Goal: Information Seeking & Learning: Check status

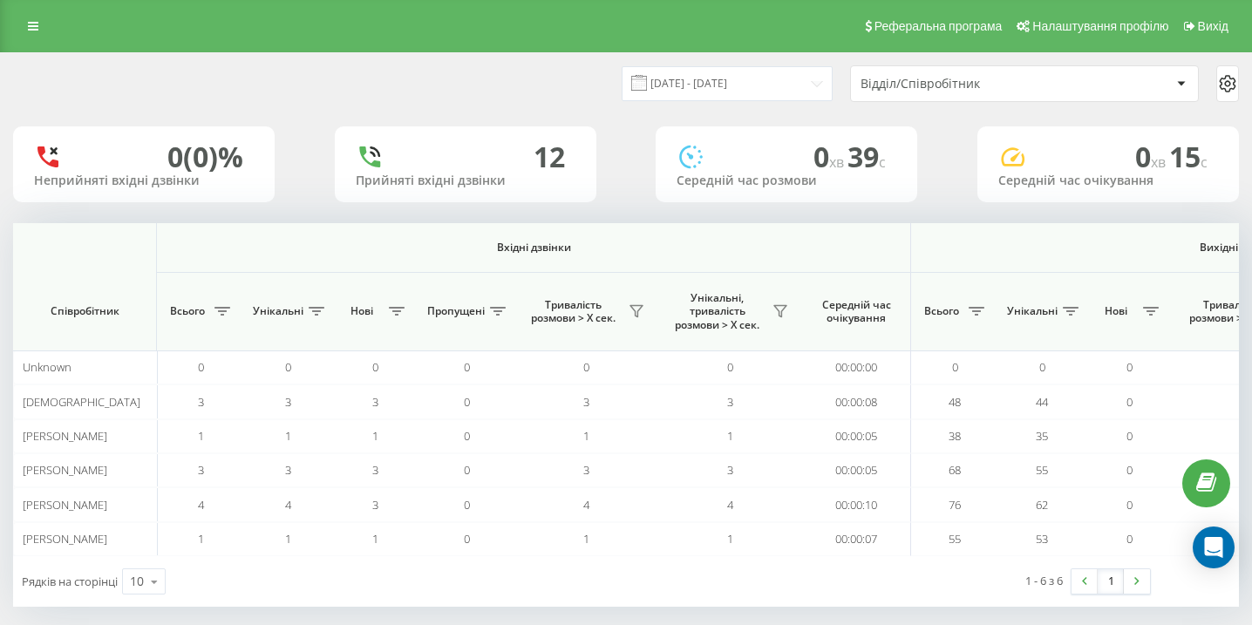
scroll to position [0, 1207]
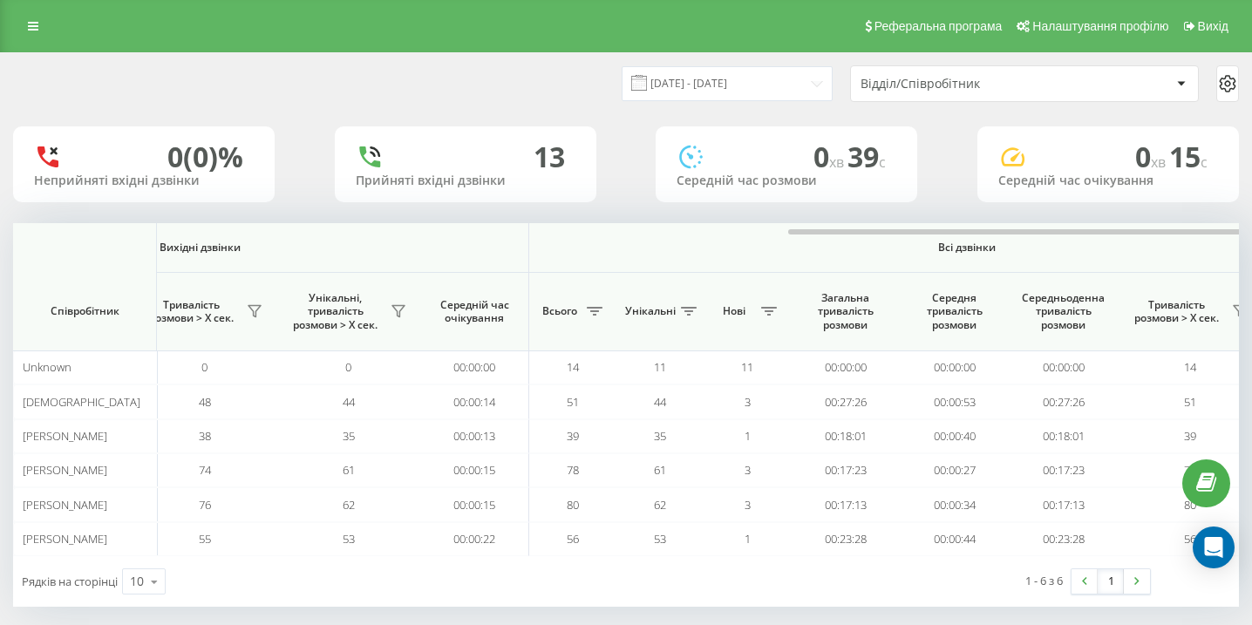
scroll to position [0, 1207]
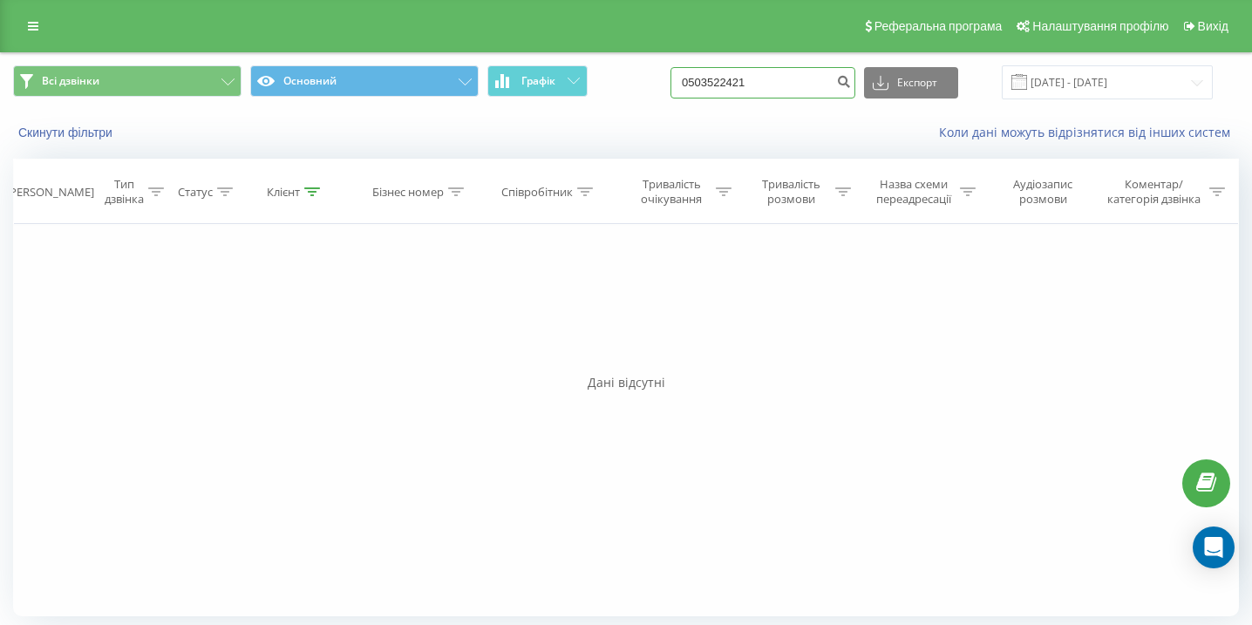
click at [804, 83] on input "0503522421" at bounding box center [763, 82] width 185 height 31
paste input "0997900127"
type input "0997900127"
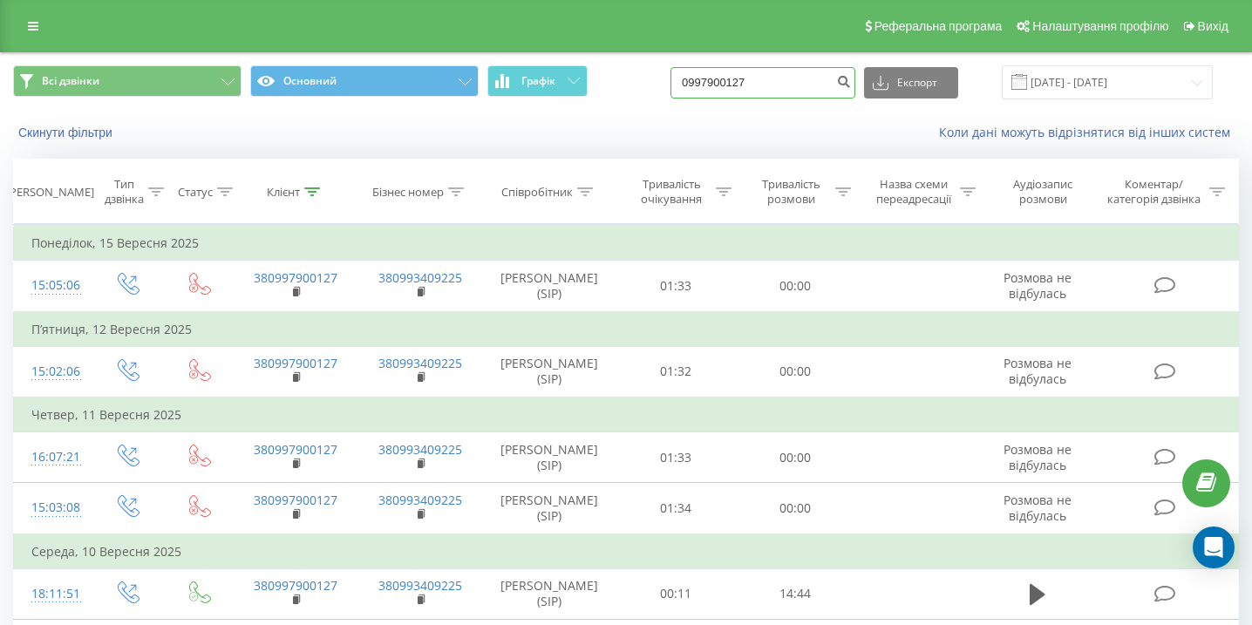
click at [820, 80] on input "0997900127" at bounding box center [763, 82] width 185 height 31
click at [820, 81] on input "0997900127" at bounding box center [763, 82] width 185 height 31
paste input "0934821399"
type input "0934821399"
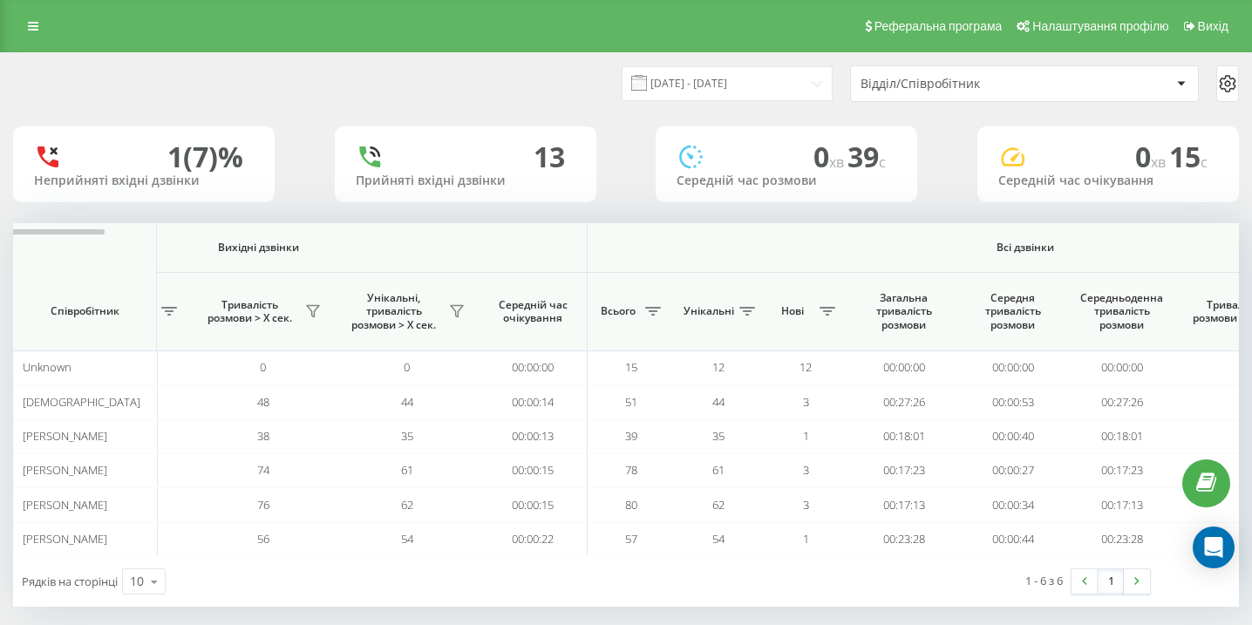
scroll to position [0, 1207]
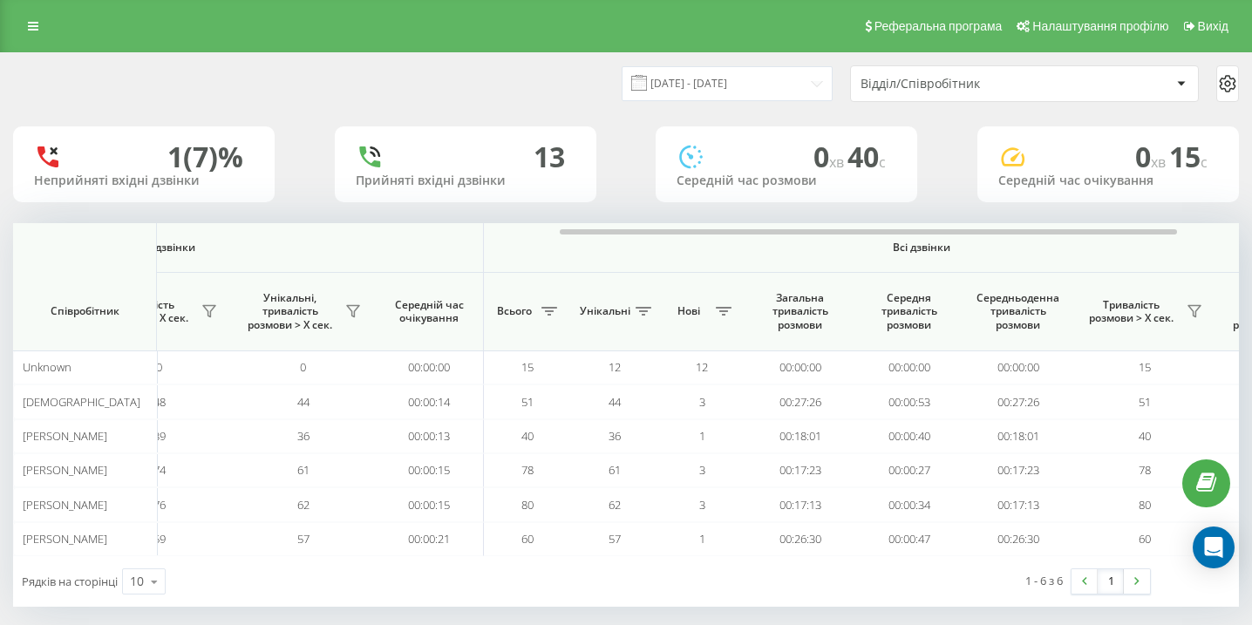
scroll to position [0, 1207]
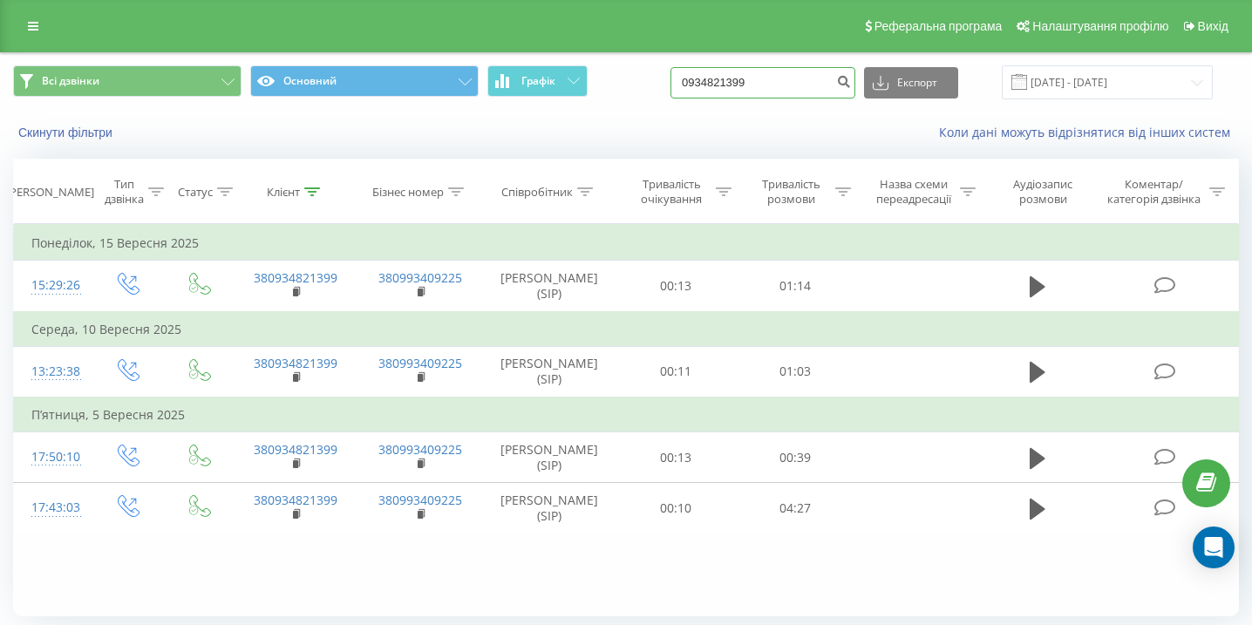
click at [770, 86] on input "0934821399" at bounding box center [763, 82] width 185 height 31
click at [770, 85] on input "0934821399" at bounding box center [763, 82] width 185 height 31
paste input "0505703034"
type input "0505703034"
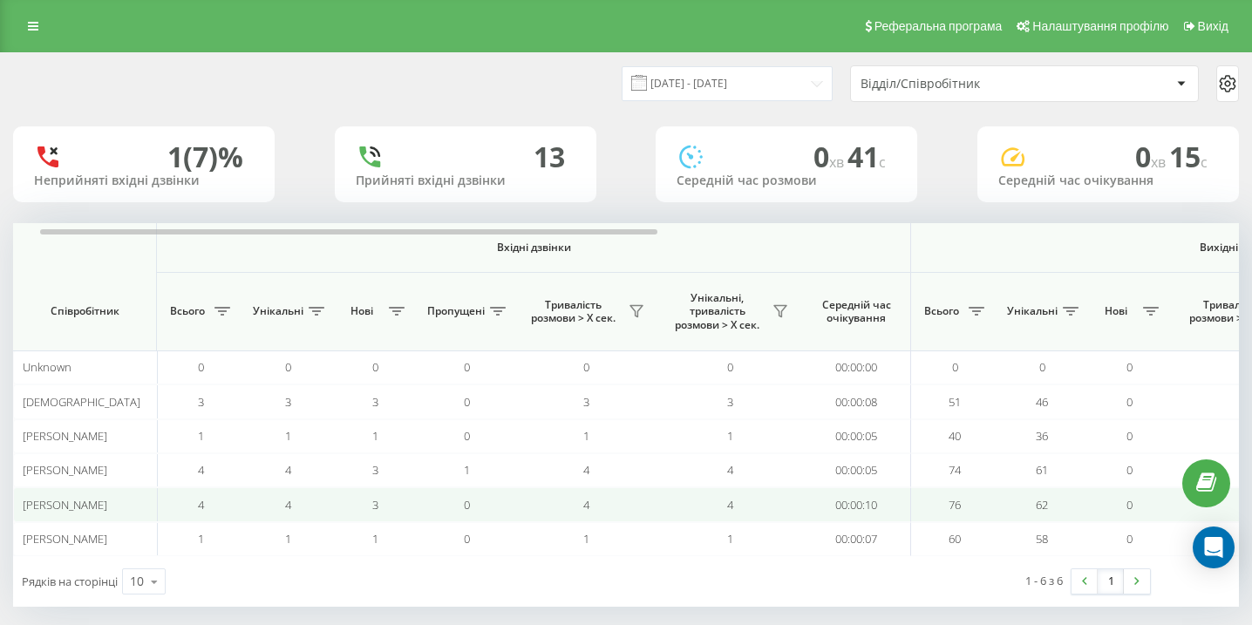
scroll to position [0, 1207]
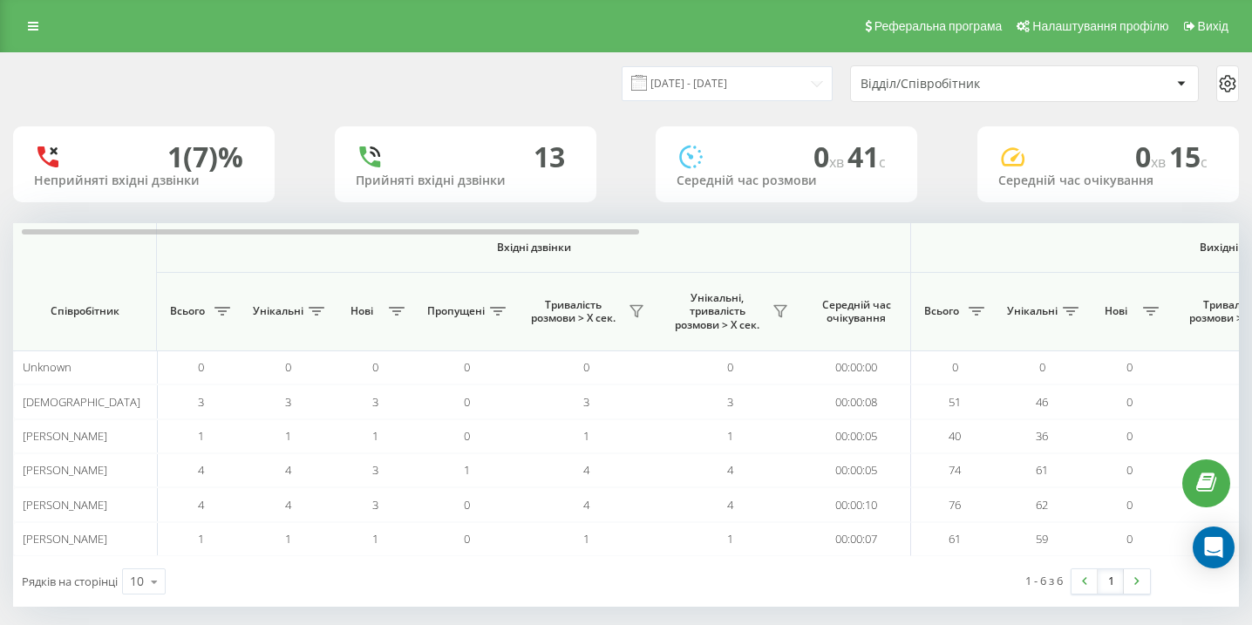
scroll to position [0, 1207]
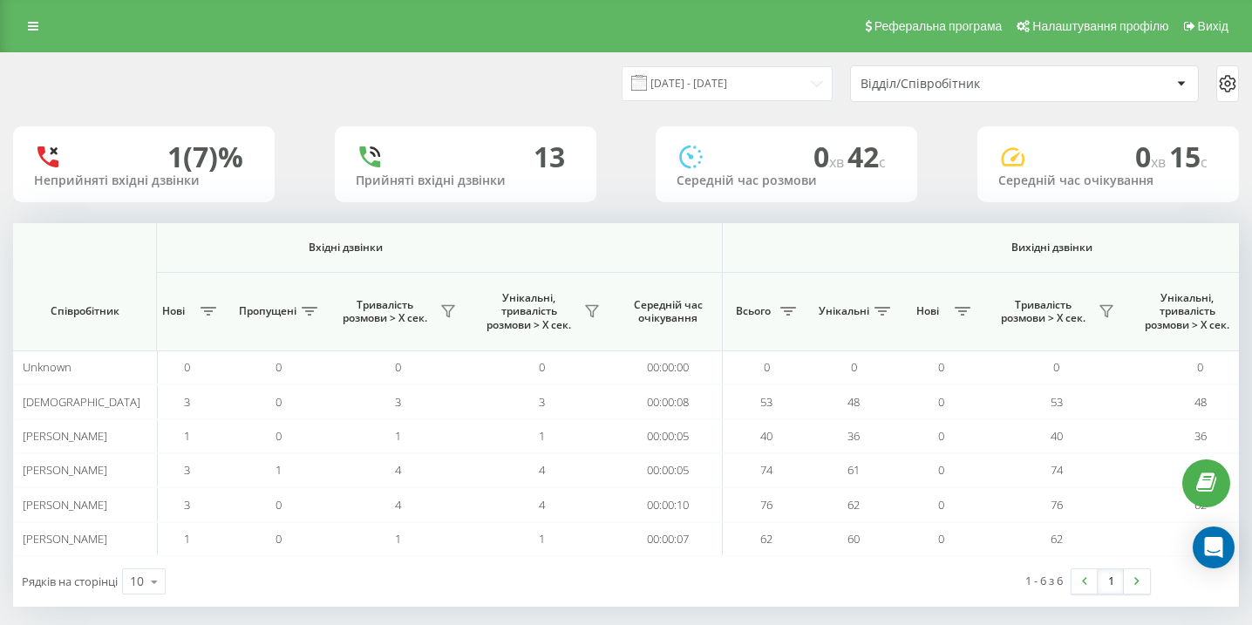
scroll to position [0, 1207]
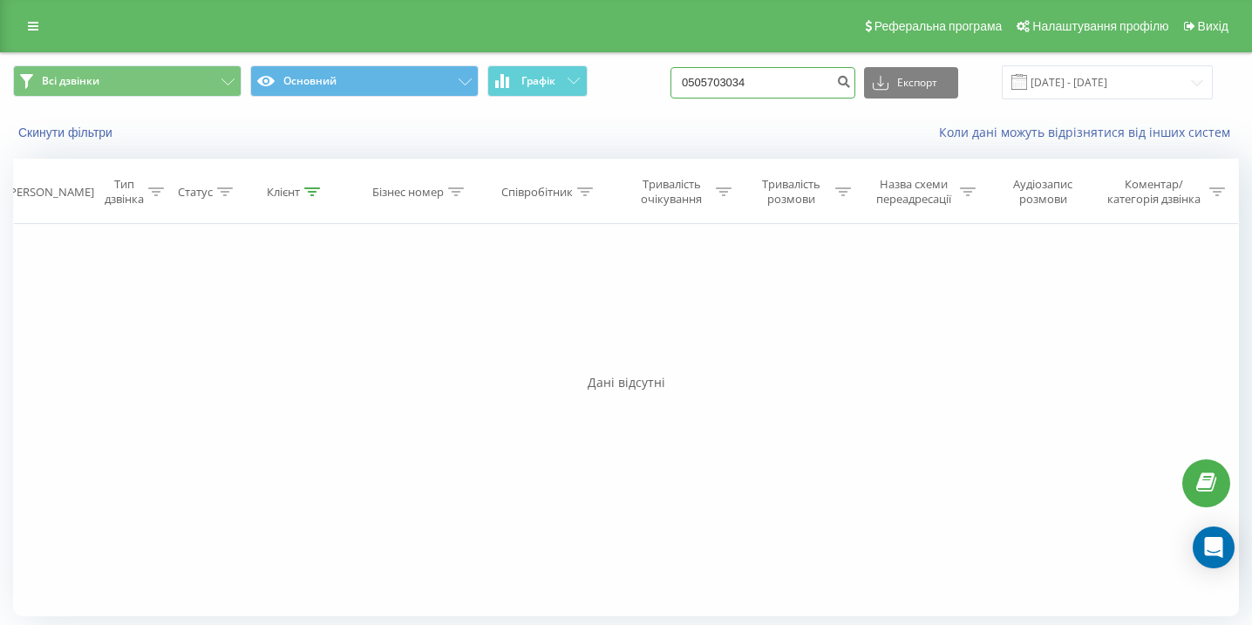
click at [762, 90] on input "0505703034" at bounding box center [763, 82] width 185 height 31
paste input "0992497220"
type input "0992497220"
click at [787, 99] on div "0992497220 Експорт .csv .xls .xlsx 22.06.2025 - 22.09.2025" at bounding box center [942, 82] width 542 height 34
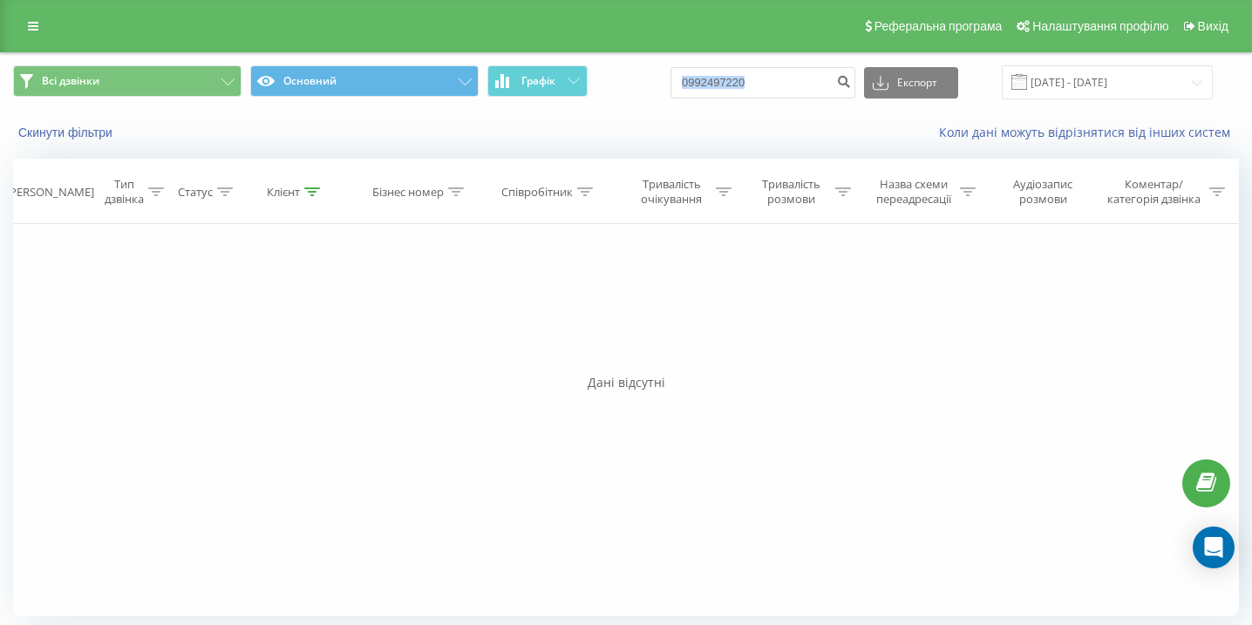
click at [787, 99] on div "0992497220 Експорт .csv .xls .xlsx 22.06.2025 - 22.09.2025" at bounding box center [942, 82] width 542 height 34
click at [817, 78] on input "0992497220" at bounding box center [763, 82] width 185 height 31
click at [816, 78] on input "0992497220" at bounding box center [763, 82] width 185 height 31
paste input "0935278878"
type input "0935278878"
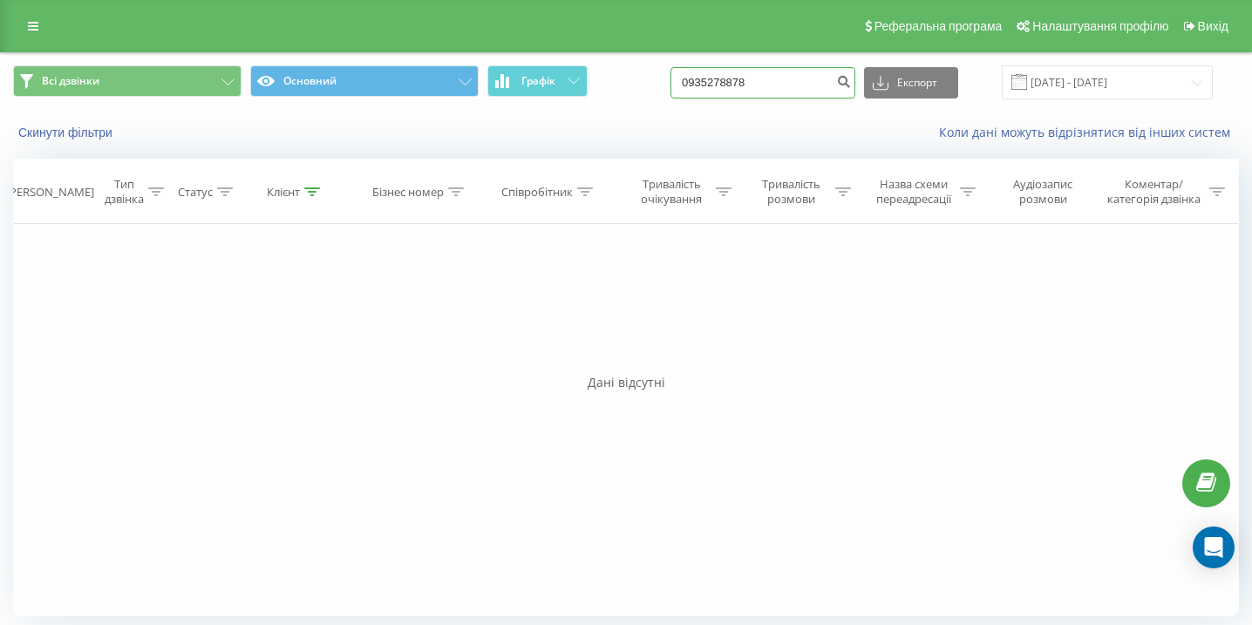
click at [768, 88] on input "0935278878" at bounding box center [763, 82] width 185 height 31
click at [768, 87] on input "0935278878" at bounding box center [763, 82] width 185 height 31
paste input "0975659271"
type input "0975659271"
click at [780, 86] on input "0975659271" at bounding box center [763, 82] width 185 height 31
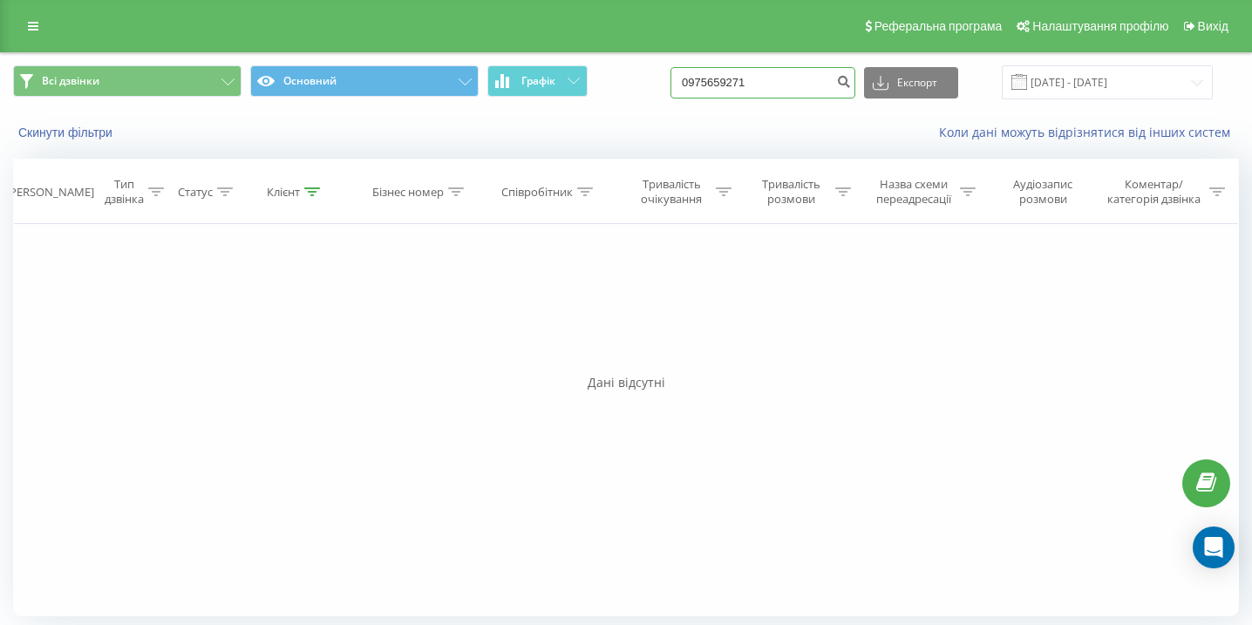
click at [780, 86] on input "0975659271" at bounding box center [763, 82] width 185 height 31
paste input "0664611786"
type input "0664611786"
click at [743, 75] on input "0664611786" at bounding box center [763, 82] width 185 height 31
click at [743, 76] on input "0664611786" at bounding box center [763, 82] width 185 height 31
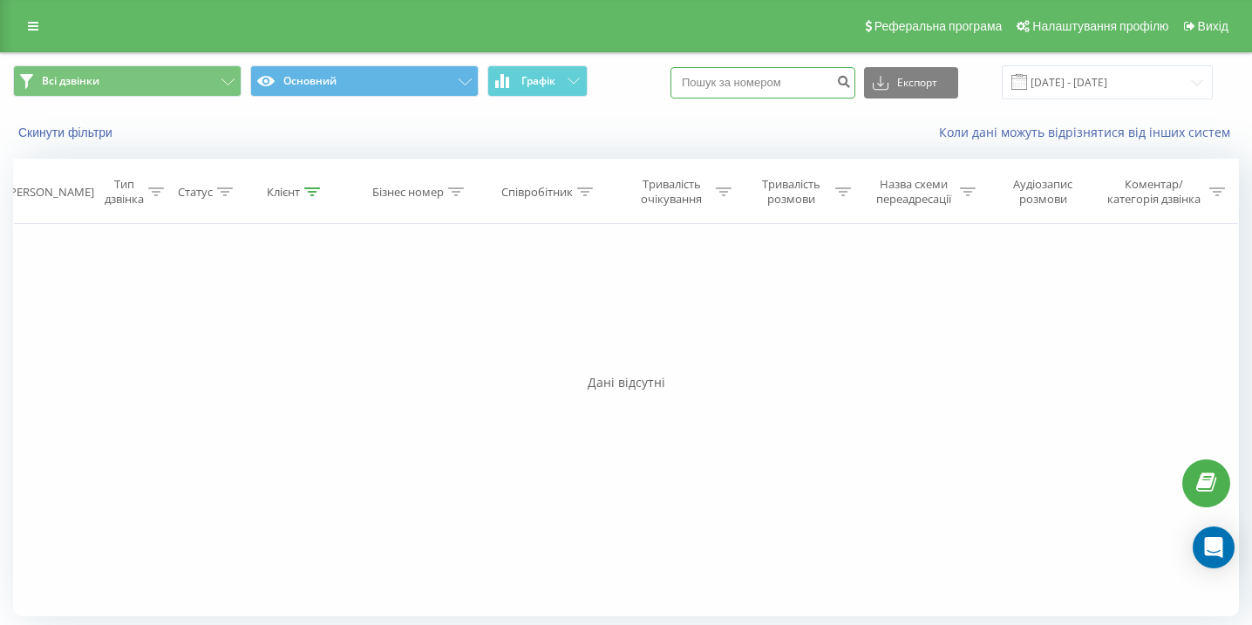
paste input "0500874000"
type input "0500874000"
click at [764, 72] on input "0500874000" at bounding box center [763, 82] width 185 height 31
click at [763, 72] on input "0500874000" at bounding box center [763, 82] width 185 height 31
paste input "0938823475"
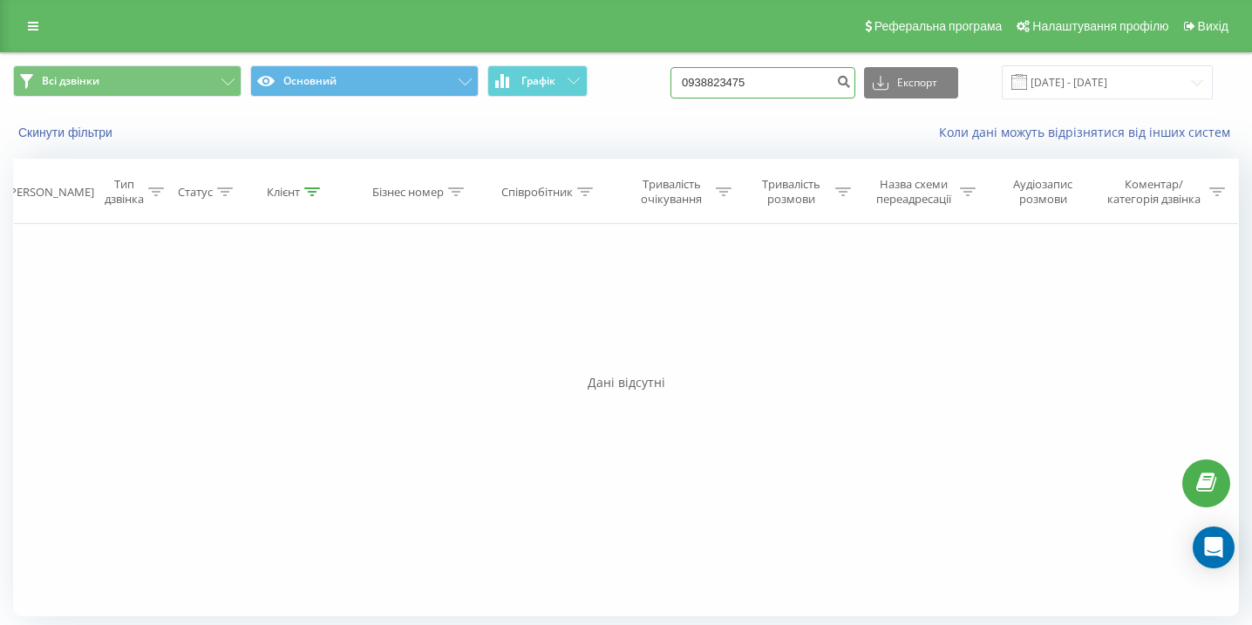
type input "0938823475"
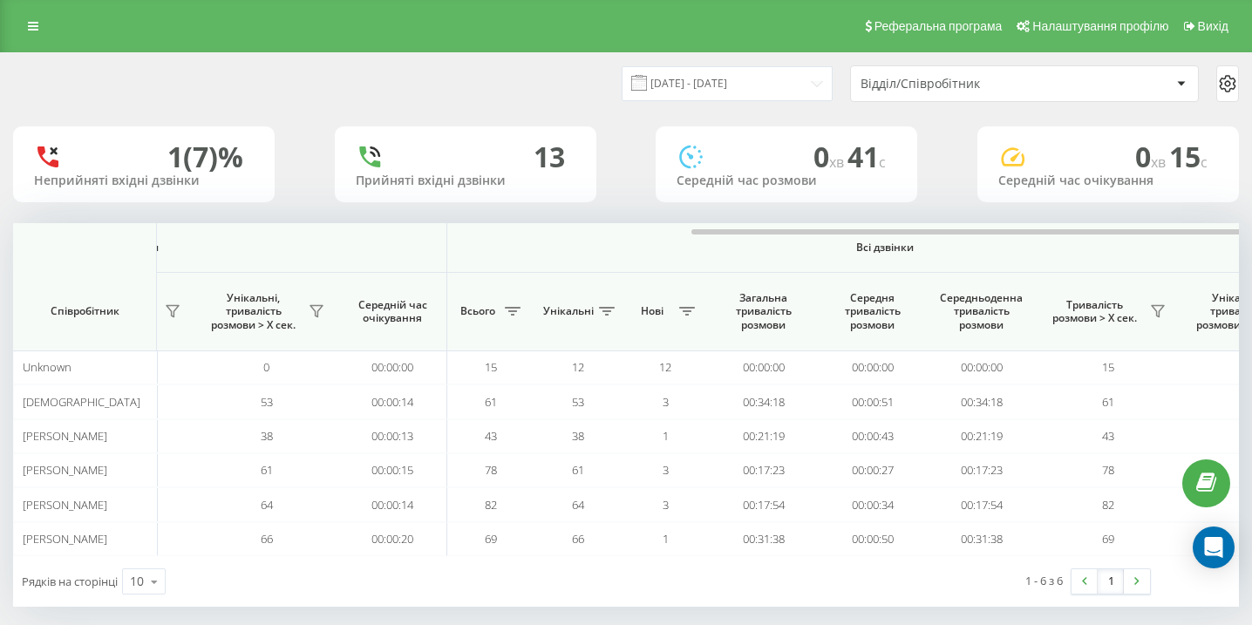
scroll to position [0, 1207]
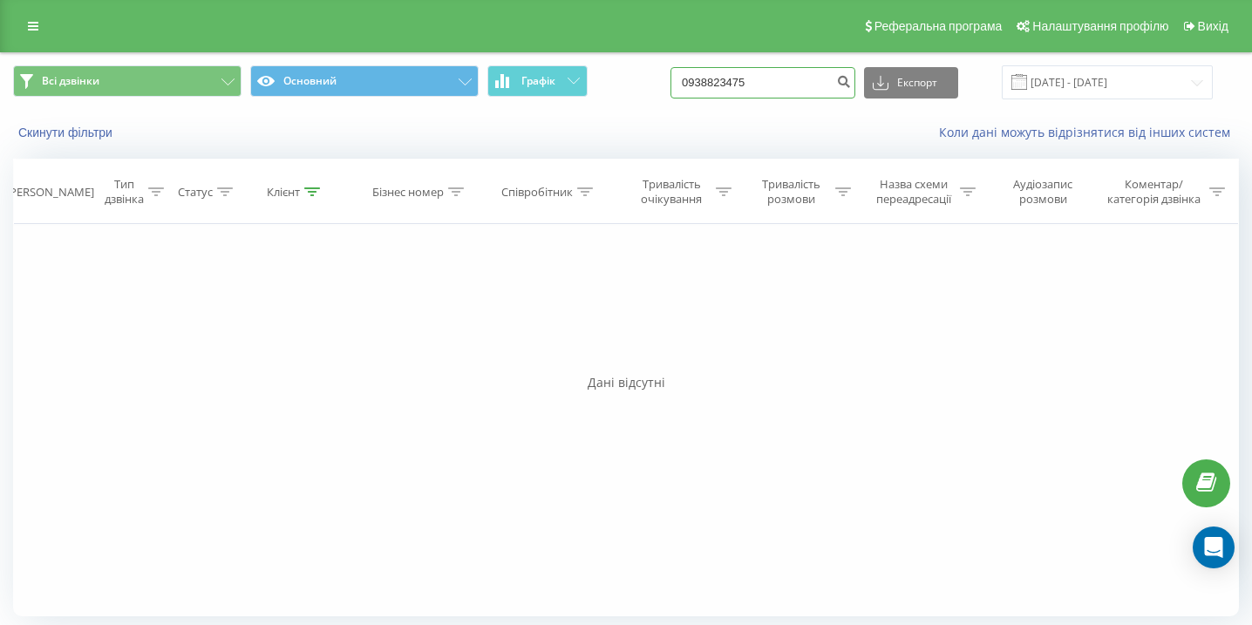
click at [824, 85] on input "0938823475" at bounding box center [763, 82] width 185 height 31
paste input "0732328586"
type input "0732328586"
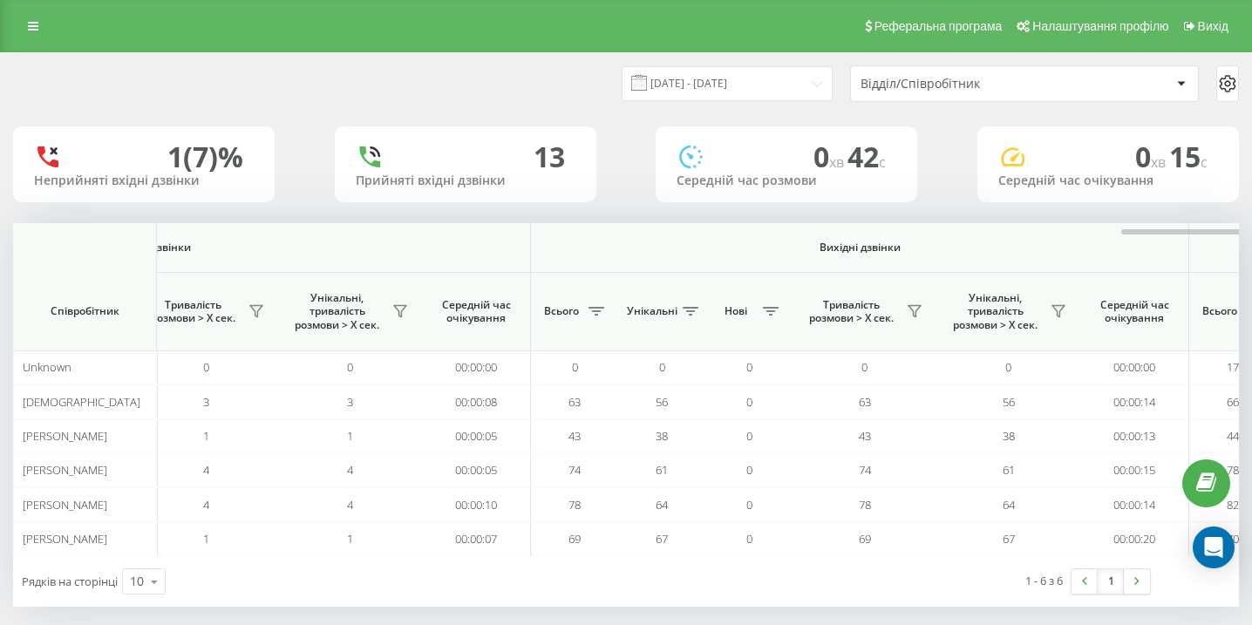
scroll to position [0, 1207]
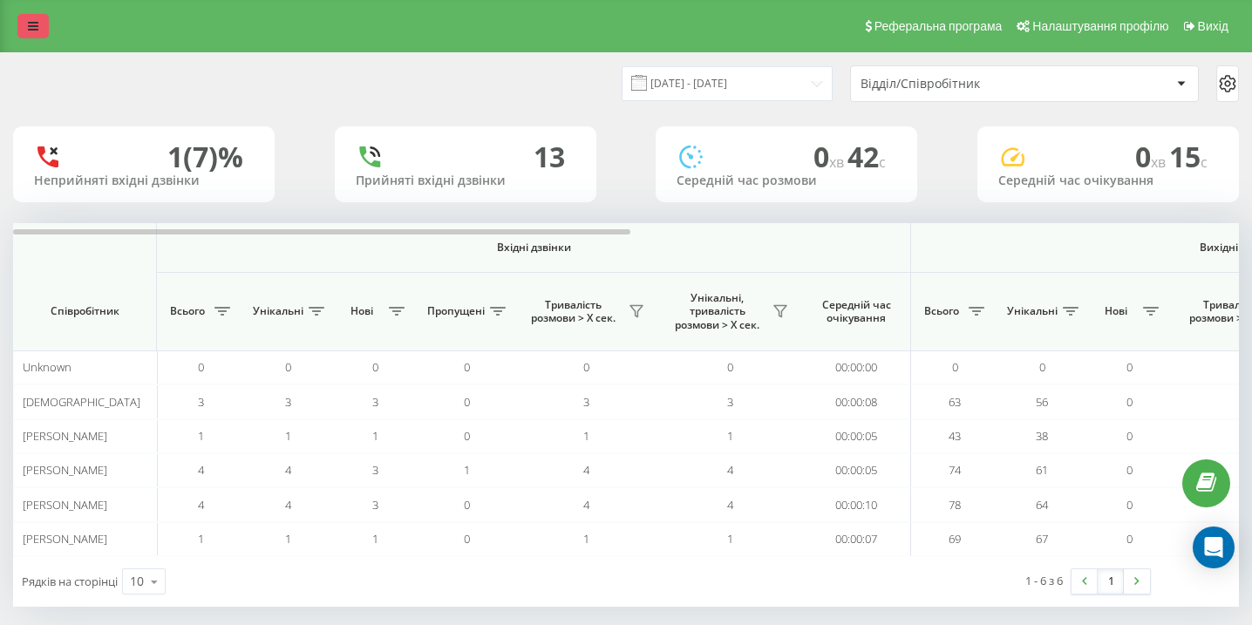
click at [37, 32] on link at bounding box center [32, 26] width 31 height 24
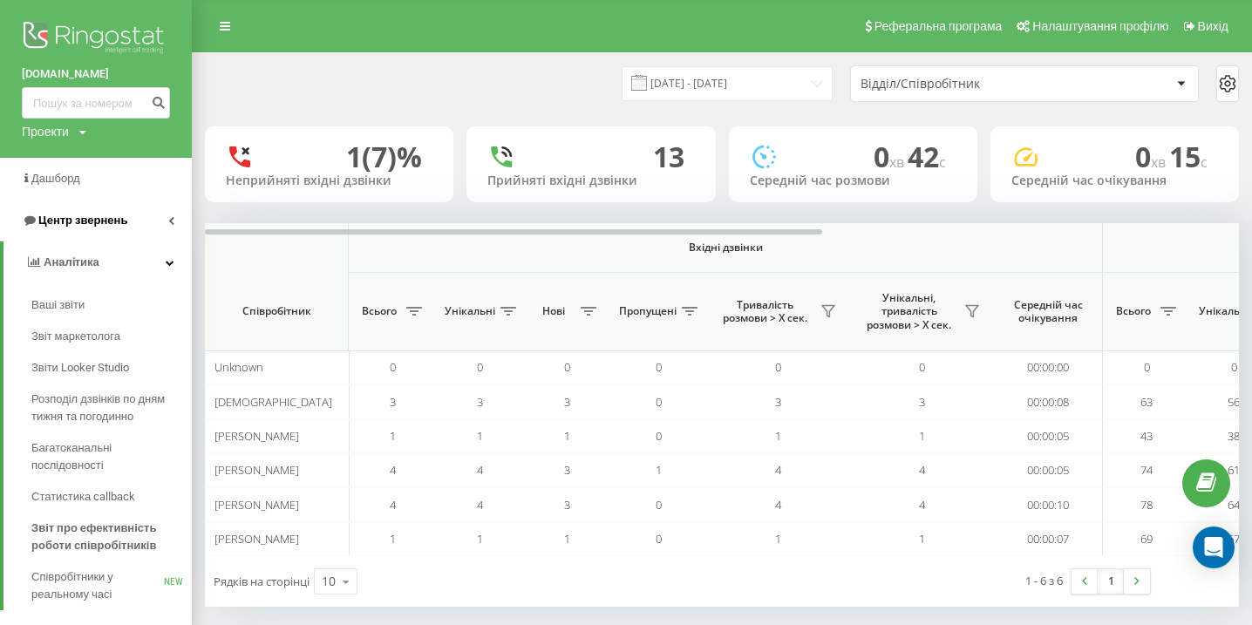
click at [109, 221] on span "Центр звернень" at bounding box center [82, 220] width 89 height 13
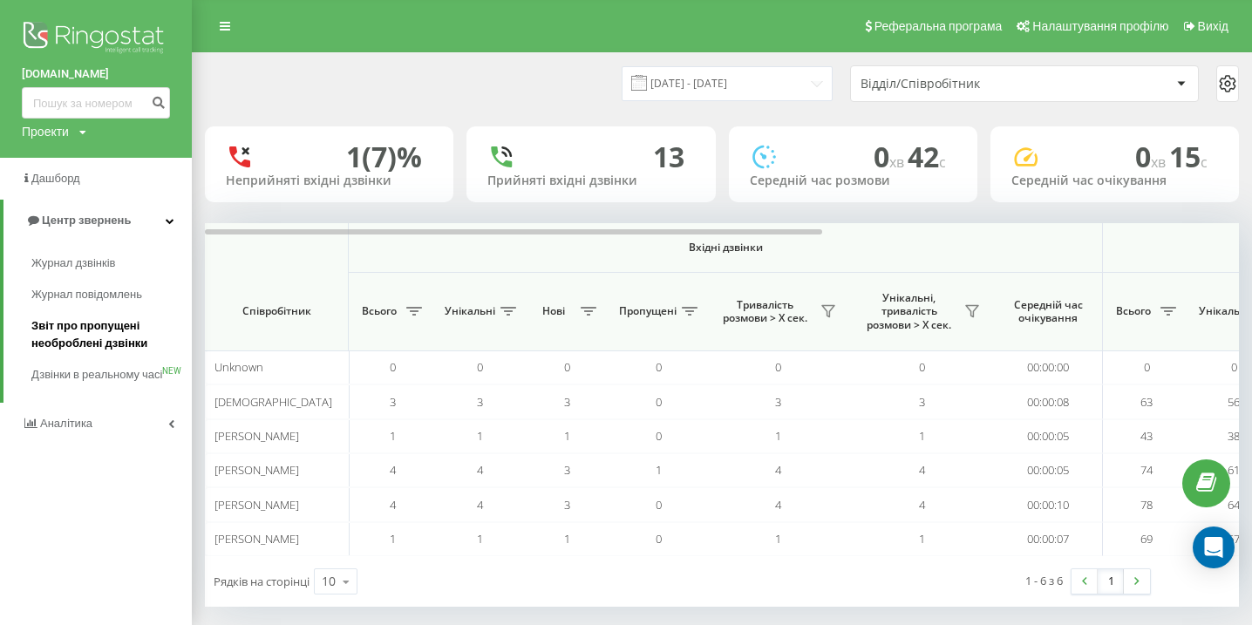
click at [92, 339] on span "Звіт про пропущені необроблені дзвінки" at bounding box center [107, 334] width 152 height 35
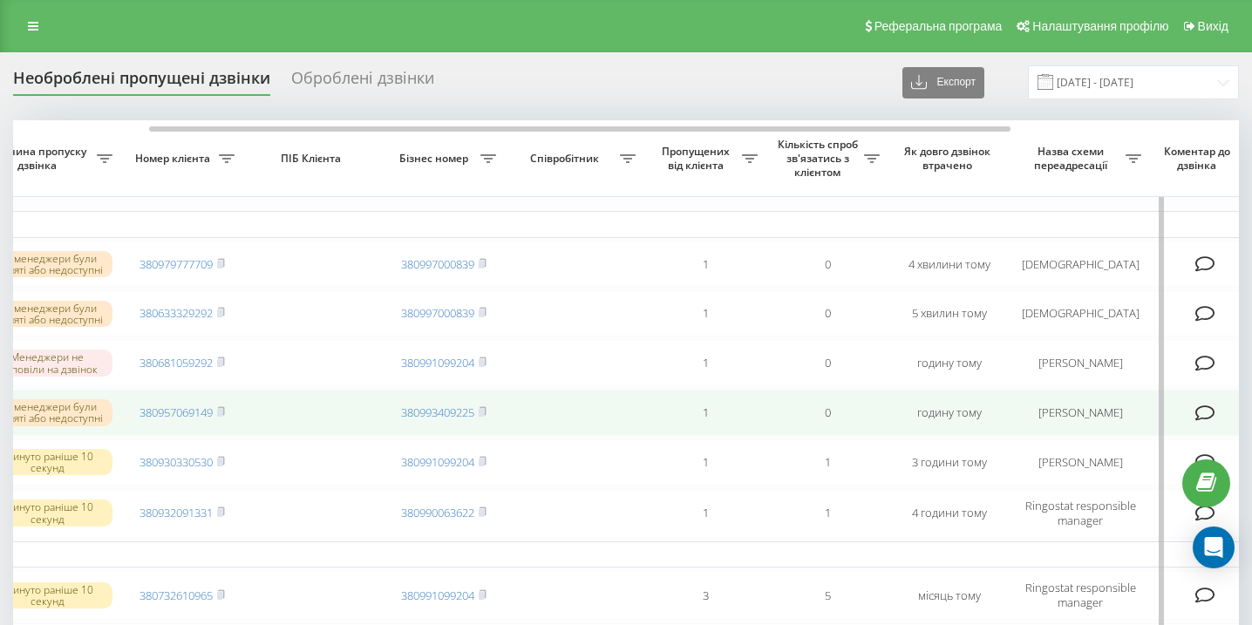
scroll to position [0, 235]
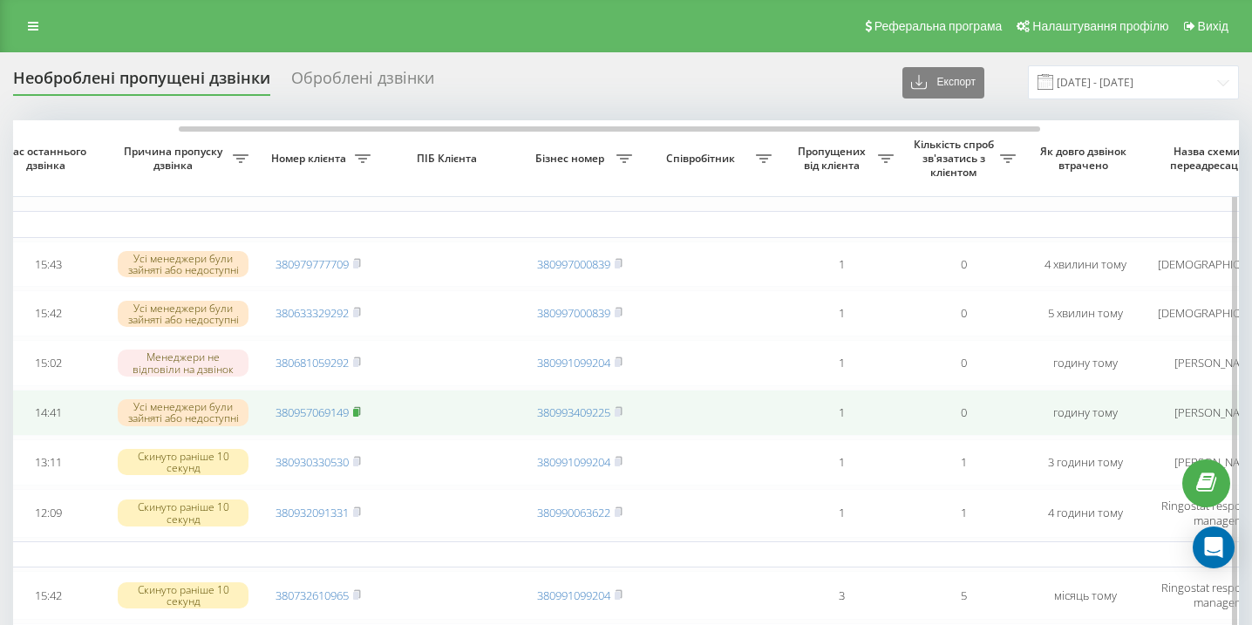
click at [358, 417] on rect at bounding box center [355, 413] width 5 height 8
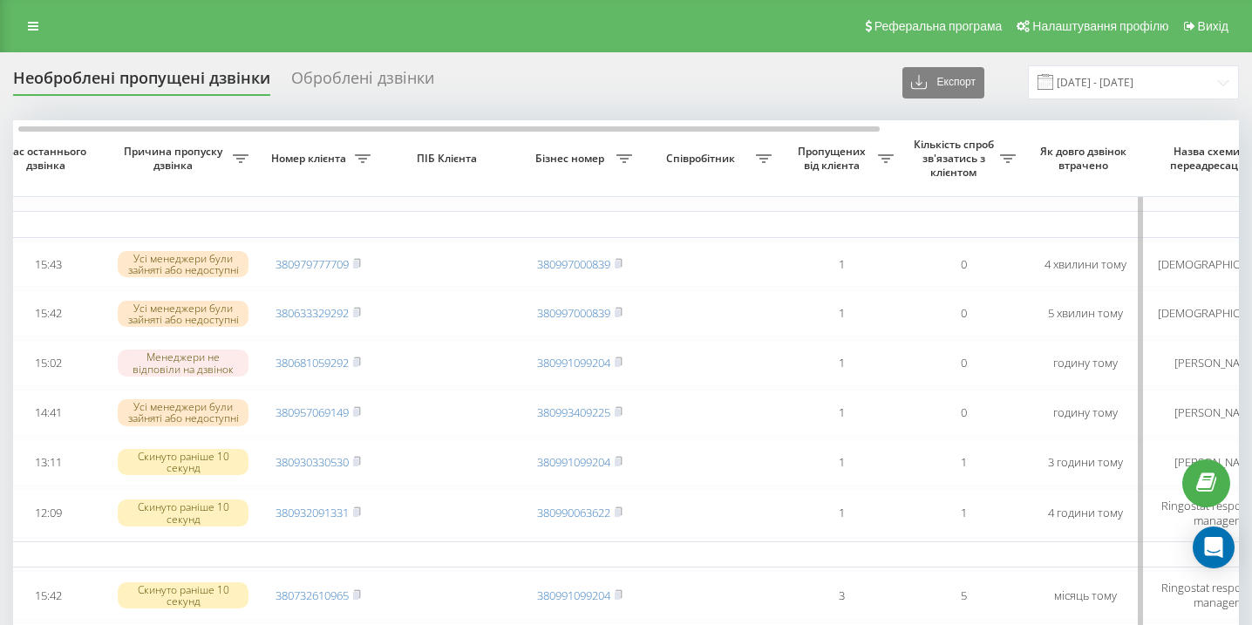
scroll to position [0, 0]
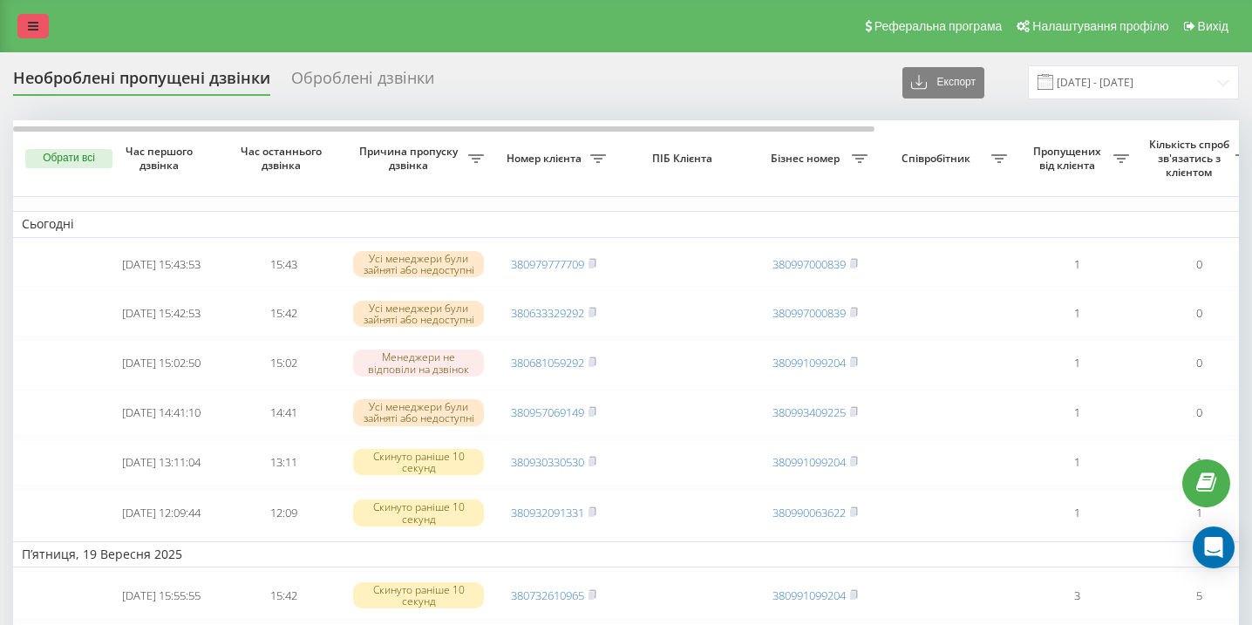
click at [27, 34] on link at bounding box center [32, 26] width 31 height 24
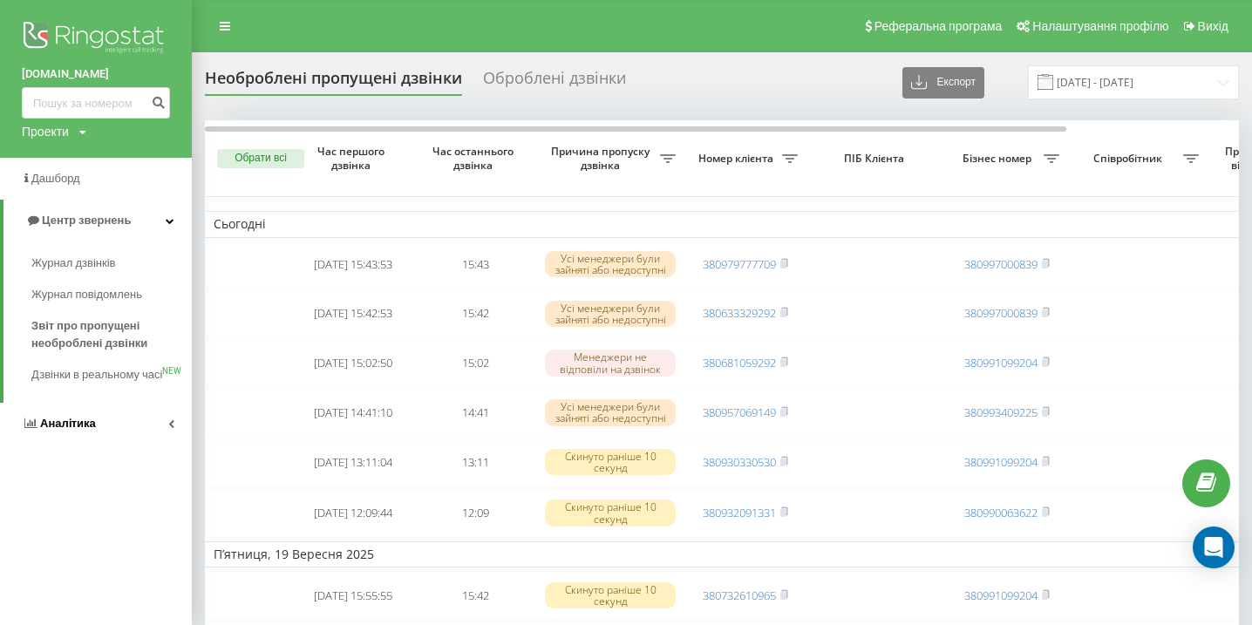
click at [108, 445] on link "Аналiтика" at bounding box center [96, 424] width 192 height 42
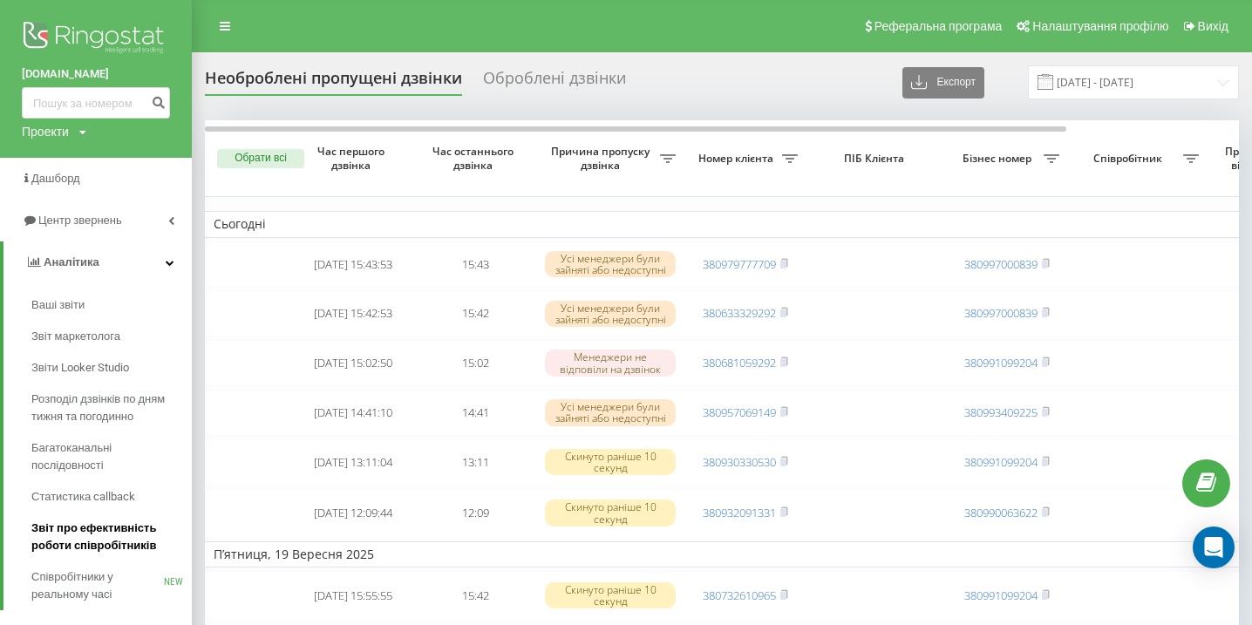
click at [124, 537] on span "Звіт про ефективність роботи співробітників" at bounding box center [107, 537] width 152 height 35
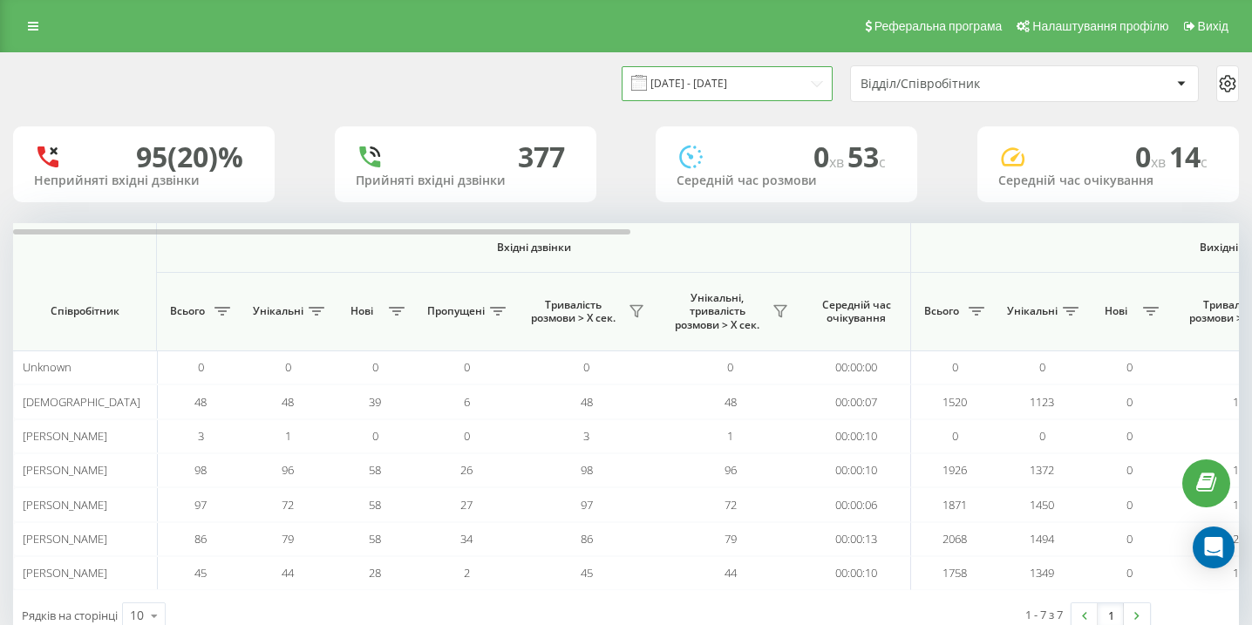
click at [771, 77] on input "[DATE] - [DATE]" at bounding box center [727, 83] width 211 height 34
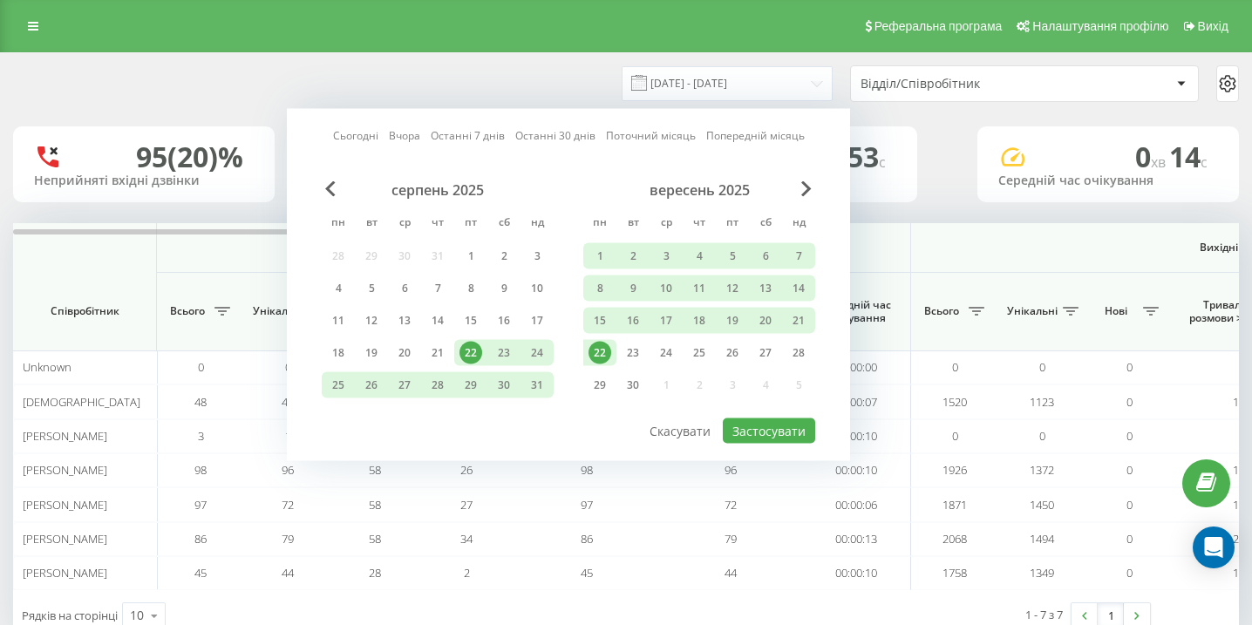
click at [598, 355] on div "22" at bounding box center [600, 353] width 23 height 23
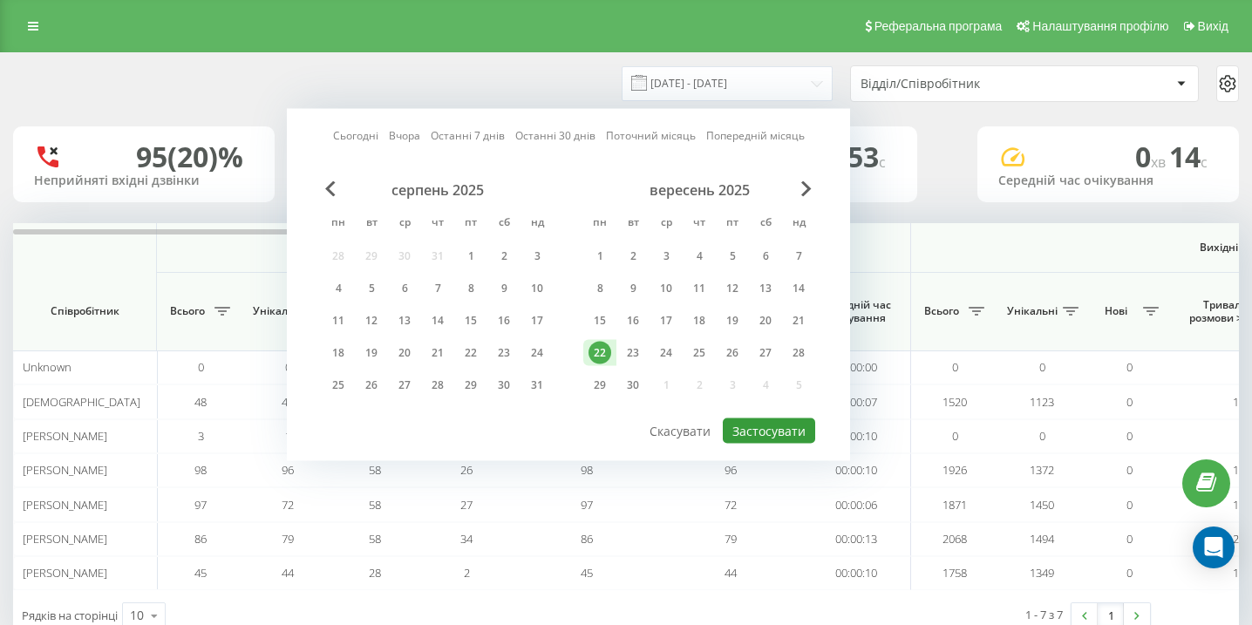
click at [748, 426] on button "Застосувати" at bounding box center [769, 431] width 92 height 25
type input "22.09.2025 - 22.09.2025"
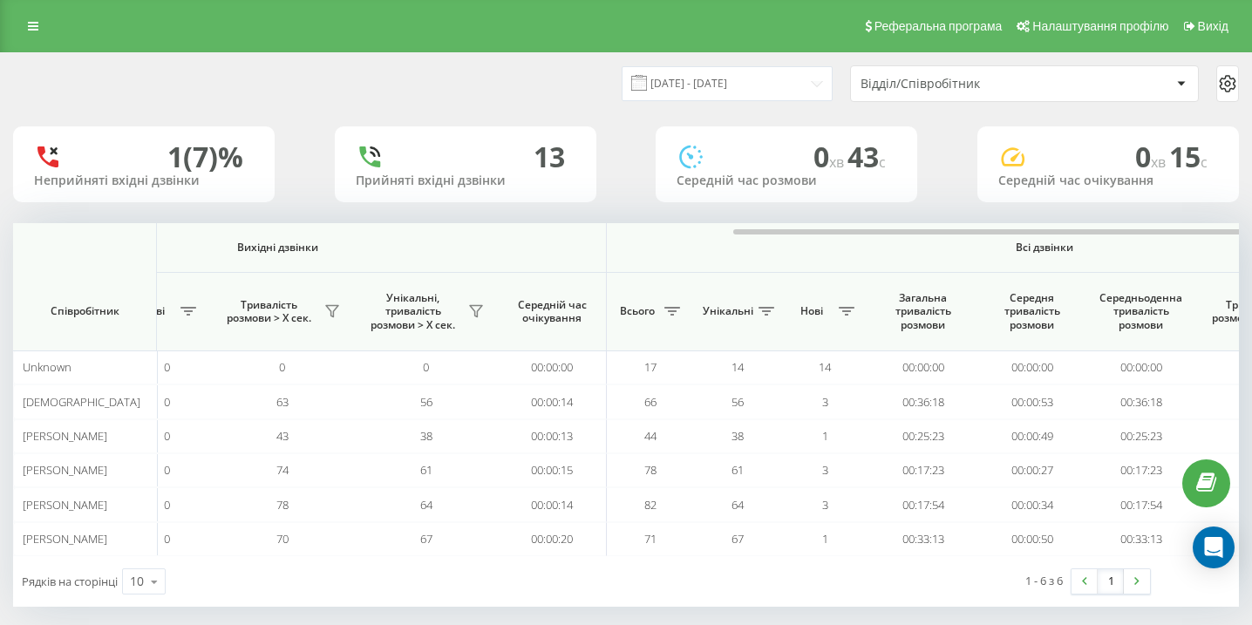
scroll to position [0, 1207]
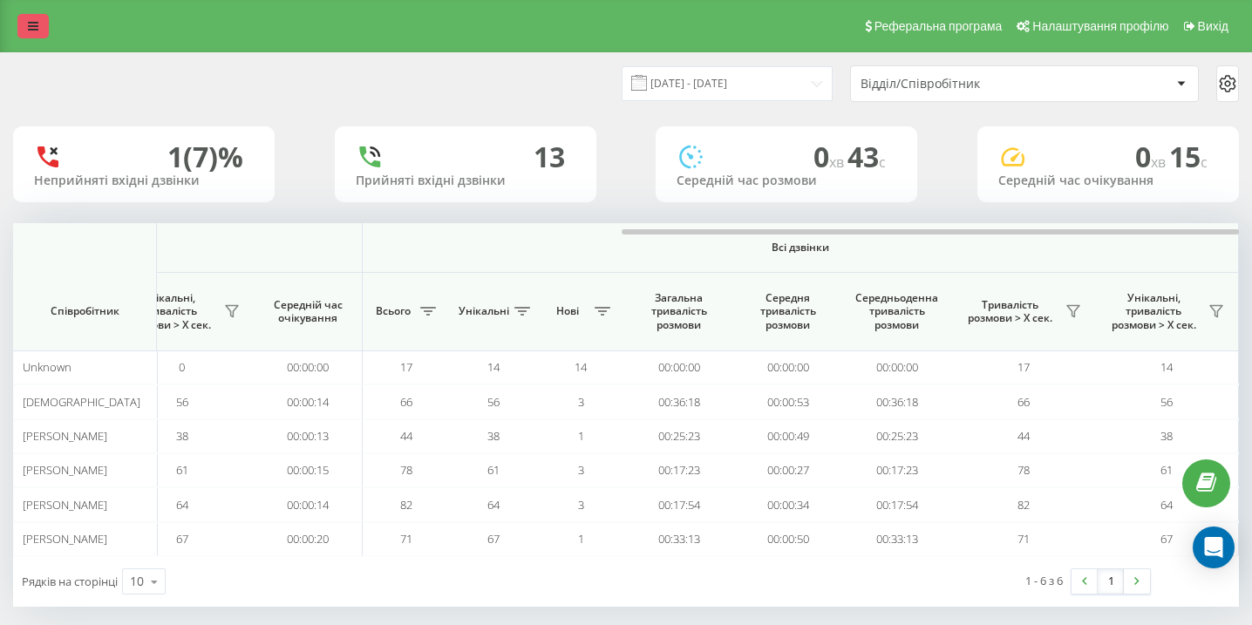
click at [34, 32] on link at bounding box center [32, 26] width 31 height 24
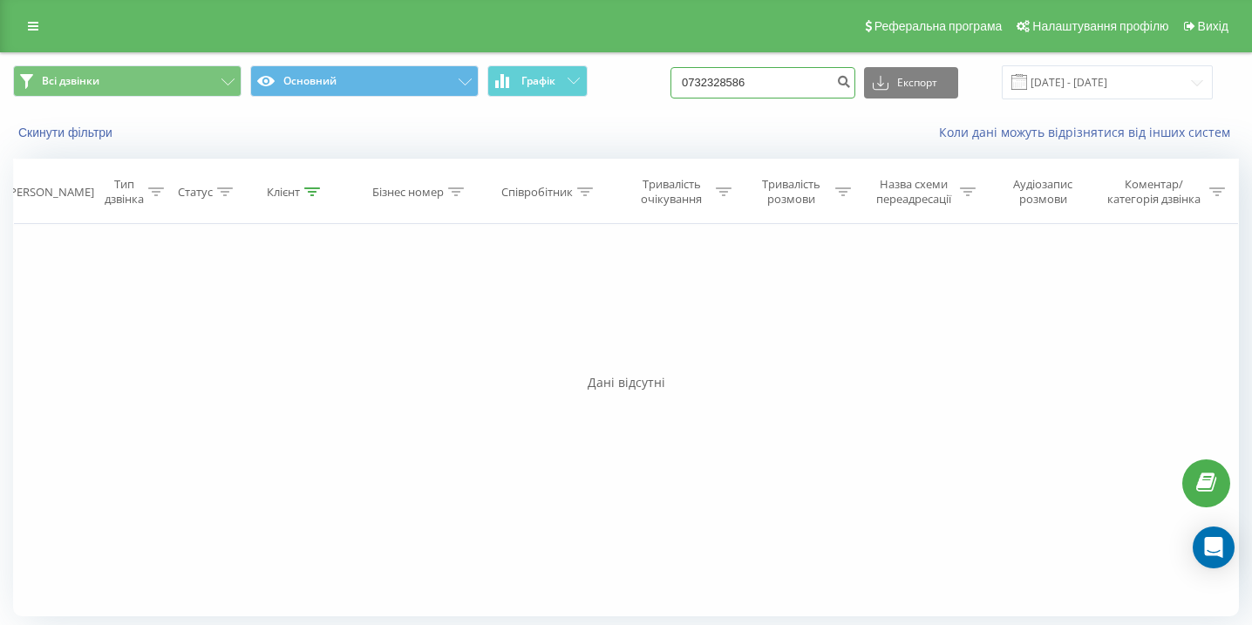
click at [825, 76] on input "0732328586" at bounding box center [763, 82] width 185 height 31
paste input "[PHONE_NUMBER]"
type input "[PHONE_NUMBER]"
click at [747, 89] on input "(093)8367949" at bounding box center [763, 82] width 185 height 31
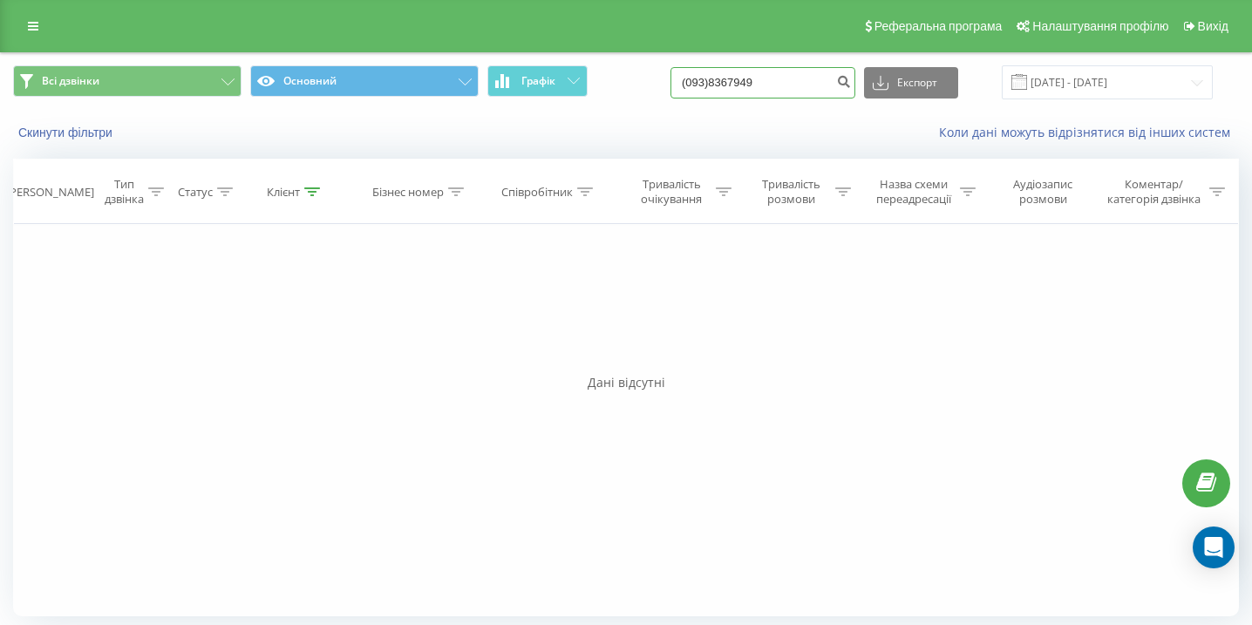
click at [754, 83] on input "(093)8367949" at bounding box center [763, 82] width 185 height 31
click at [730, 83] on input "(0938367949" at bounding box center [763, 82] width 185 height 31
type input "0938367949"
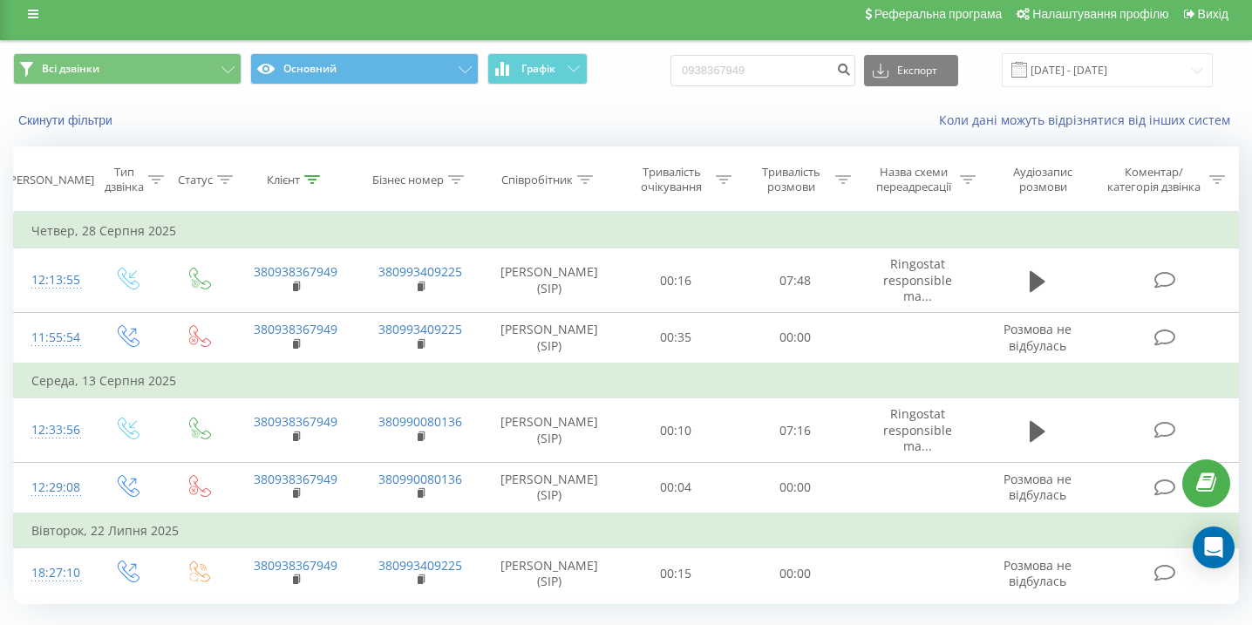
scroll to position [9, 0]
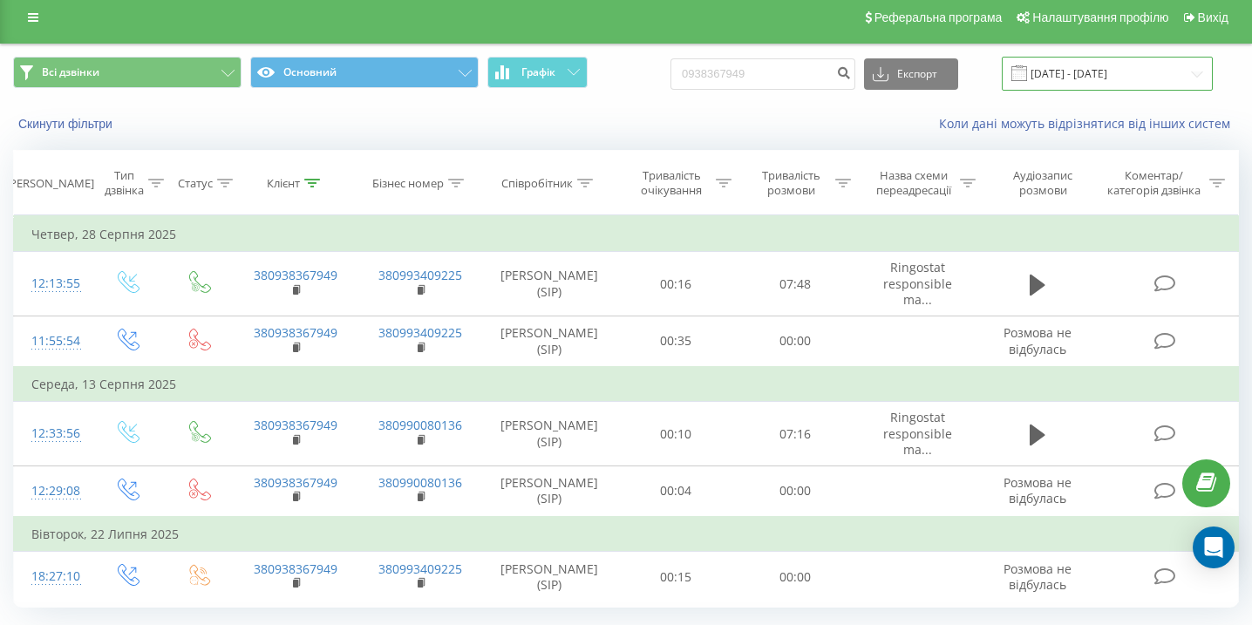
click at [1093, 68] on input "22.06.2025 - 22.09.2025" at bounding box center [1107, 74] width 211 height 34
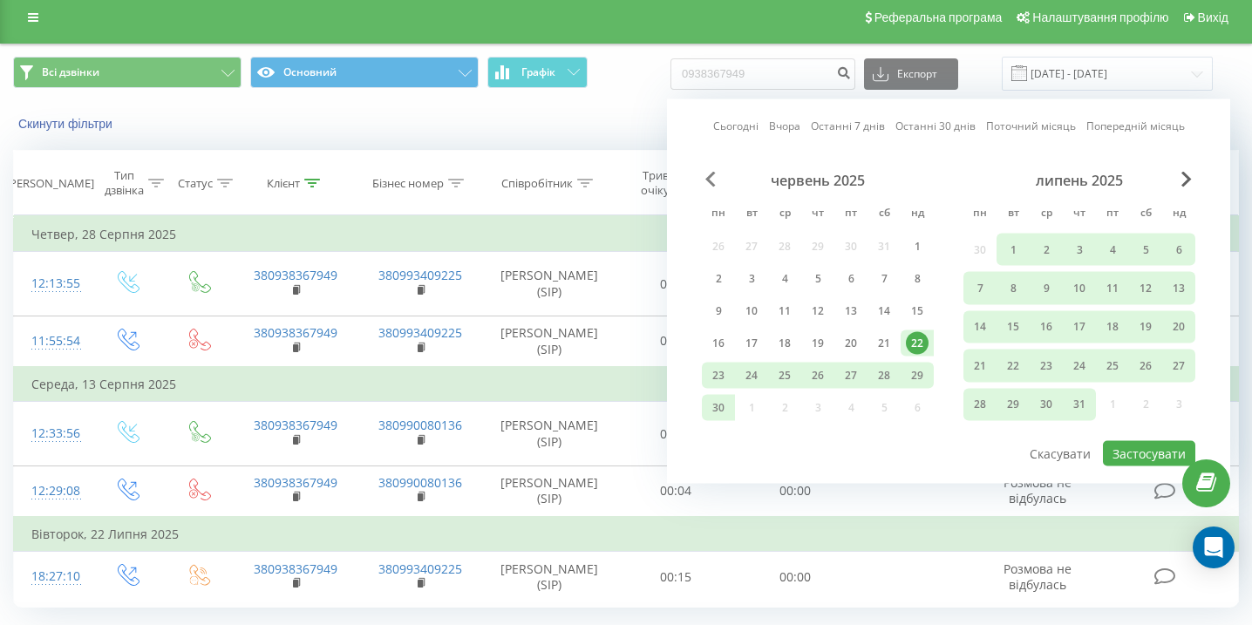
click at [711, 180] on span "Previous Month" at bounding box center [710, 180] width 10 height 16
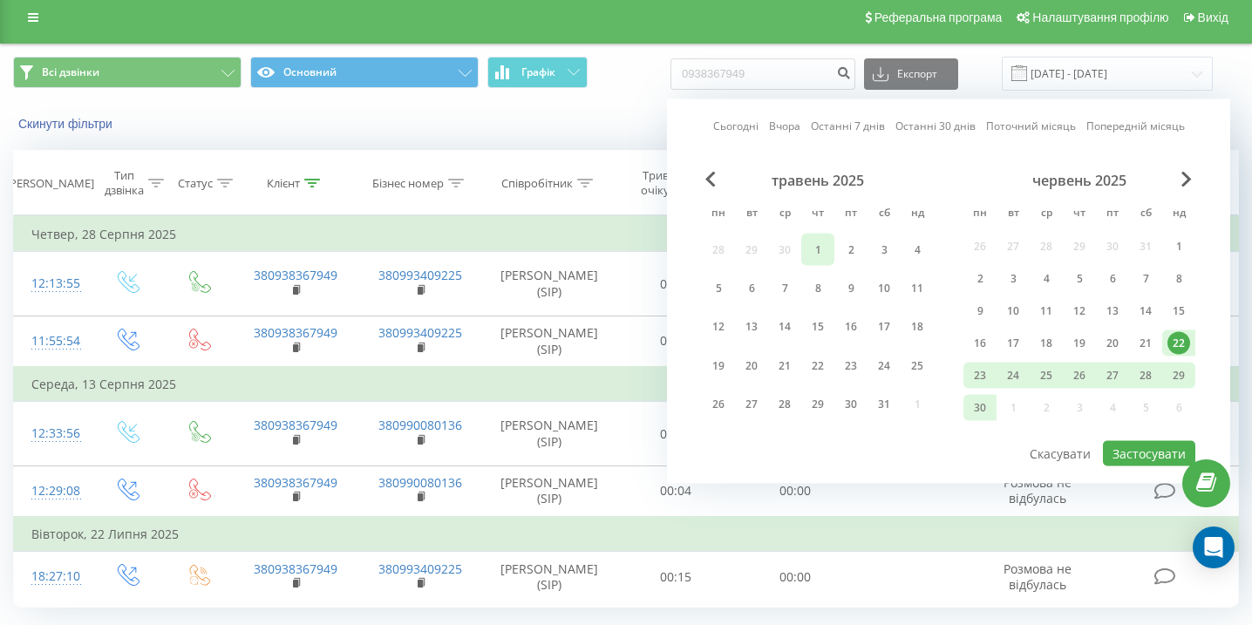
click at [824, 242] on div "1" at bounding box center [818, 249] width 23 height 23
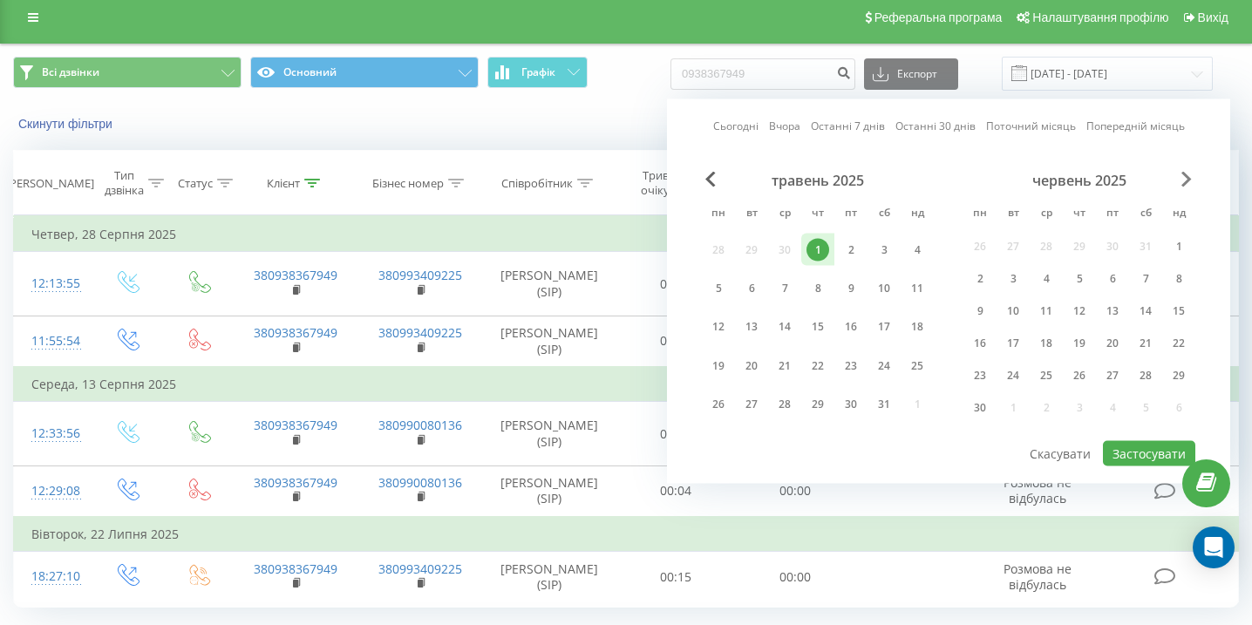
click at [1190, 178] on span "Next Month" at bounding box center [1187, 180] width 10 height 16
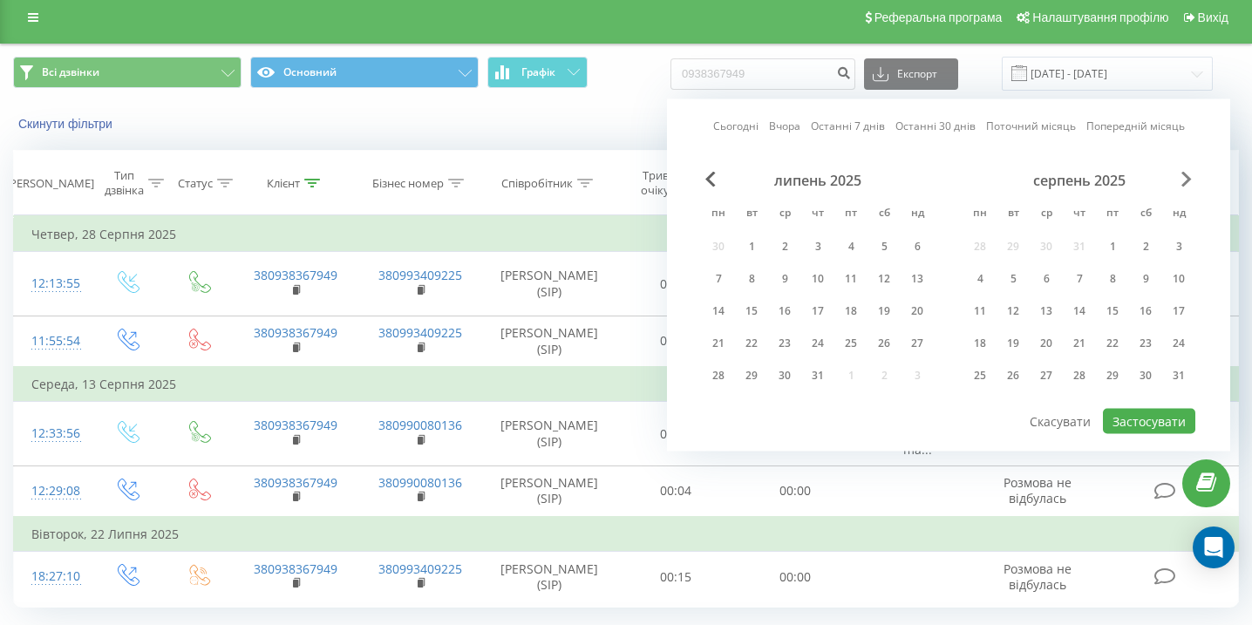
click at [1190, 178] on span "Next Month" at bounding box center [1187, 180] width 10 height 16
click at [986, 347] on div "22" at bounding box center [980, 343] width 23 height 23
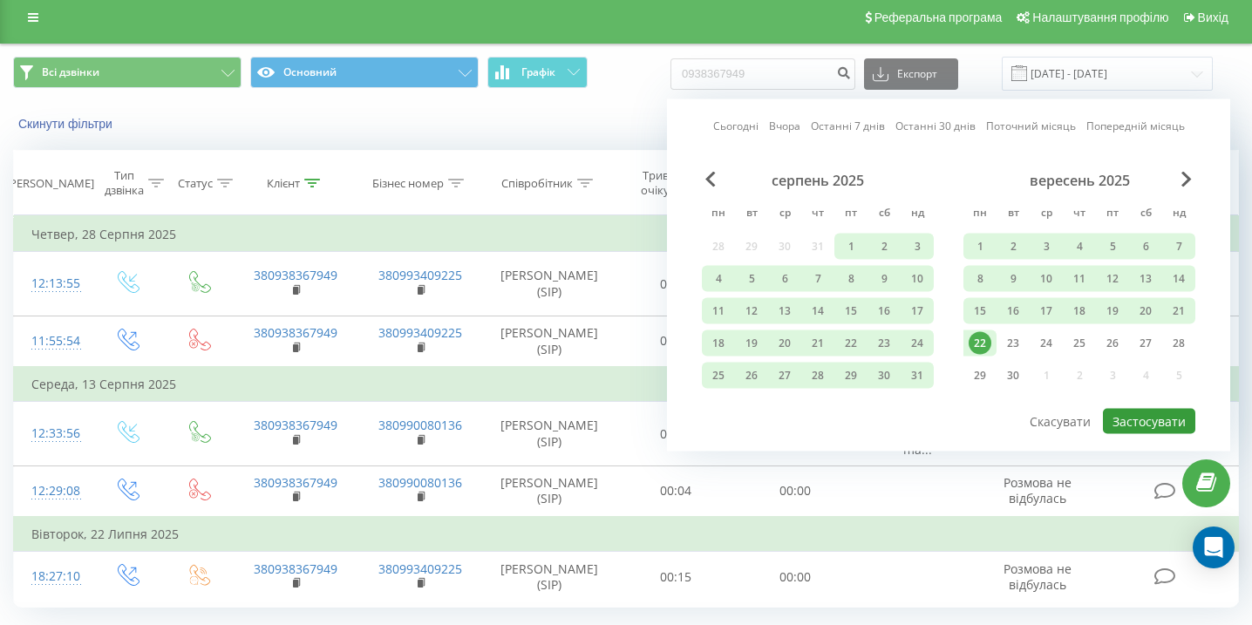
click at [1126, 417] on button "Застосувати" at bounding box center [1149, 421] width 92 height 25
type input "01.05.2025 - 22.09.2025"
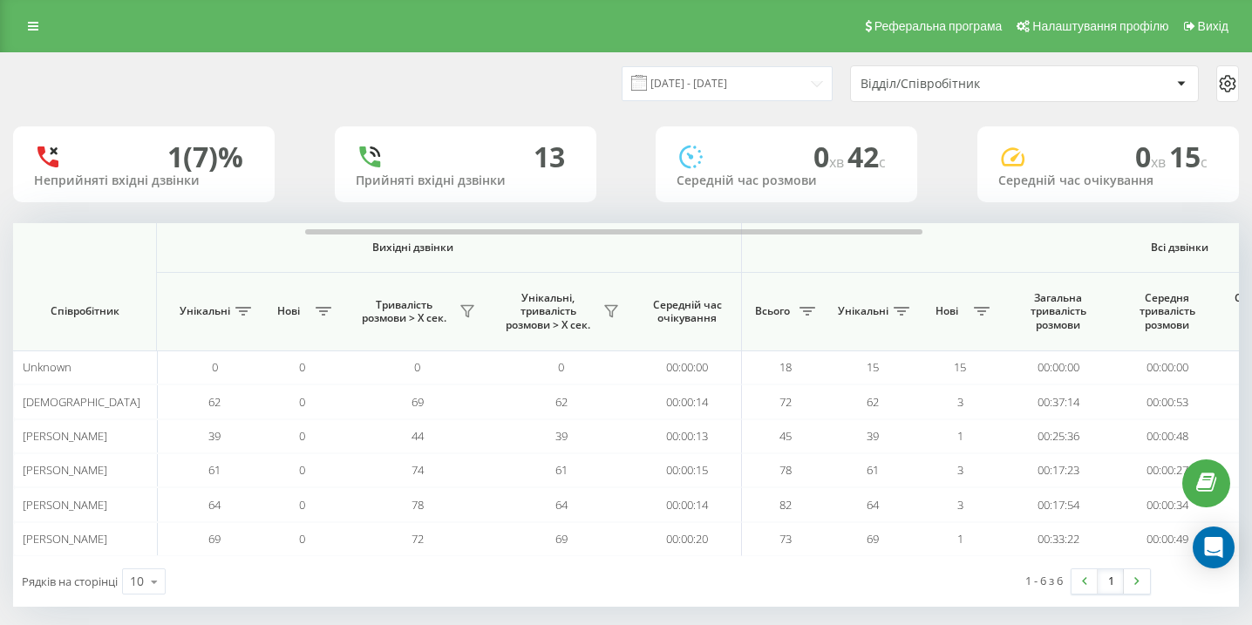
scroll to position [0, 1207]
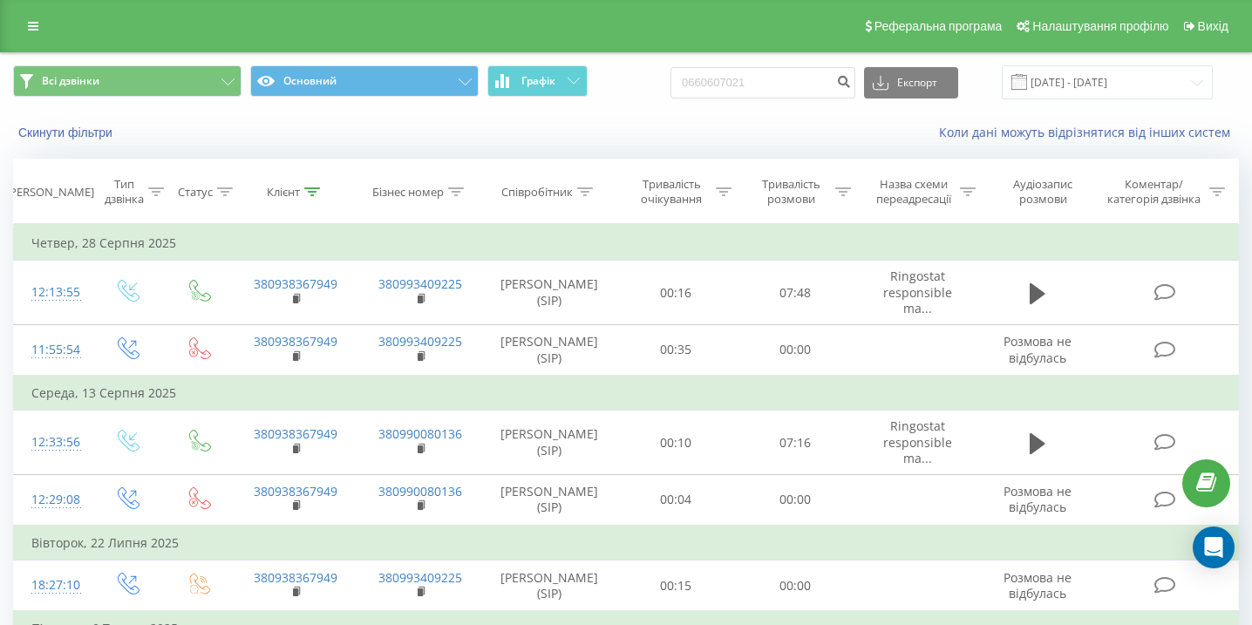
type input "0660607021"
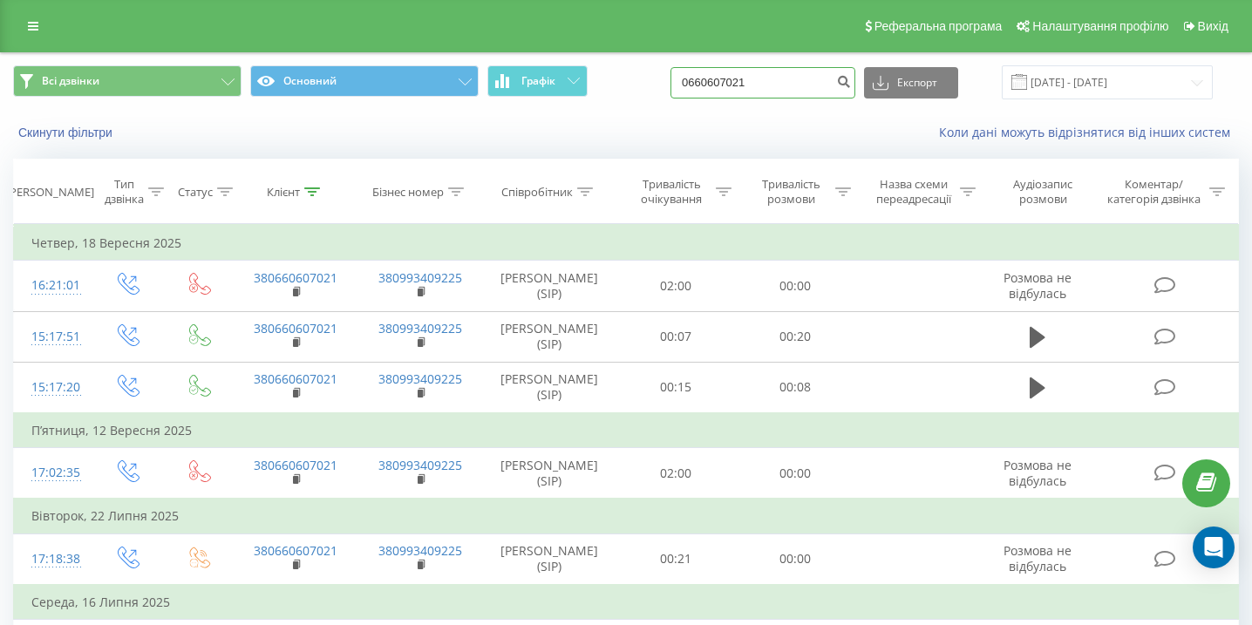
click at [802, 89] on input "0660607021" at bounding box center [763, 82] width 185 height 31
paste input "0970921053"
type input "0970921053"
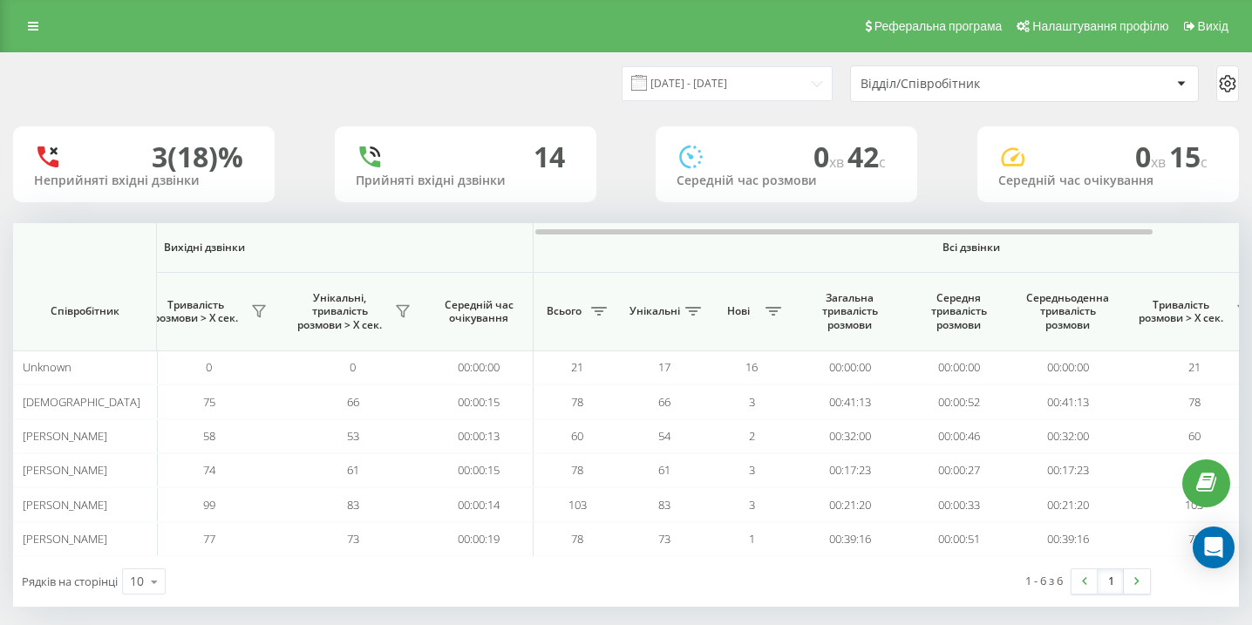
scroll to position [0, 1207]
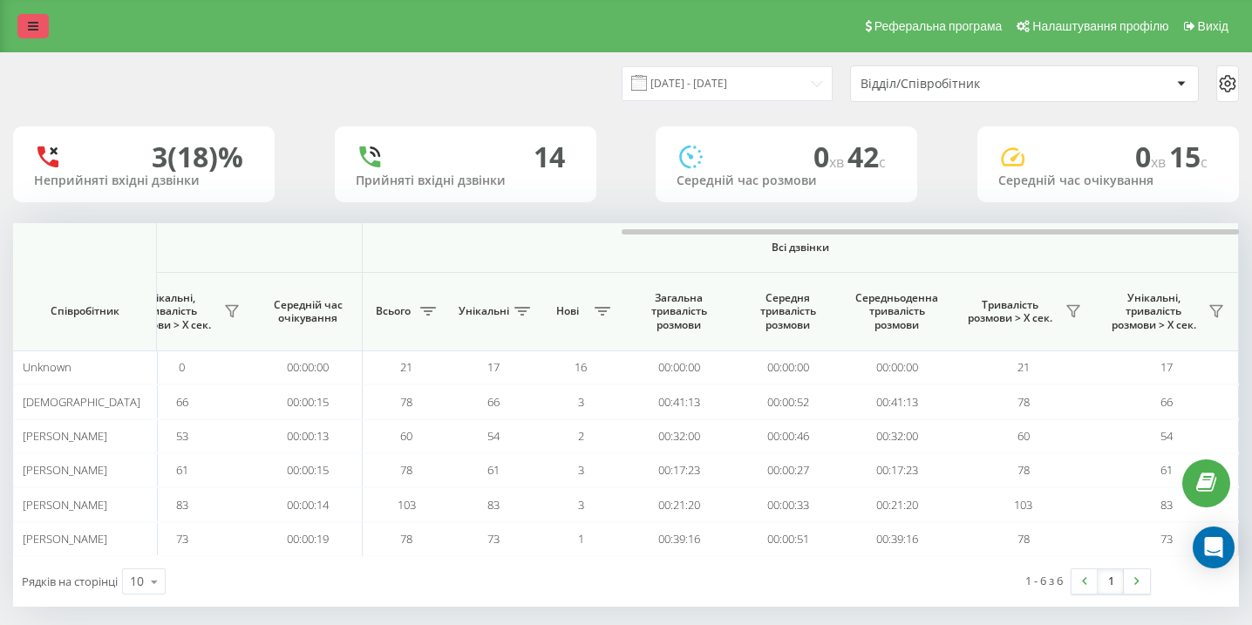
click at [29, 22] on icon at bounding box center [33, 26] width 10 height 12
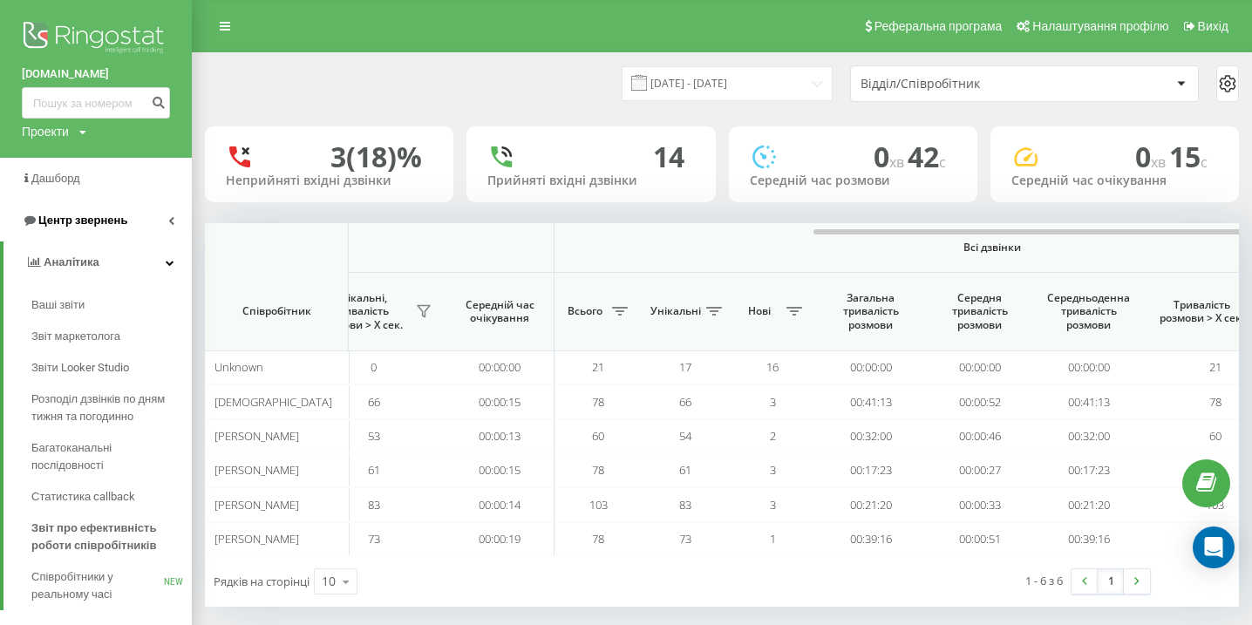
click at [140, 212] on link "Центр звернень" at bounding box center [96, 221] width 192 height 42
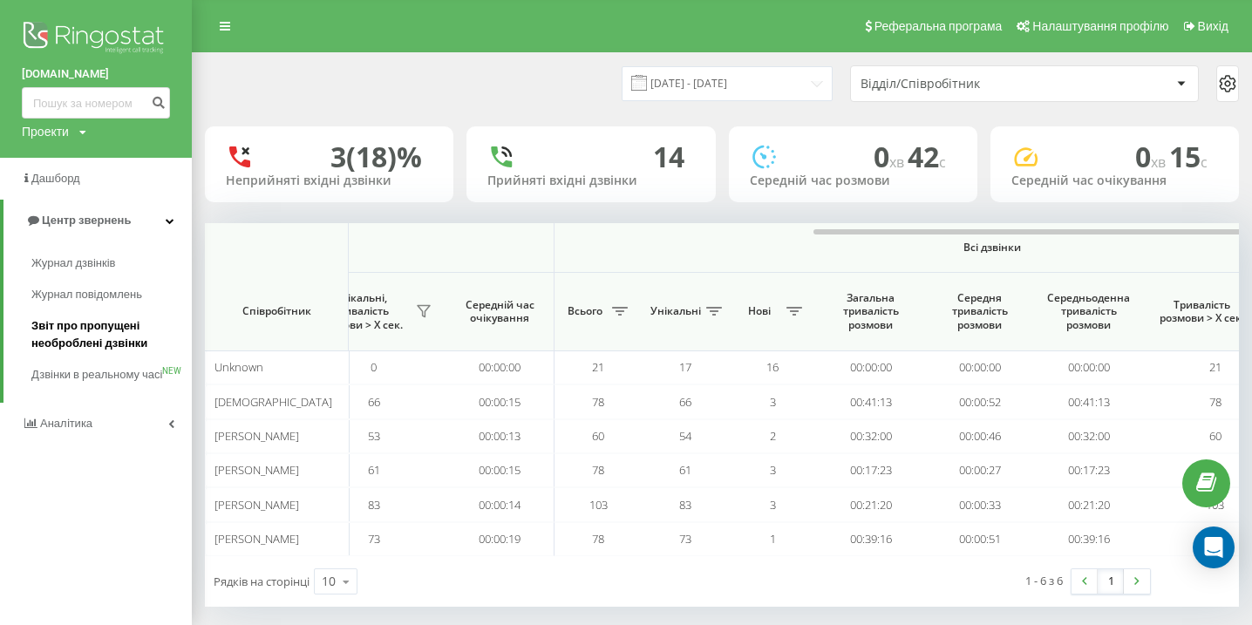
click at [104, 340] on span "Звіт про пропущені необроблені дзвінки" at bounding box center [107, 334] width 152 height 35
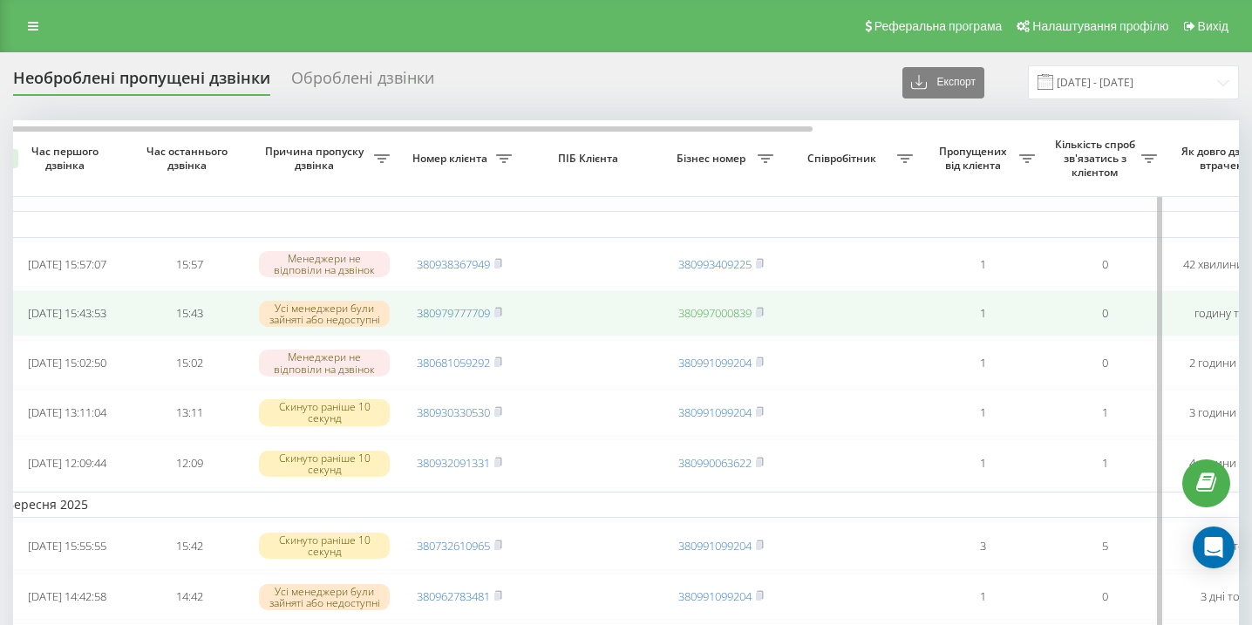
scroll to position [0, 19]
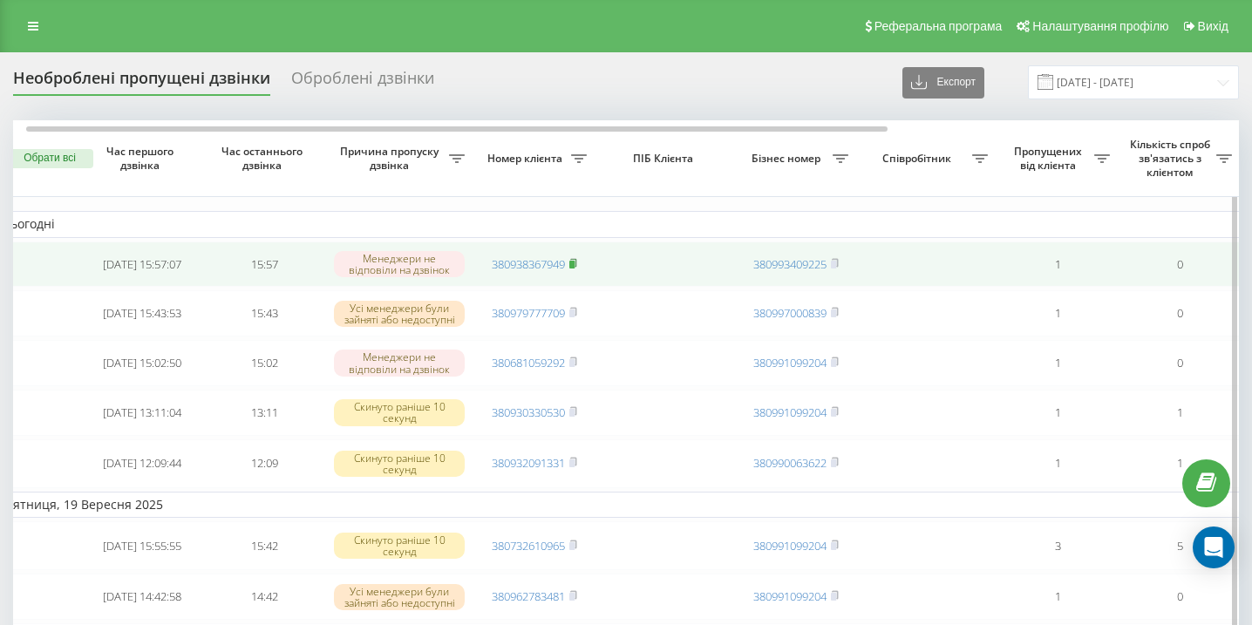
click at [576, 263] on icon at bounding box center [573, 263] width 8 height 10
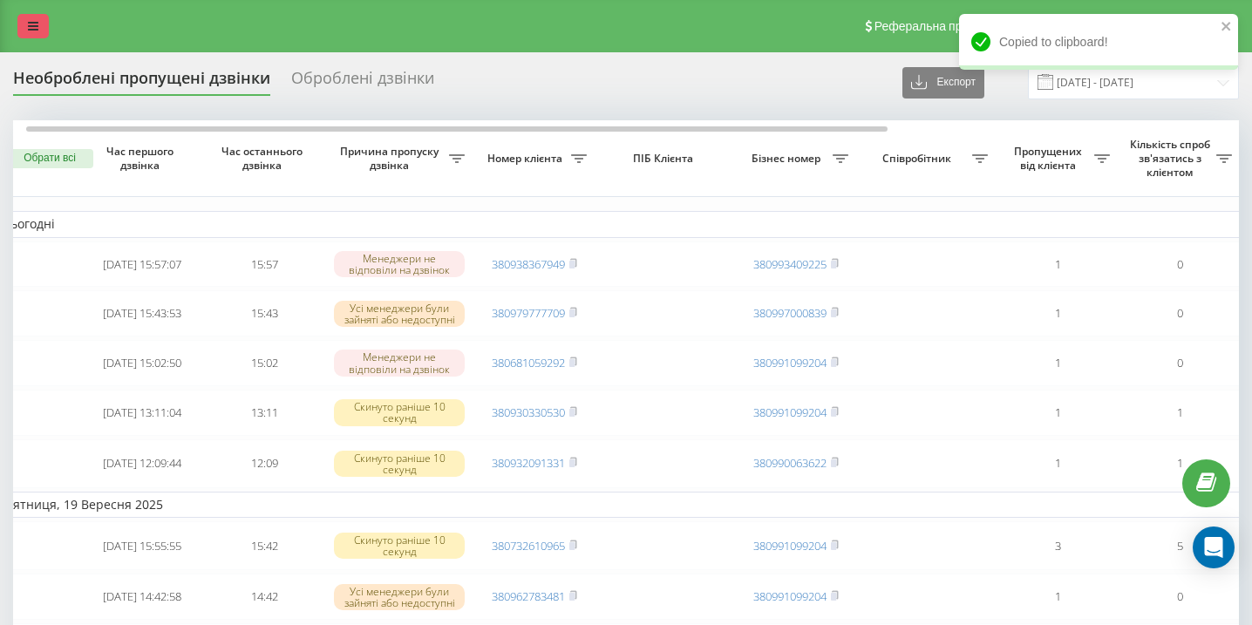
click at [37, 23] on icon at bounding box center [33, 26] width 10 height 12
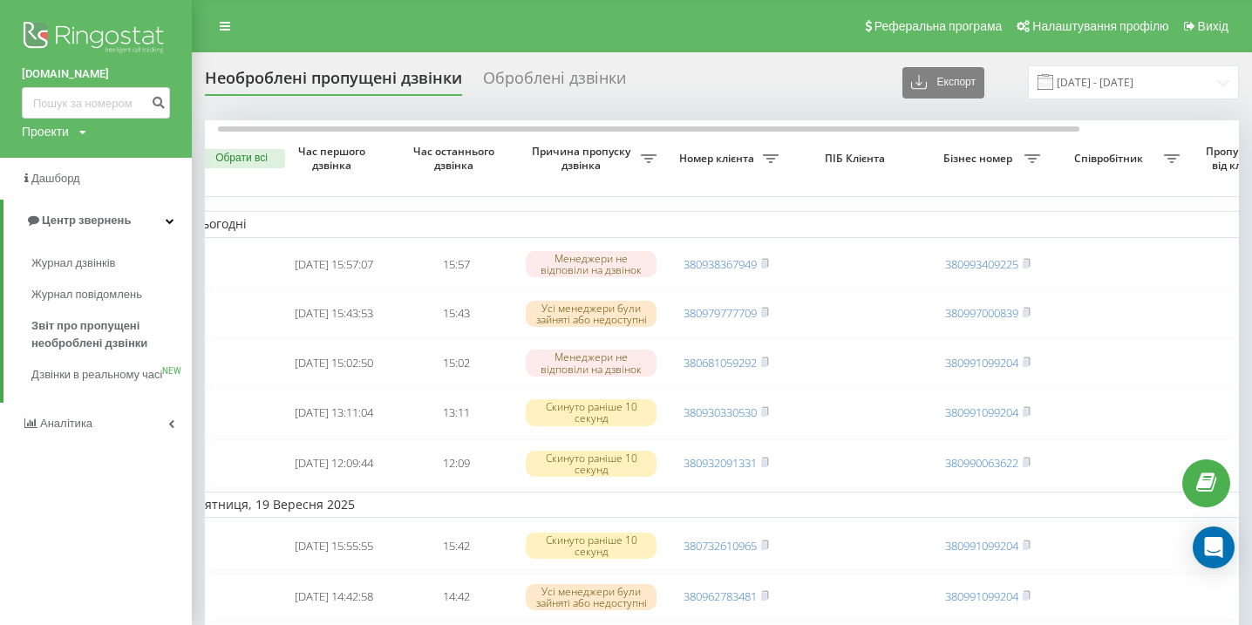
click at [80, 469] on div "columbtrade.ua Проекти columbtrade.ua Дашборд Центр звернень Журнал дзвінків Жу…" at bounding box center [96, 312] width 192 height 625
click at [99, 440] on link "Аналiтика" at bounding box center [96, 424] width 192 height 42
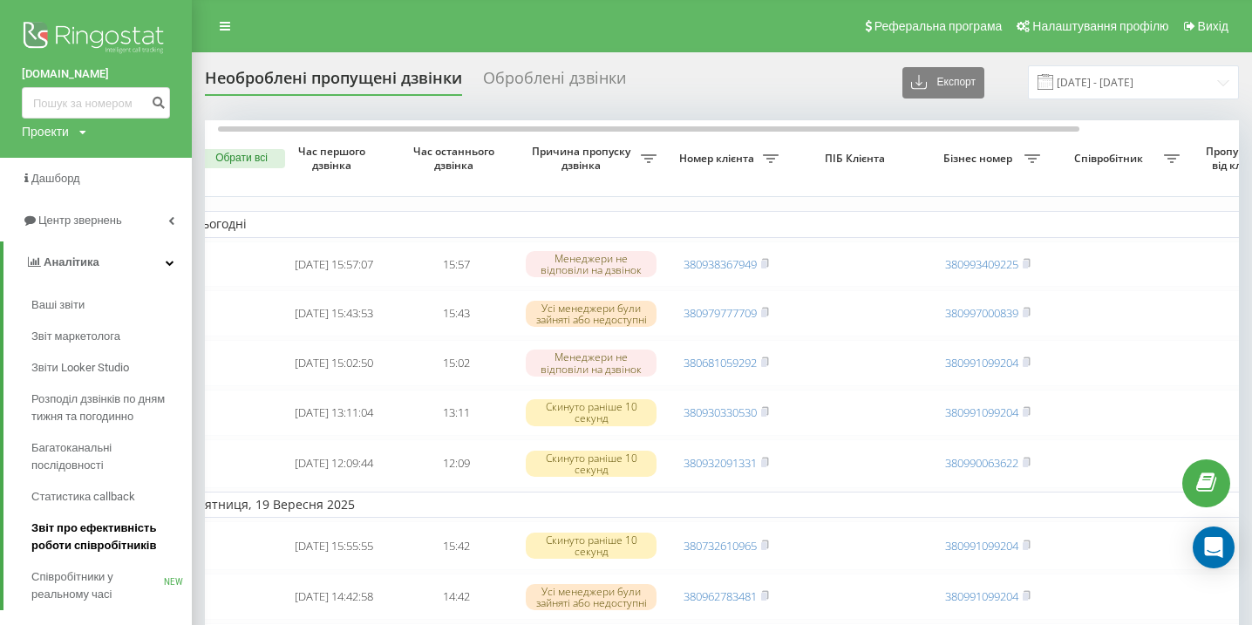
click at [99, 531] on span "Звіт про ефективність роботи співробітників" at bounding box center [107, 537] width 152 height 35
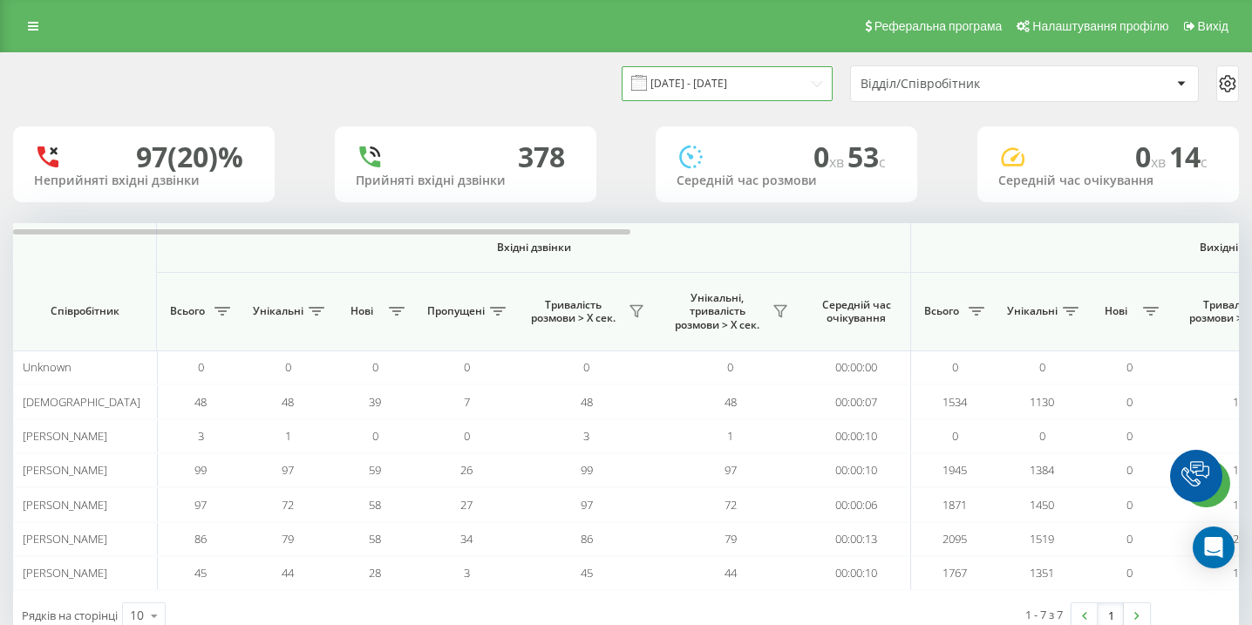
click at [668, 80] on input "[DATE] - [DATE]" at bounding box center [727, 83] width 211 height 34
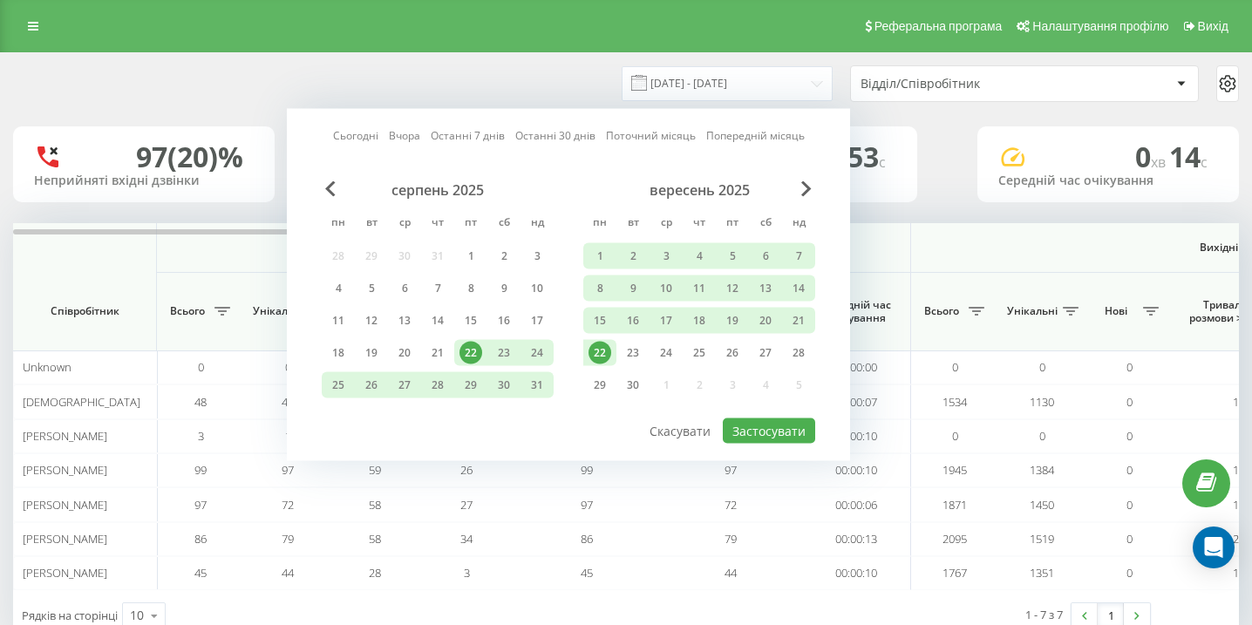
click at [604, 357] on div "22" at bounding box center [600, 353] width 23 height 23
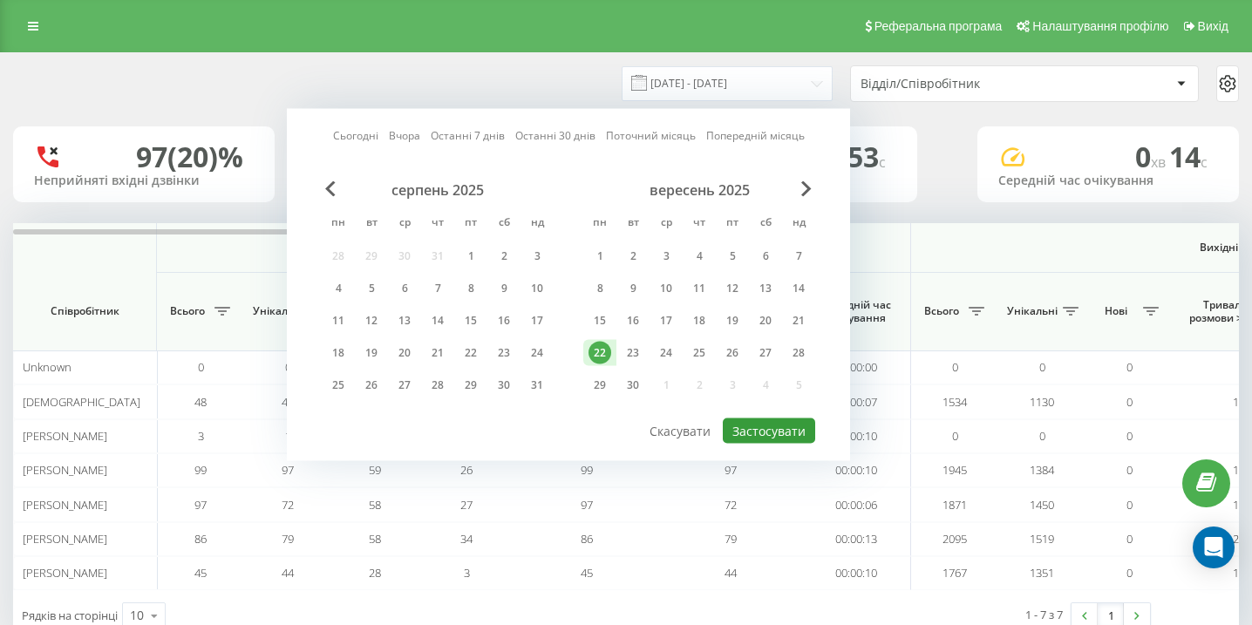
click at [799, 434] on button "Застосувати" at bounding box center [769, 431] width 92 height 25
type input "22.09.2025 - 22.09.2025"
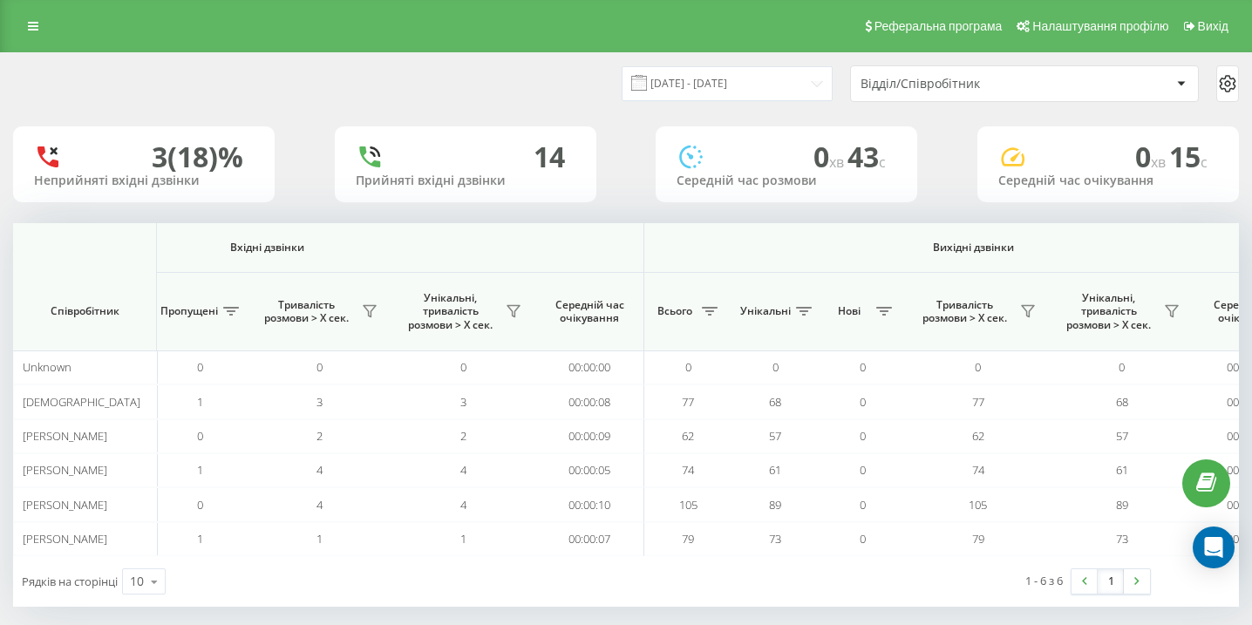
scroll to position [0, 1207]
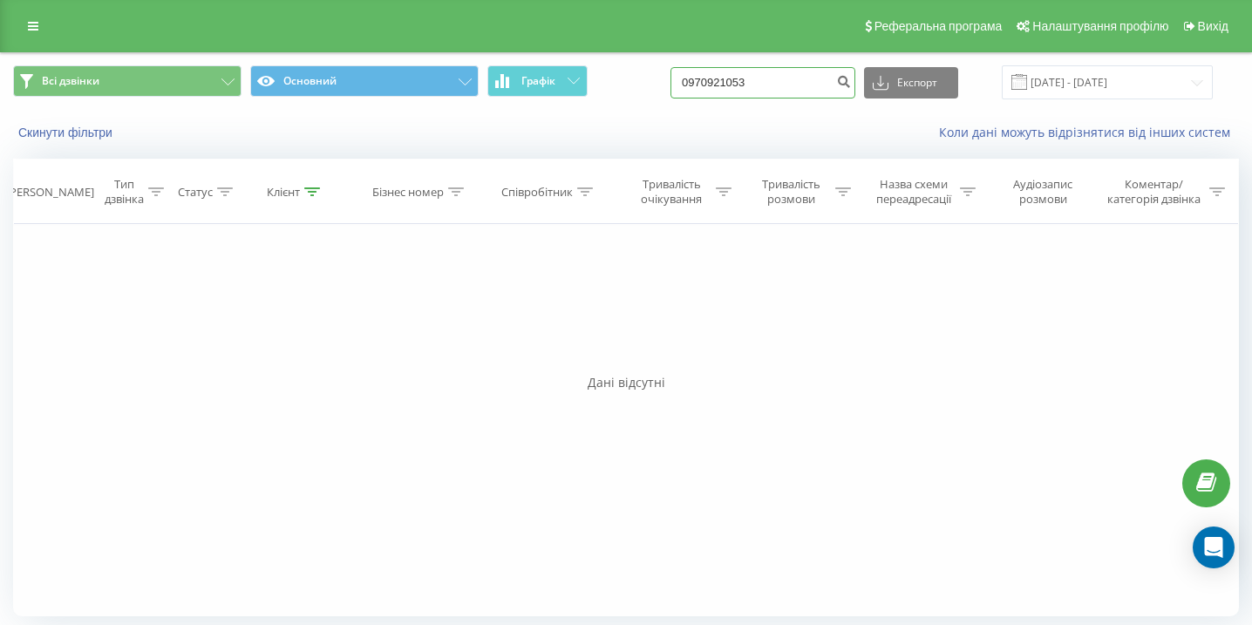
click at [816, 88] on input "0970921053" at bounding box center [763, 82] width 185 height 31
click at [815, 87] on input "0970921053" at bounding box center [763, 82] width 185 height 31
paste input "0684807608"
type input "0684807608"
click at [755, 82] on input "0684807608" at bounding box center [763, 82] width 185 height 31
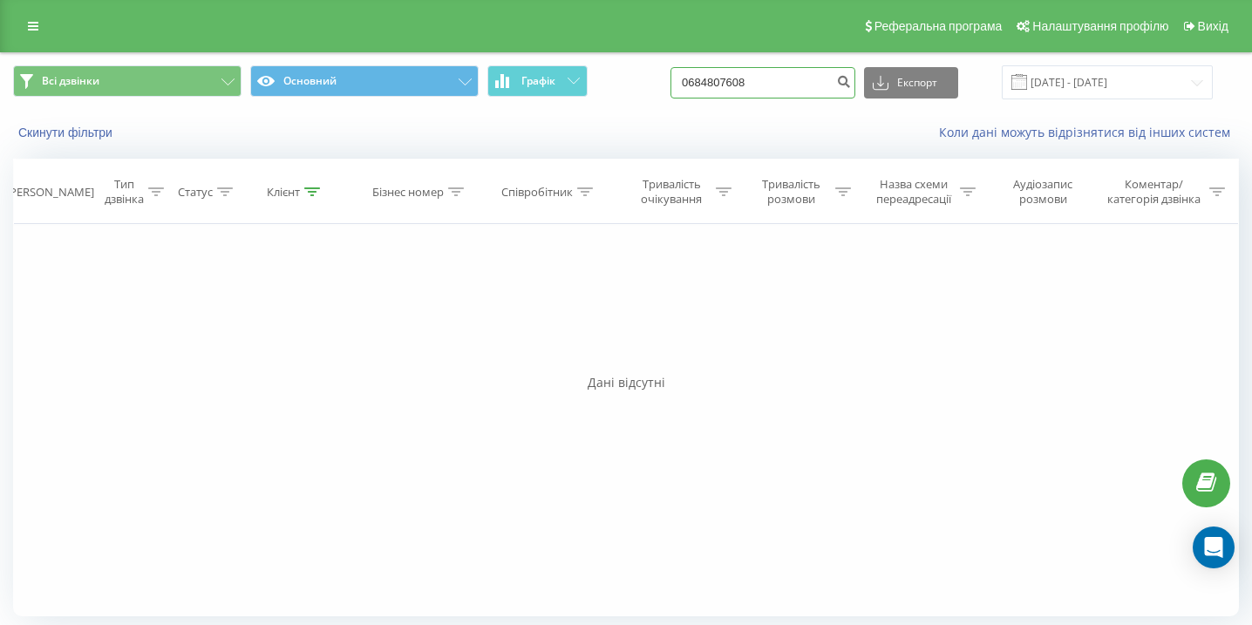
click at [755, 82] on input "0684807608" at bounding box center [763, 82] width 185 height 31
paste input "0634402007"
type input "0634402007"
click at [776, 92] on input "0634402007" at bounding box center [763, 82] width 185 height 31
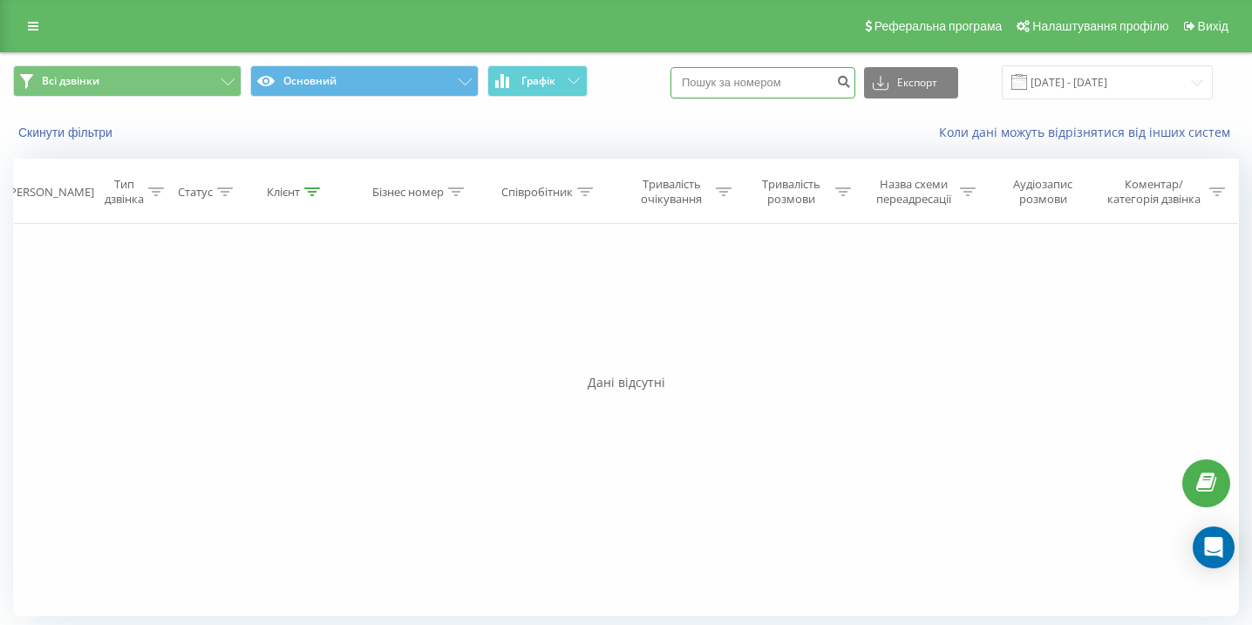
paste input "0981503344"
type input "0981503344"
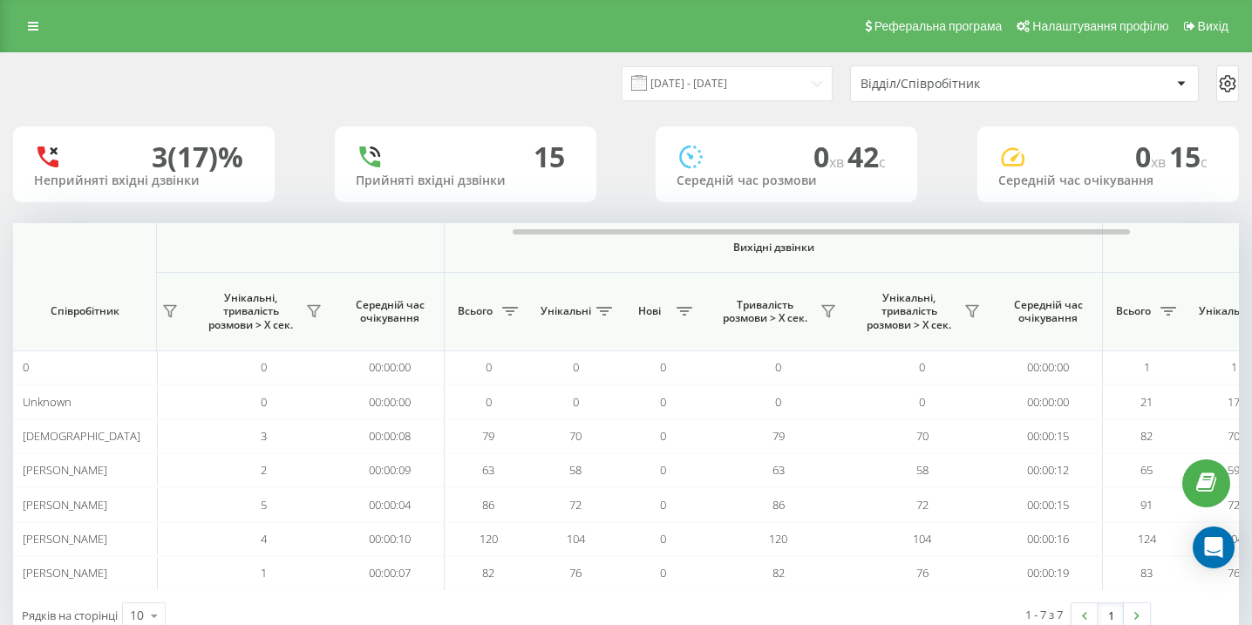
scroll to position [0, 1207]
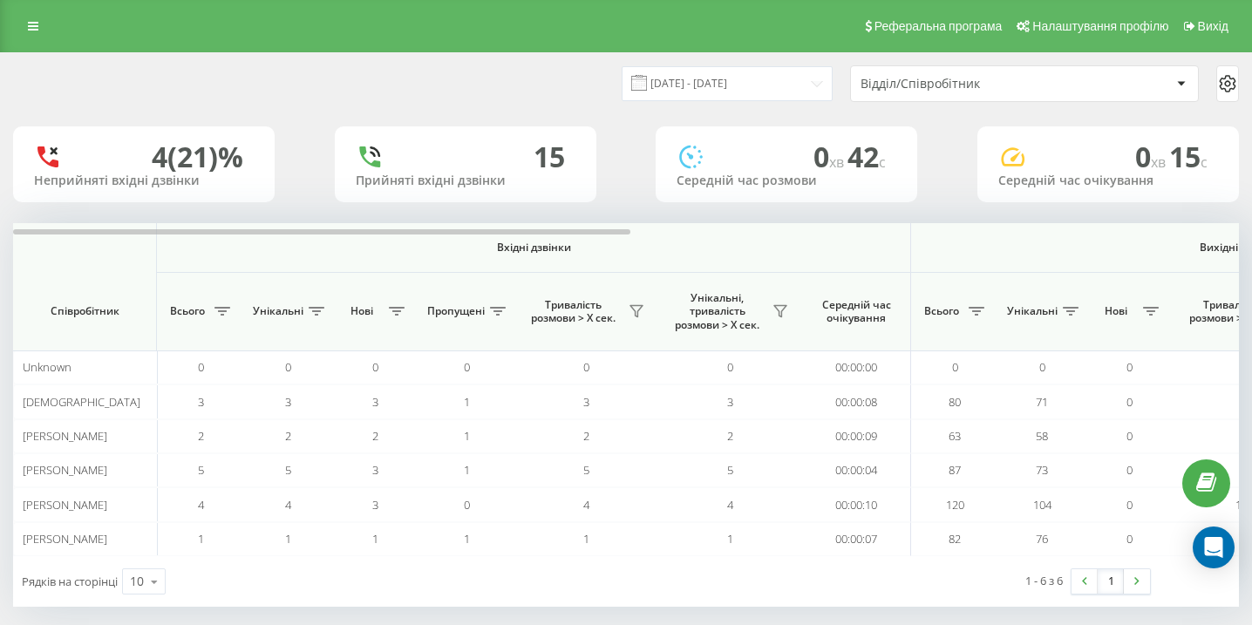
scroll to position [0, 1207]
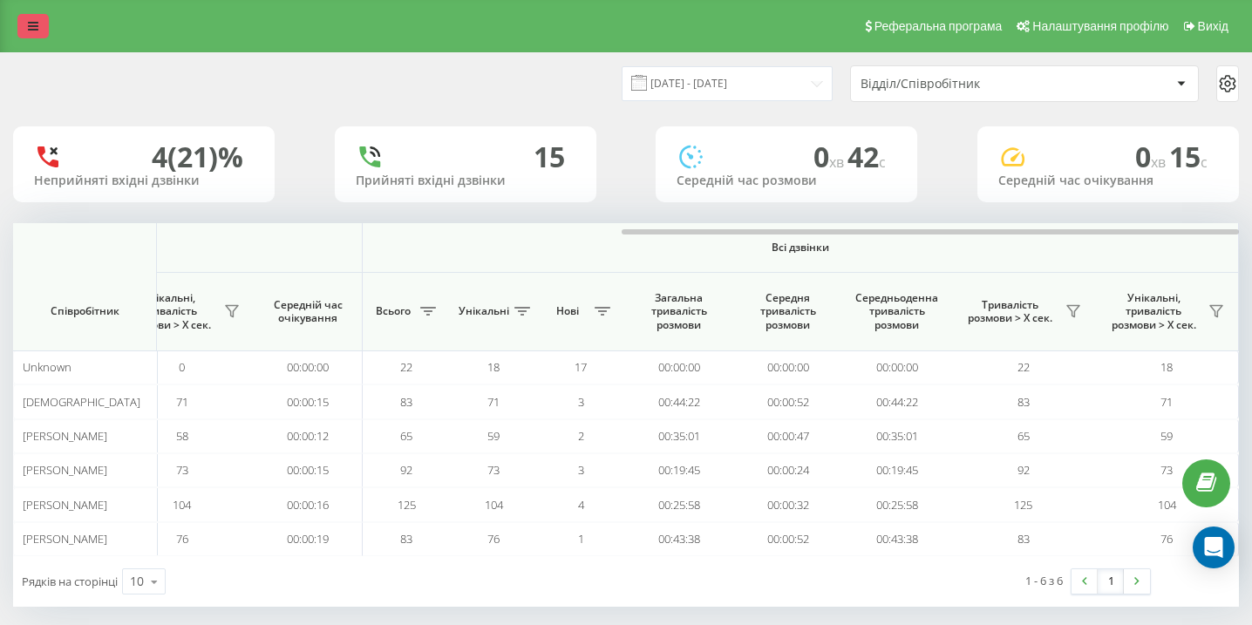
click at [35, 17] on link at bounding box center [32, 26] width 31 height 24
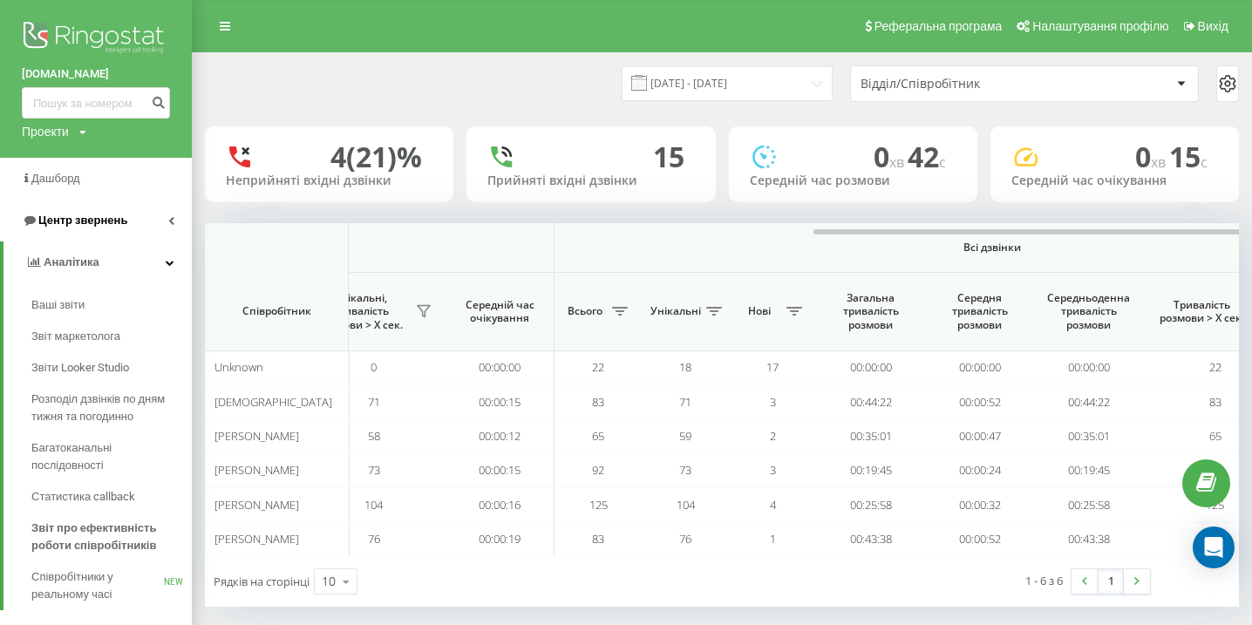
click at [125, 210] on link "Центр звернень" at bounding box center [96, 221] width 192 height 42
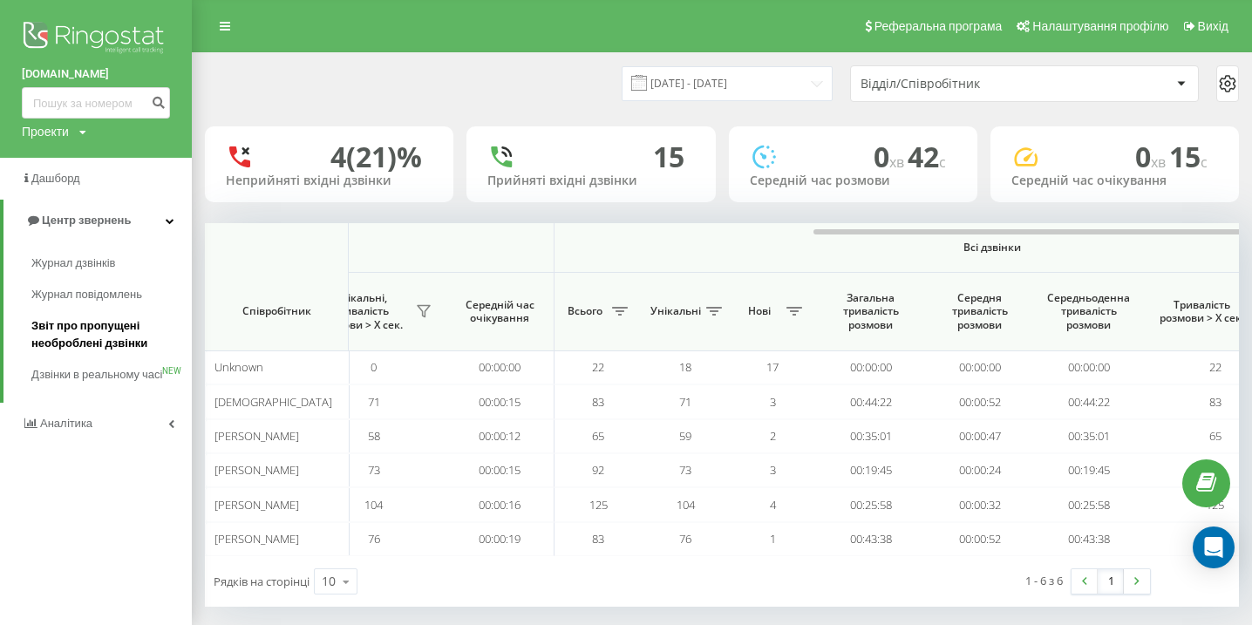
click at [86, 340] on span "Звіт про пропущені необроблені дзвінки" at bounding box center [107, 334] width 152 height 35
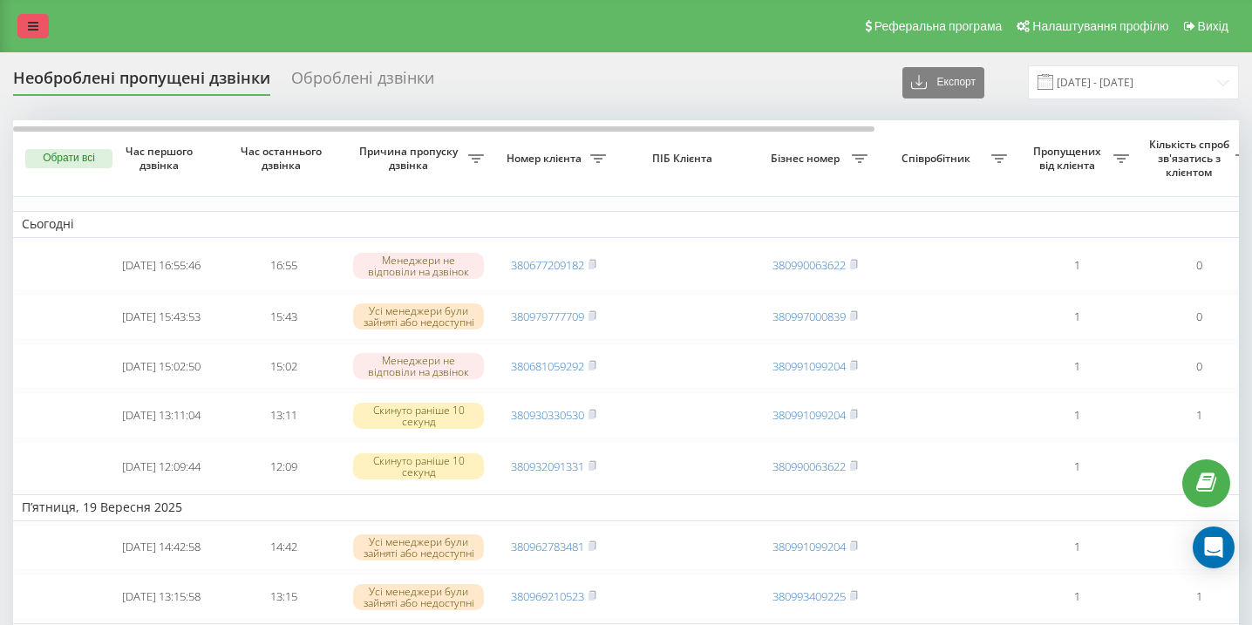
click at [31, 27] on icon at bounding box center [33, 26] width 10 height 12
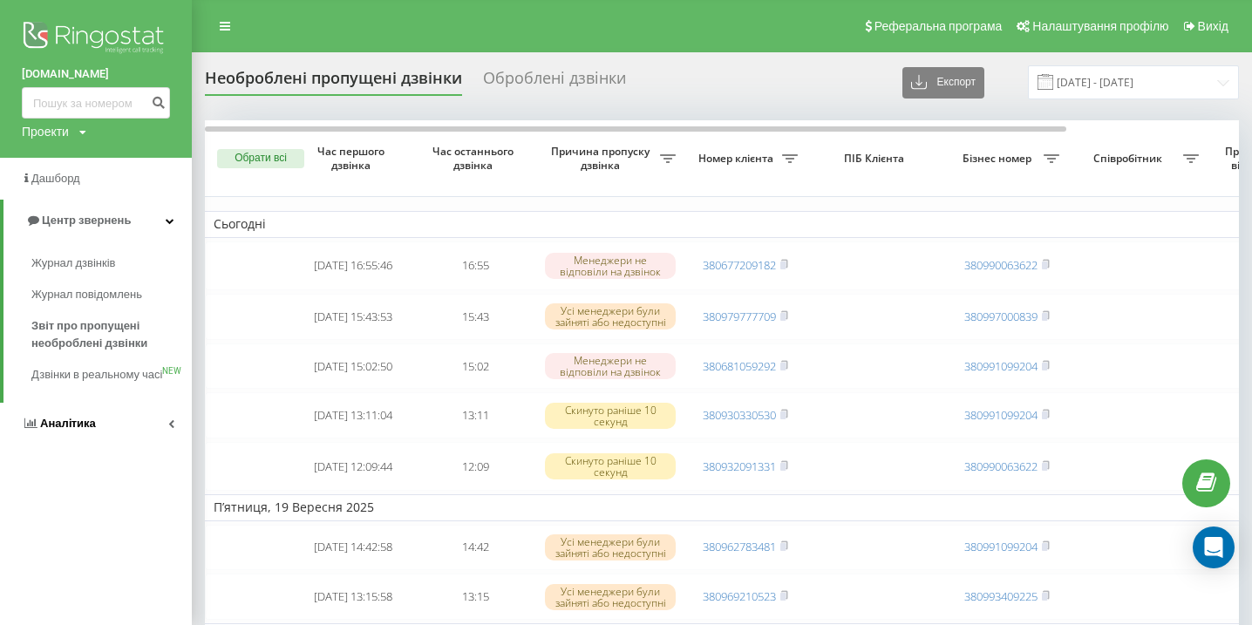
click at [95, 442] on link "Аналiтика" at bounding box center [96, 424] width 192 height 42
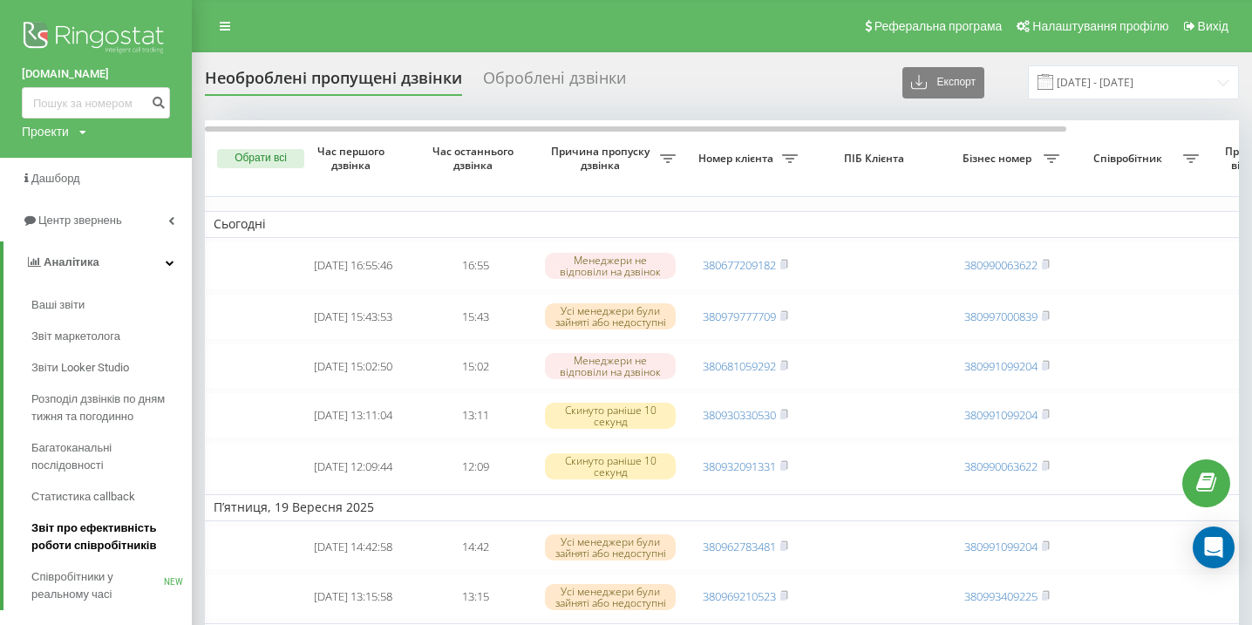
click at [97, 551] on span "Звіт про ефективність роботи співробітників" at bounding box center [107, 537] width 152 height 35
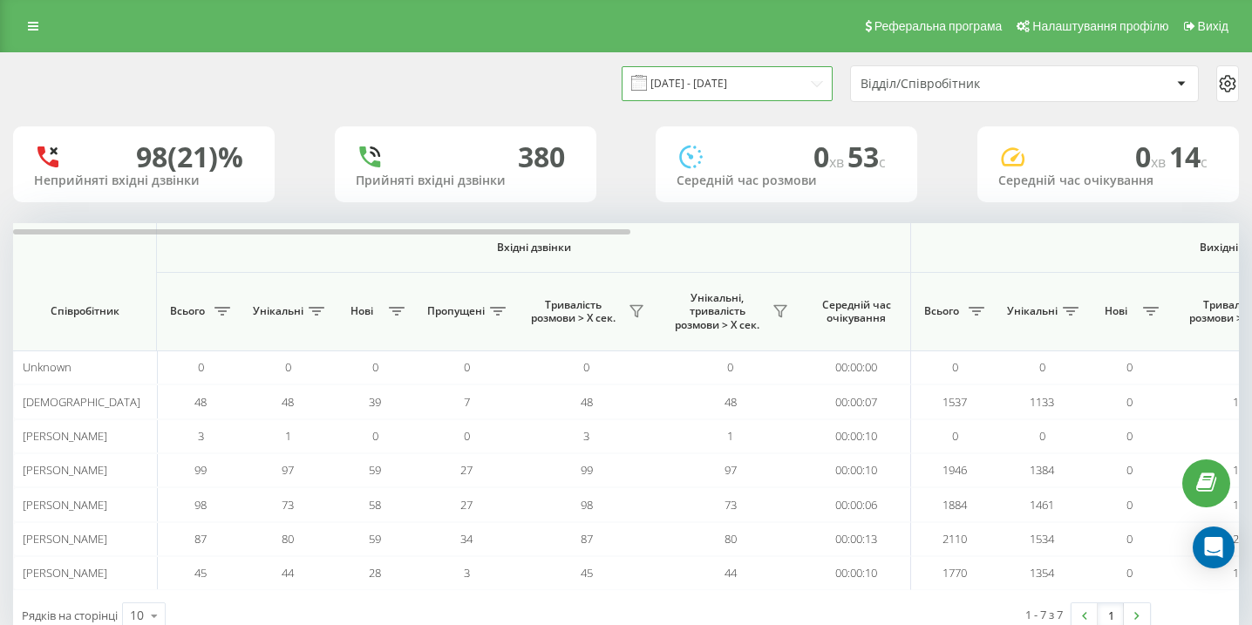
click at [717, 81] on input "[DATE] - [DATE]" at bounding box center [727, 83] width 211 height 34
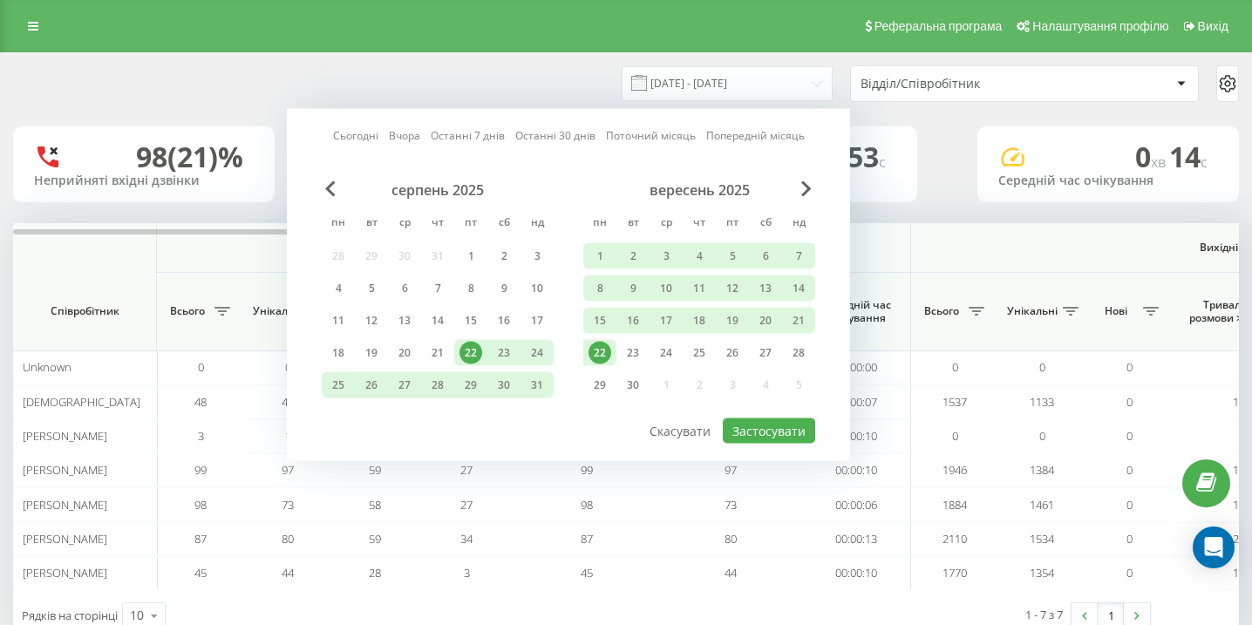
click at [598, 347] on div "22" at bounding box center [600, 353] width 23 height 23
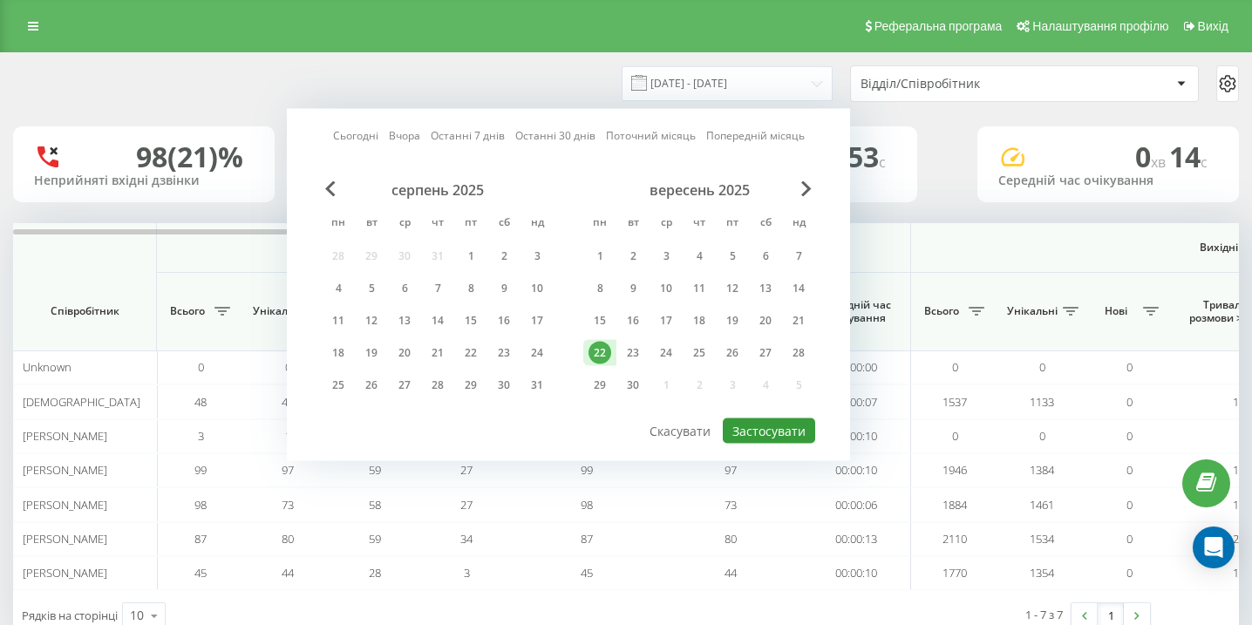
click at [751, 438] on button "Застосувати" at bounding box center [769, 431] width 92 height 25
type input "22.09.2025 - 22.09.2025"
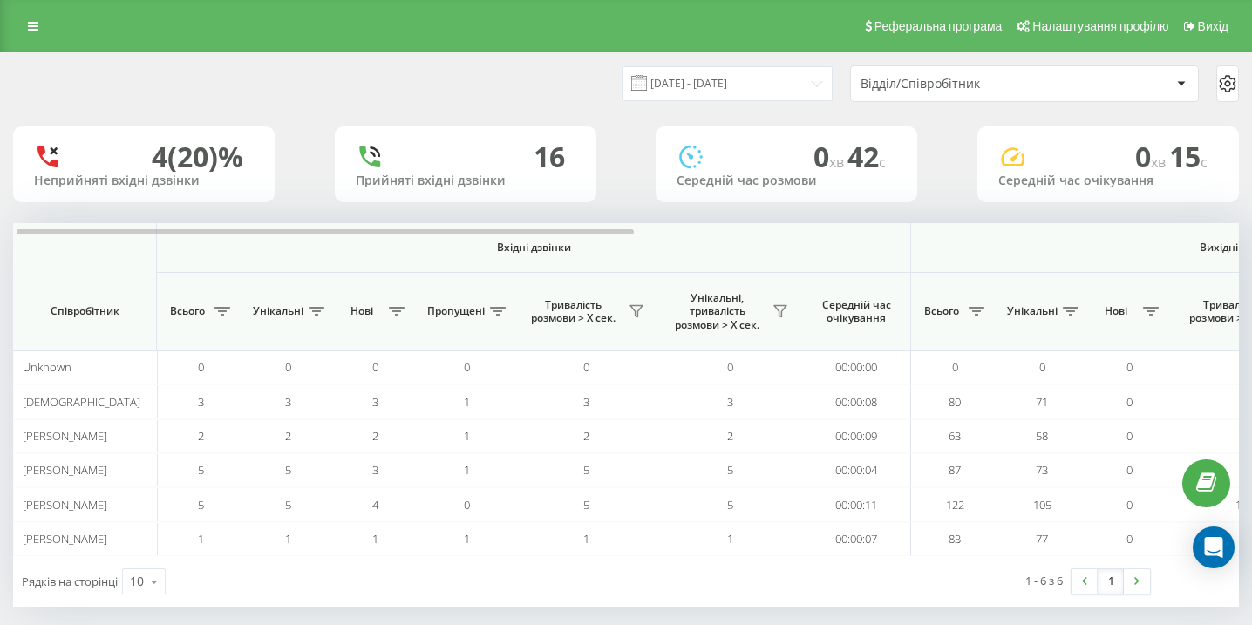
scroll to position [0, 1207]
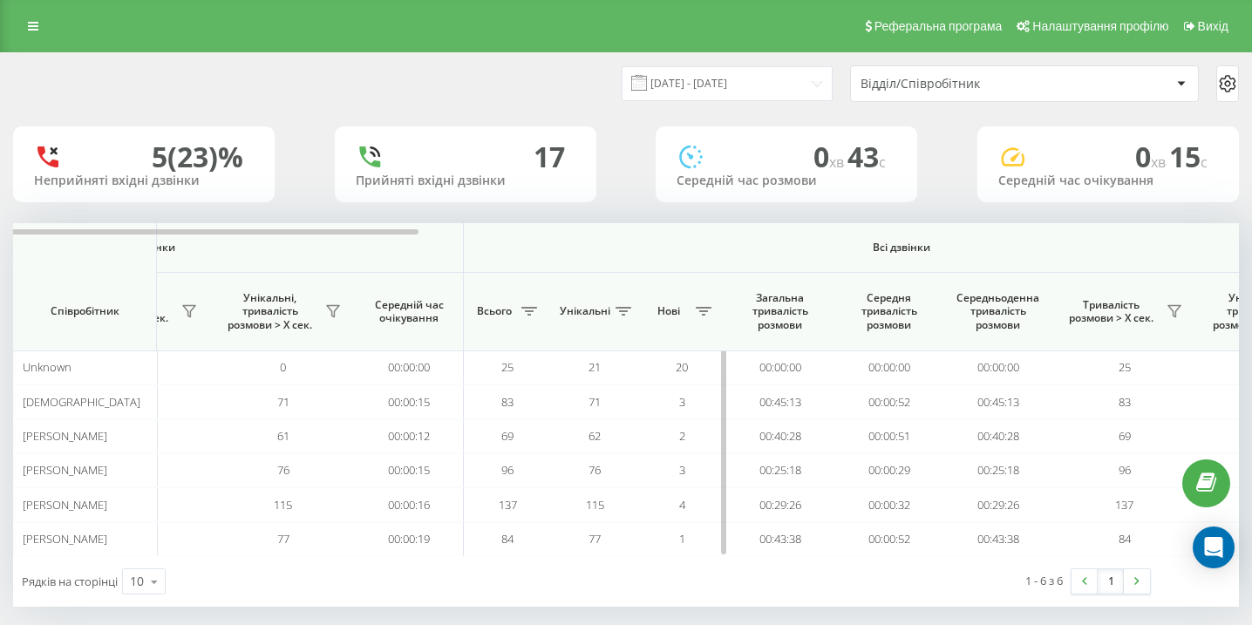
scroll to position [0, 1207]
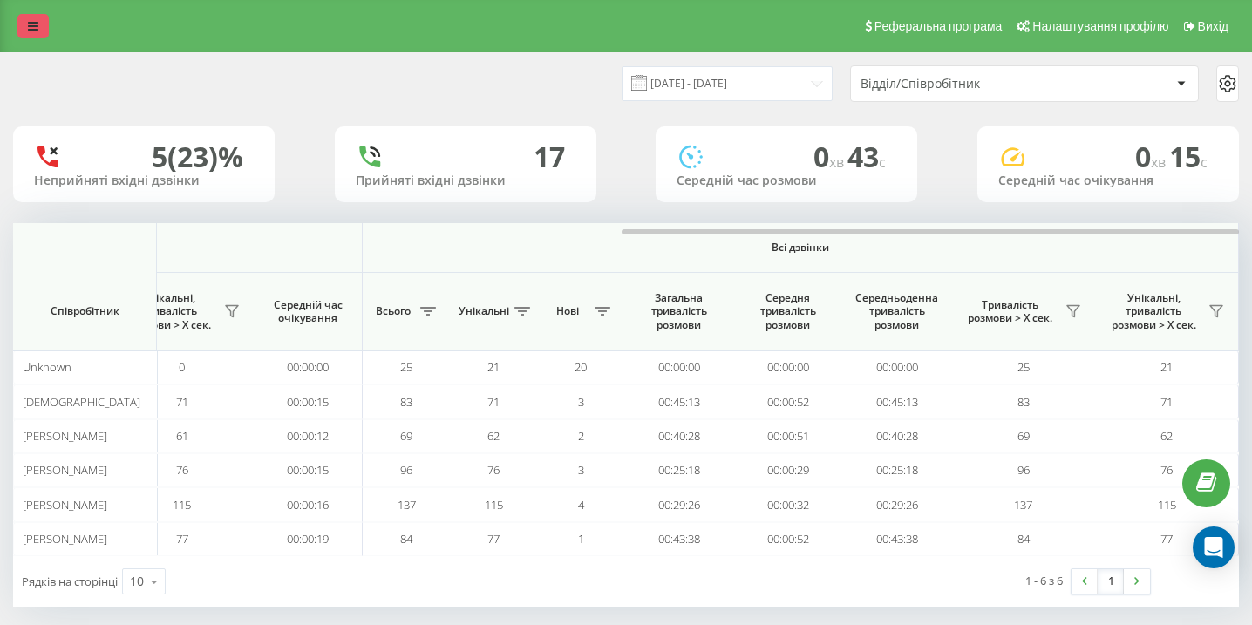
click at [28, 33] on link at bounding box center [32, 26] width 31 height 24
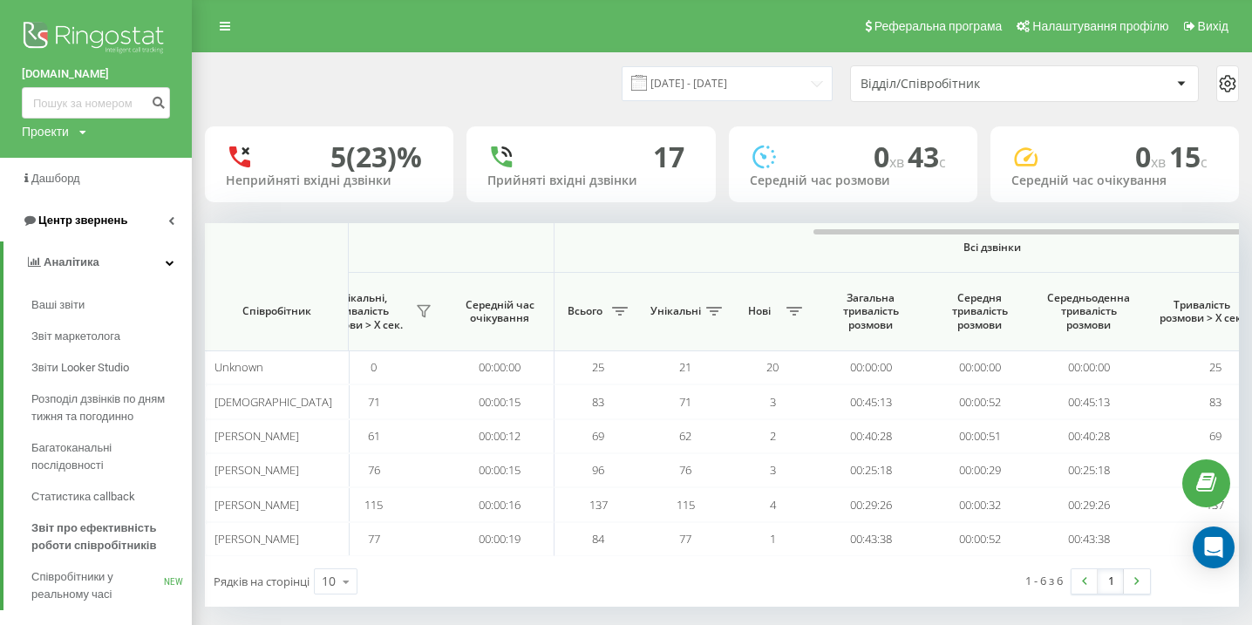
click at [141, 230] on link "Центр звернень" at bounding box center [96, 221] width 192 height 42
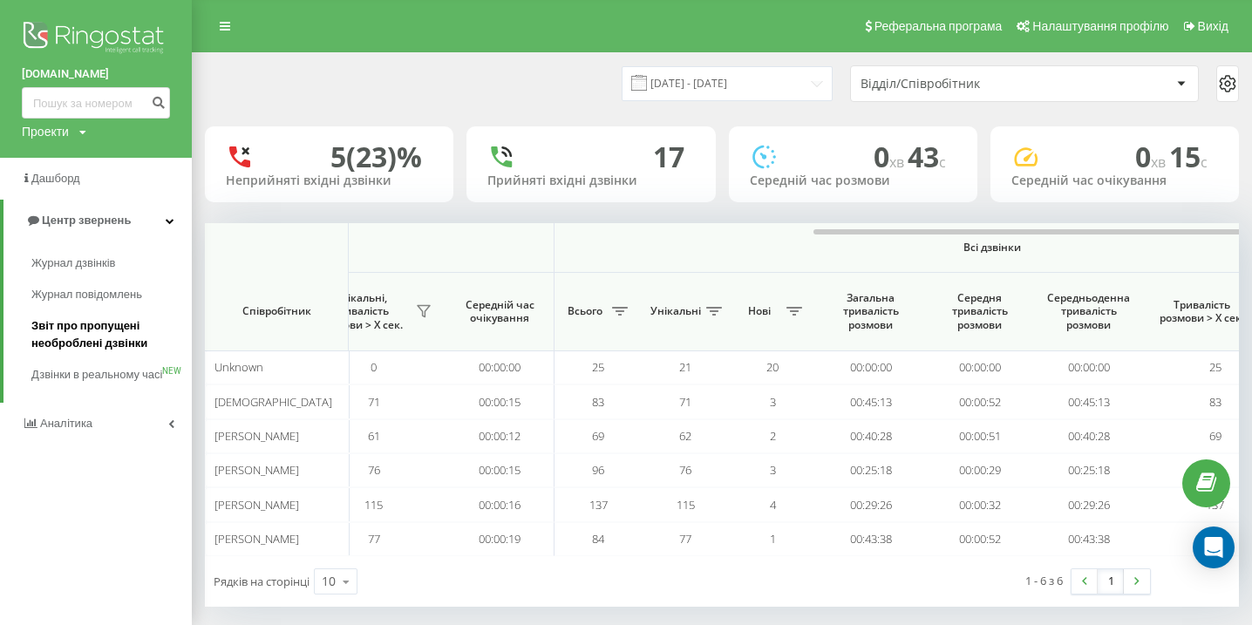
click at [114, 342] on span "Звіт про пропущені необроблені дзвінки" at bounding box center [107, 334] width 152 height 35
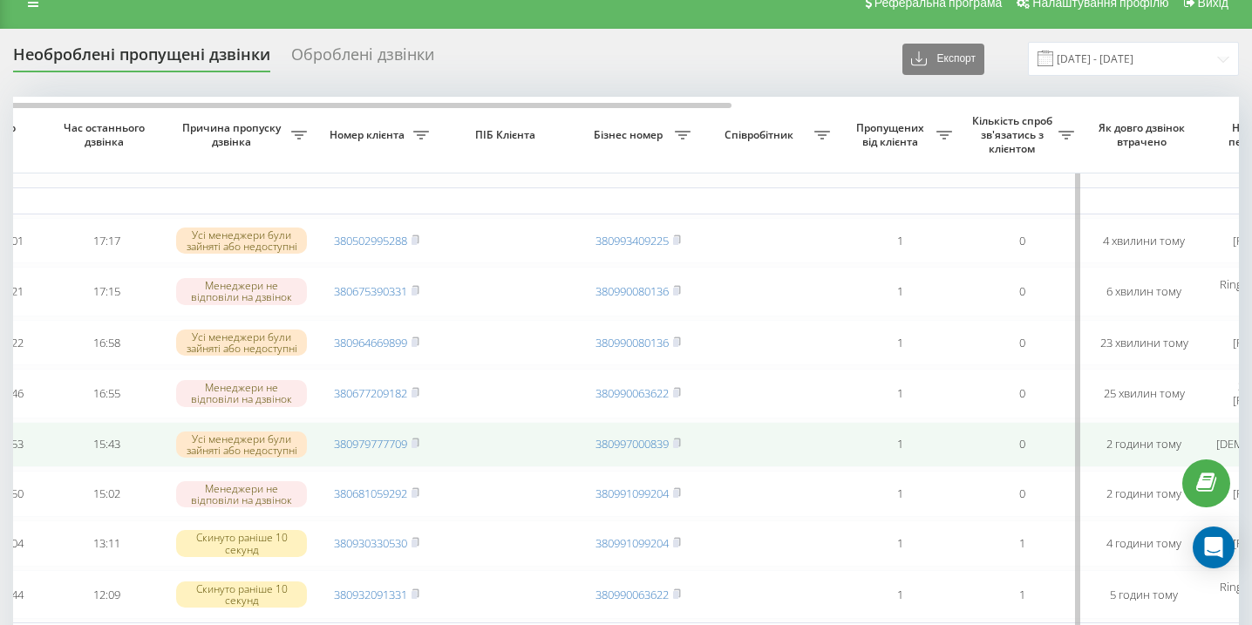
scroll to position [0, 1]
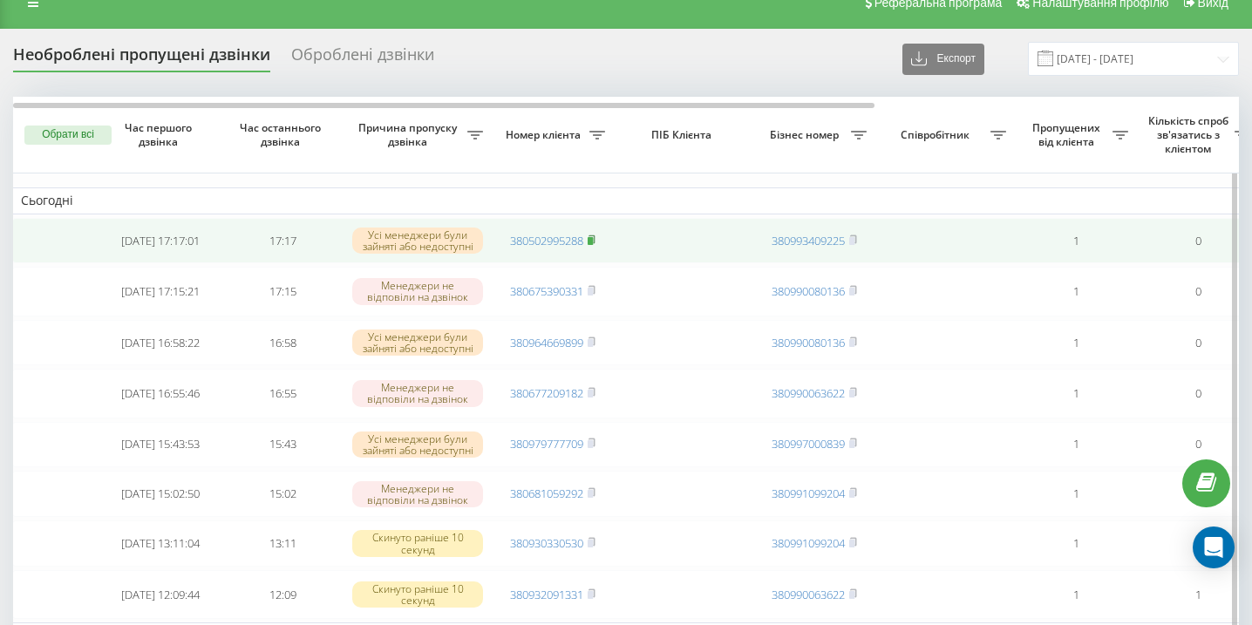
click at [595, 242] on icon at bounding box center [592, 239] width 6 height 8
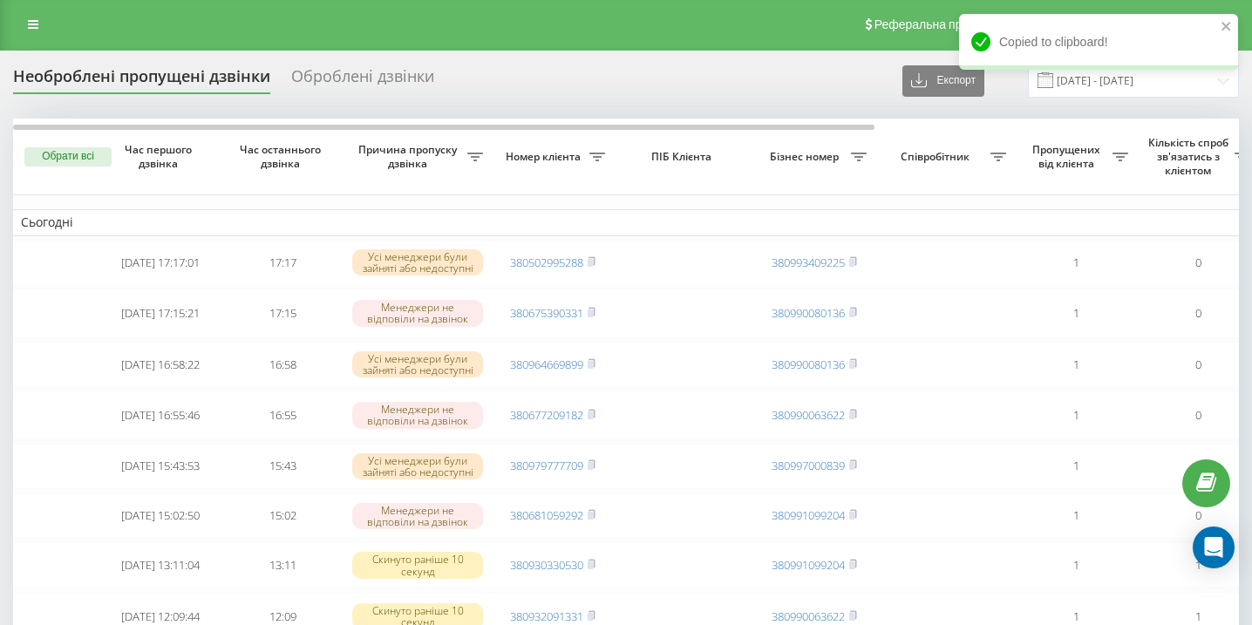
scroll to position [0, 0]
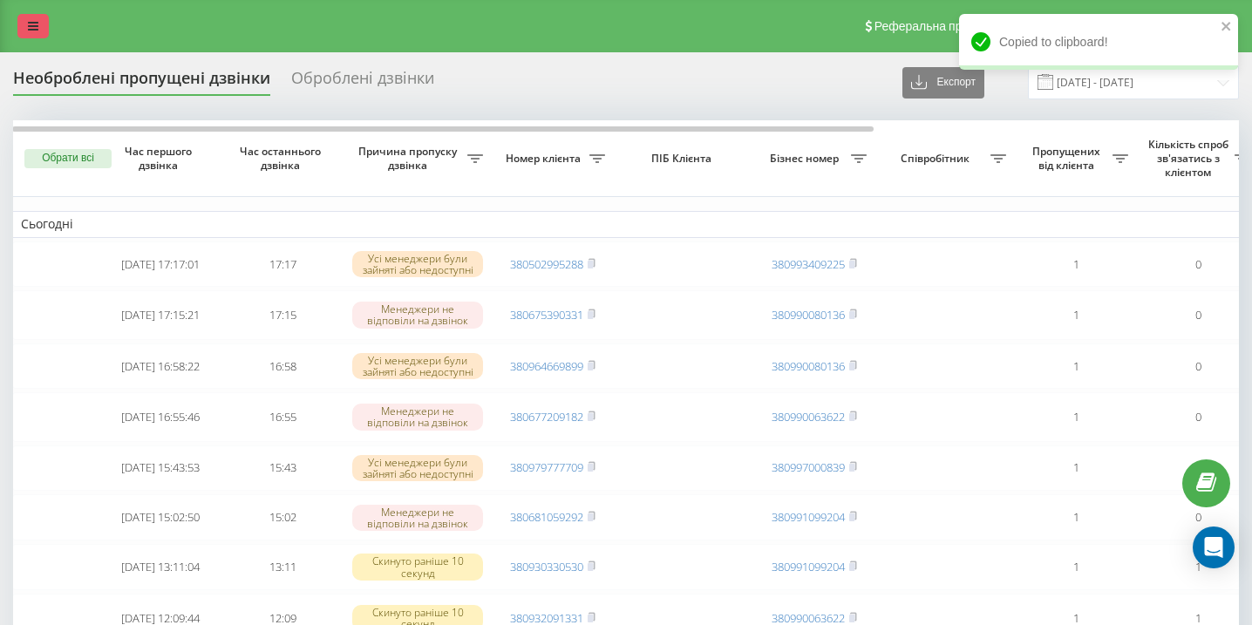
click at [28, 22] on icon at bounding box center [33, 26] width 10 height 12
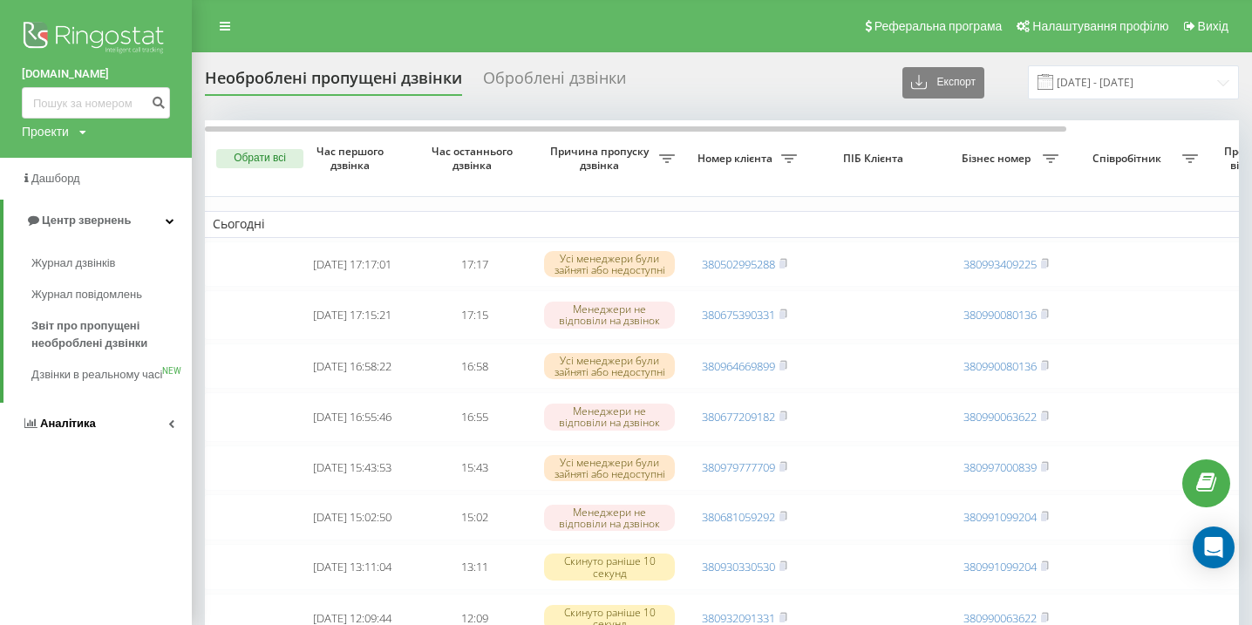
click at [50, 430] on span "Аналiтика" at bounding box center [68, 423] width 56 height 13
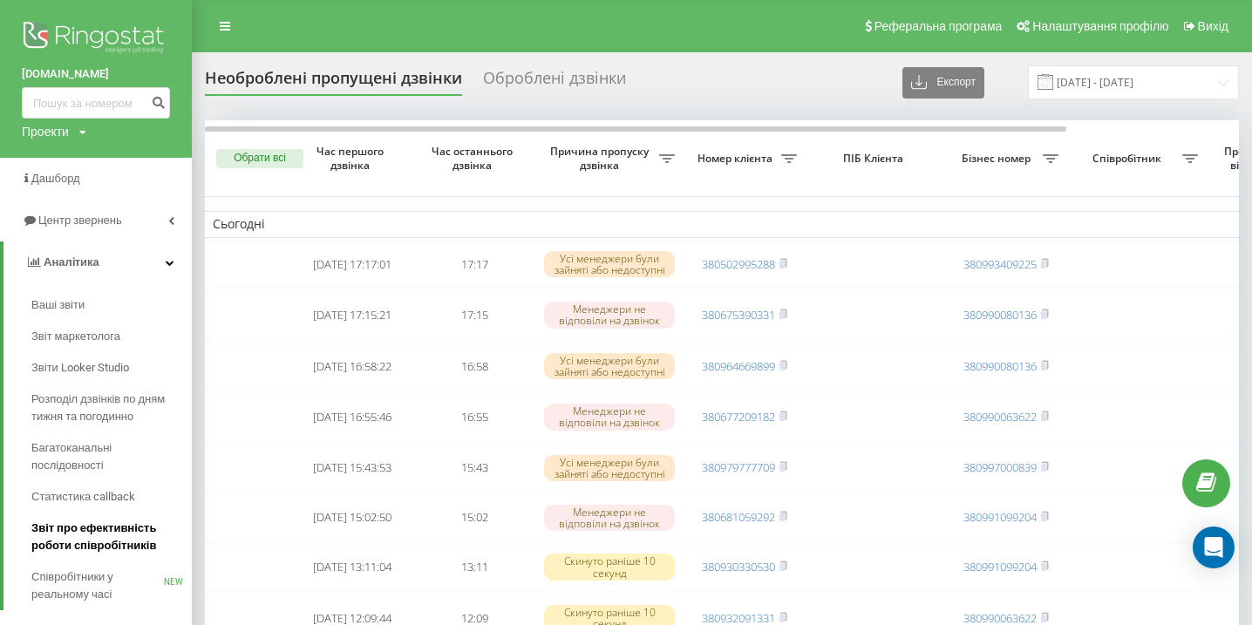
click at [72, 537] on span "Звіт про ефективність роботи співробітників" at bounding box center [107, 537] width 152 height 35
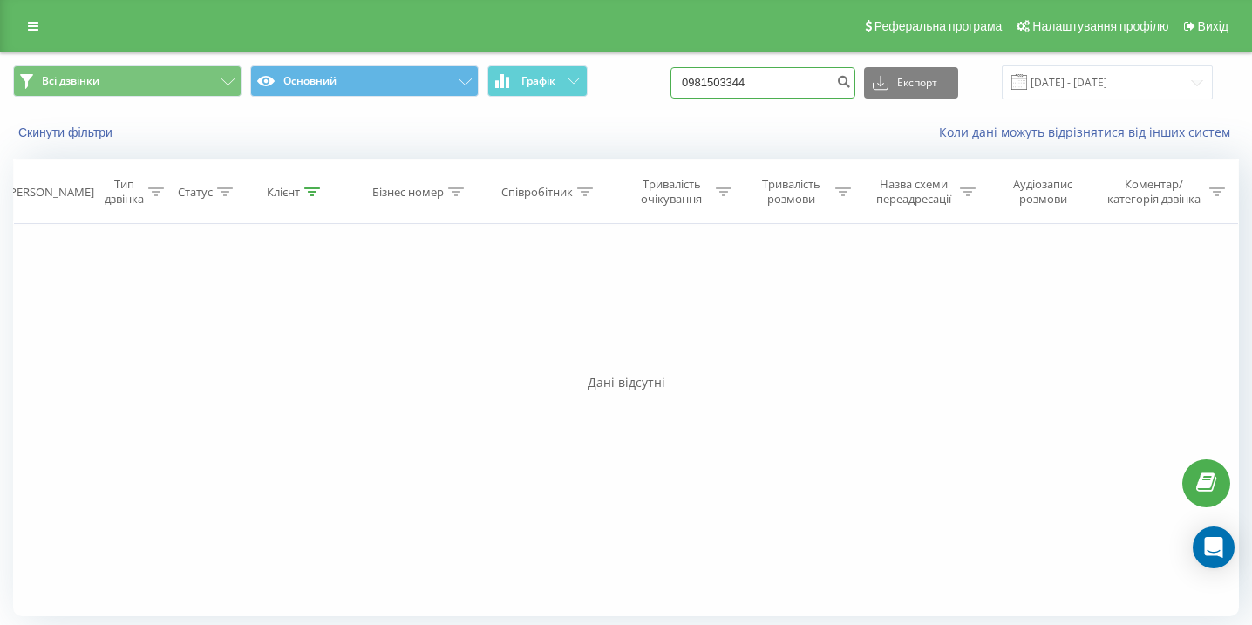
click at [764, 89] on input "0981503344" at bounding box center [763, 82] width 185 height 31
click at [763, 90] on input "0981503344" at bounding box center [763, 82] width 185 height 31
paste input "0634210615"
type input "0634210615"
click at [736, 85] on input "0634210615" at bounding box center [763, 82] width 185 height 31
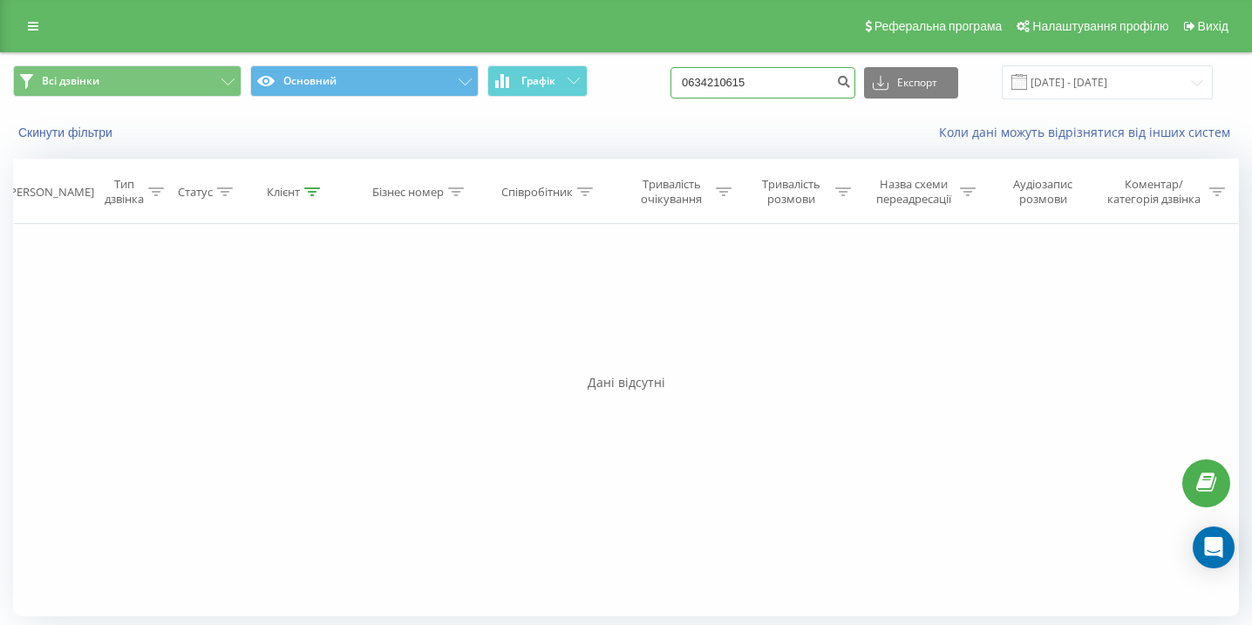
click at [736, 87] on input "0634210615" at bounding box center [763, 82] width 185 height 31
click at [784, 85] on input "0634210615" at bounding box center [763, 82] width 185 height 31
click at [785, 85] on input "0634210615" at bounding box center [763, 82] width 185 height 31
paste input "0674831837"
type input "0674831837"
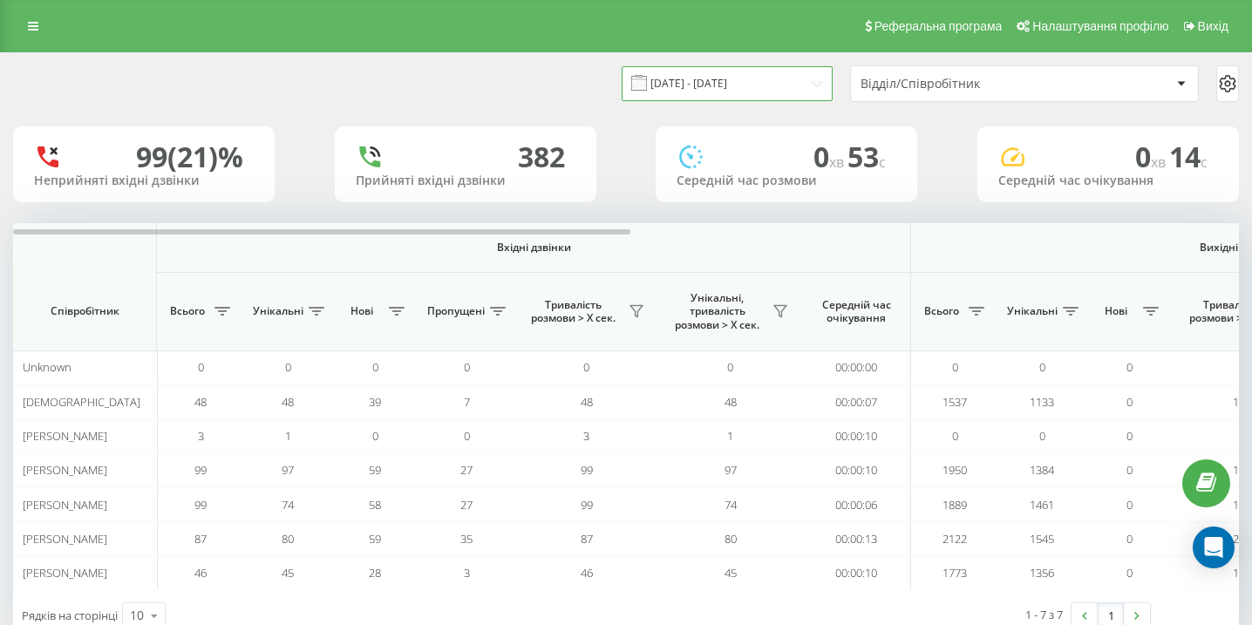
click at [695, 85] on input "[DATE] - [DATE]" at bounding box center [727, 83] width 211 height 34
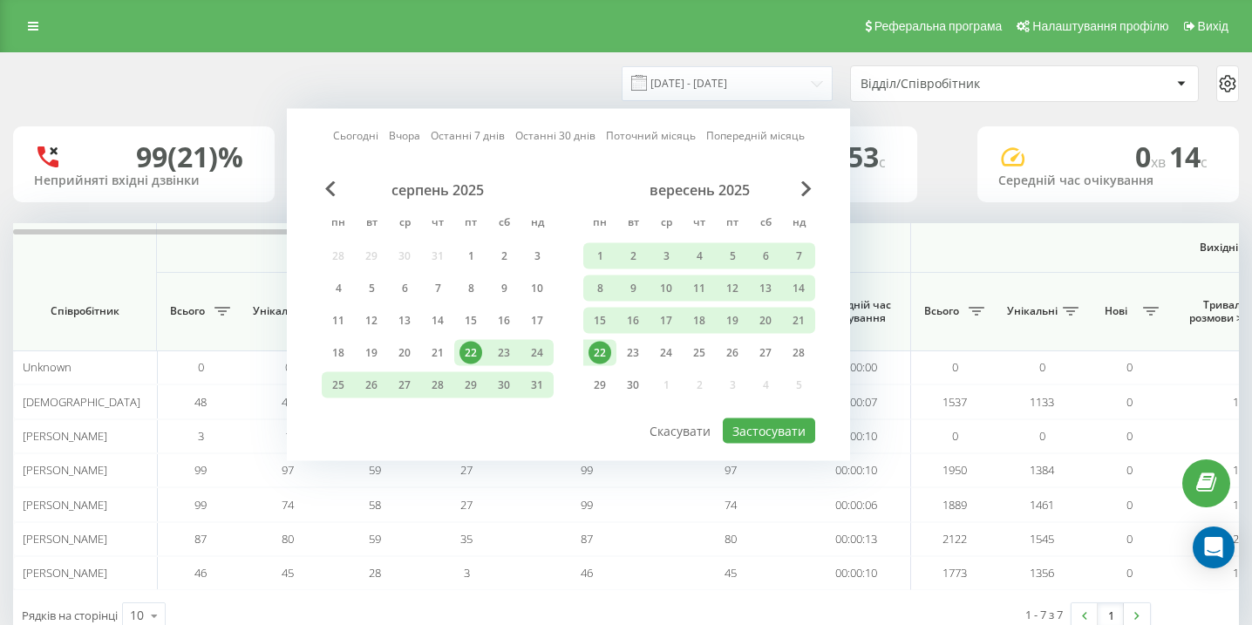
click at [599, 351] on div "22" at bounding box center [600, 353] width 23 height 23
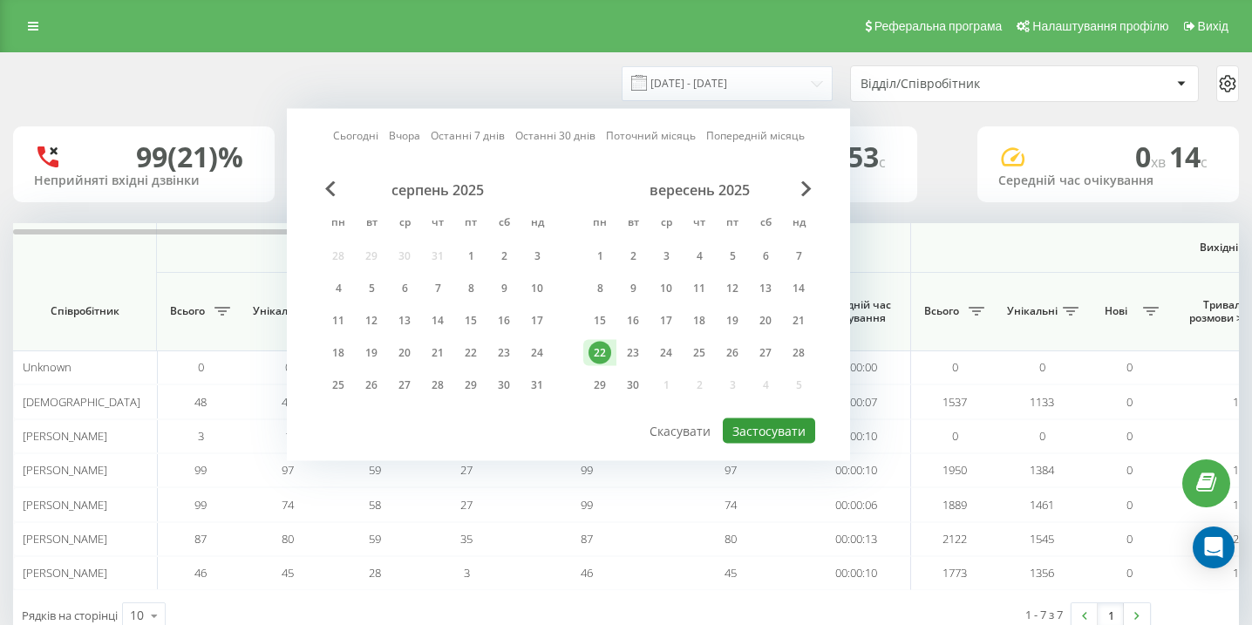
click at [757, 427] on button "Застосувати" at bounding box center [769, 431] width 92 height 25
type input "[DATE] - [DATE]"
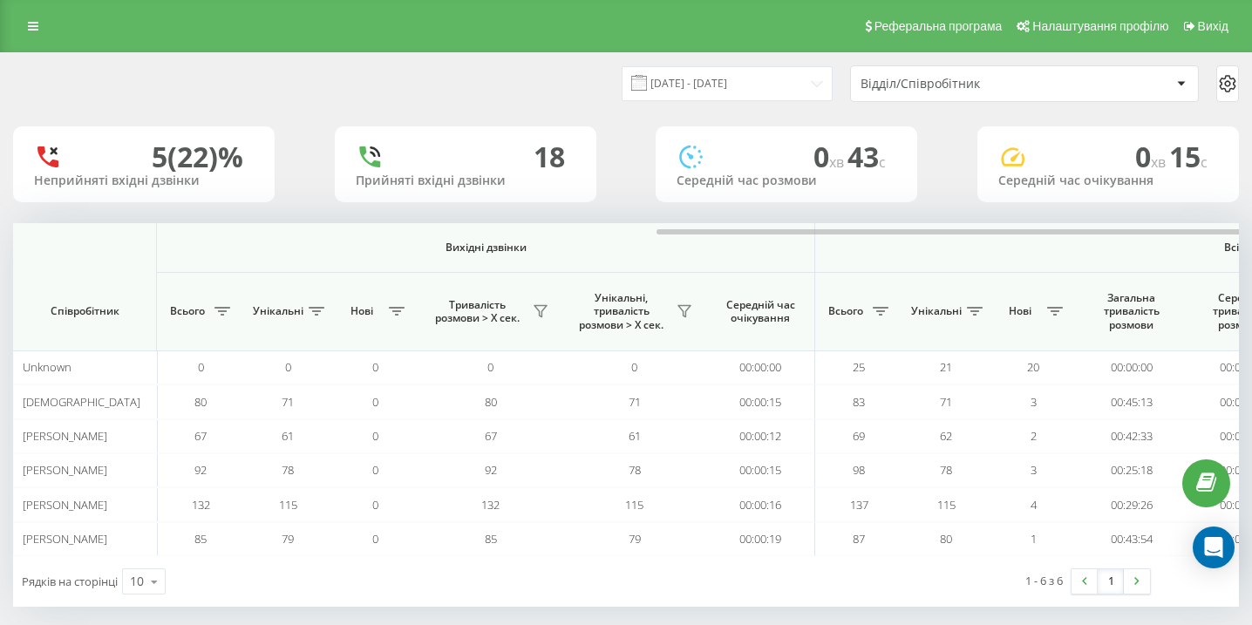
scroll to position [0, 1207]
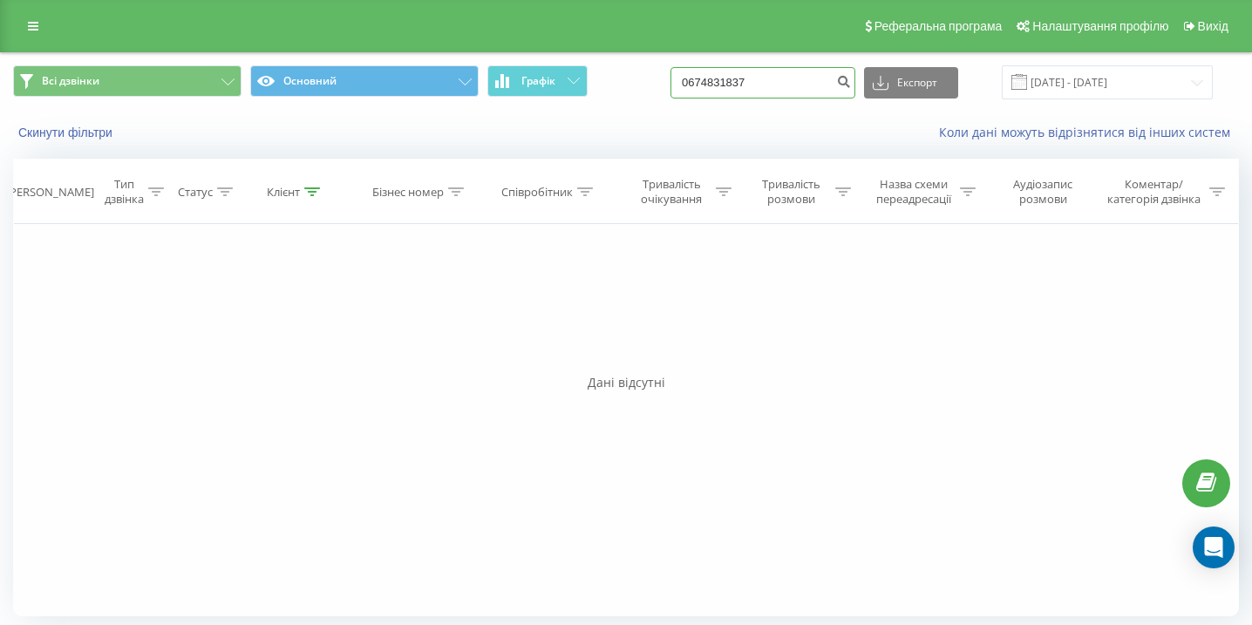
click at [807, 91] on input "0674831837" at bounding box center [763, 82] width 185 height 31
paste input "0966974776"
type input "0966974776"
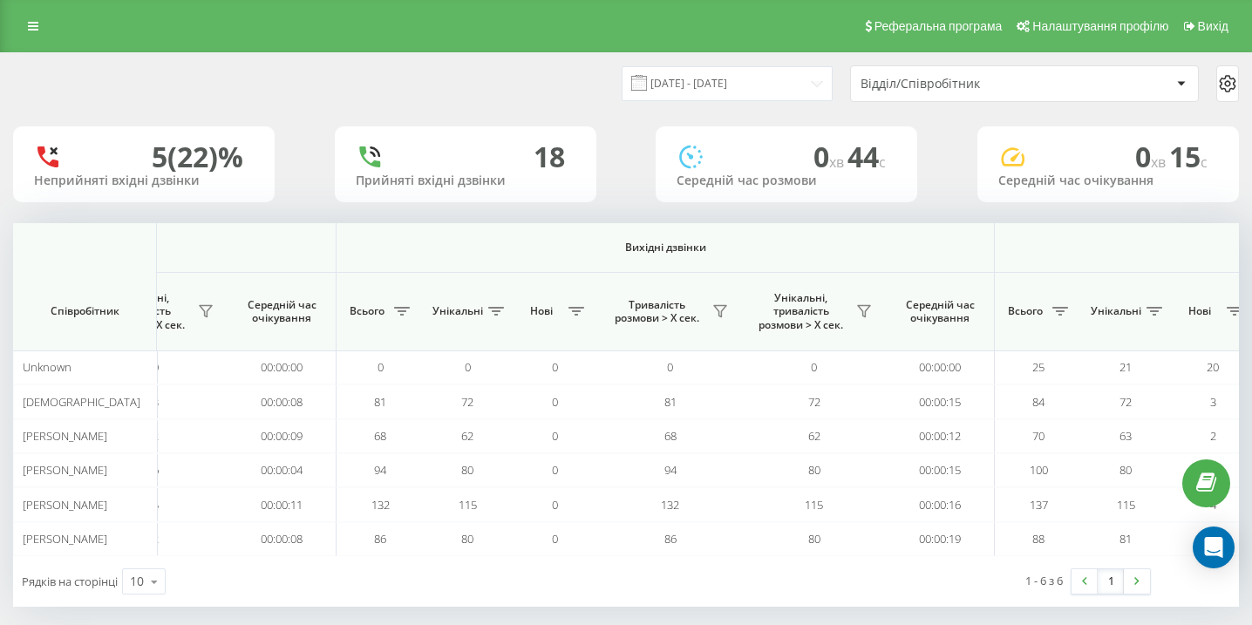
scroll to position [0, 1207]
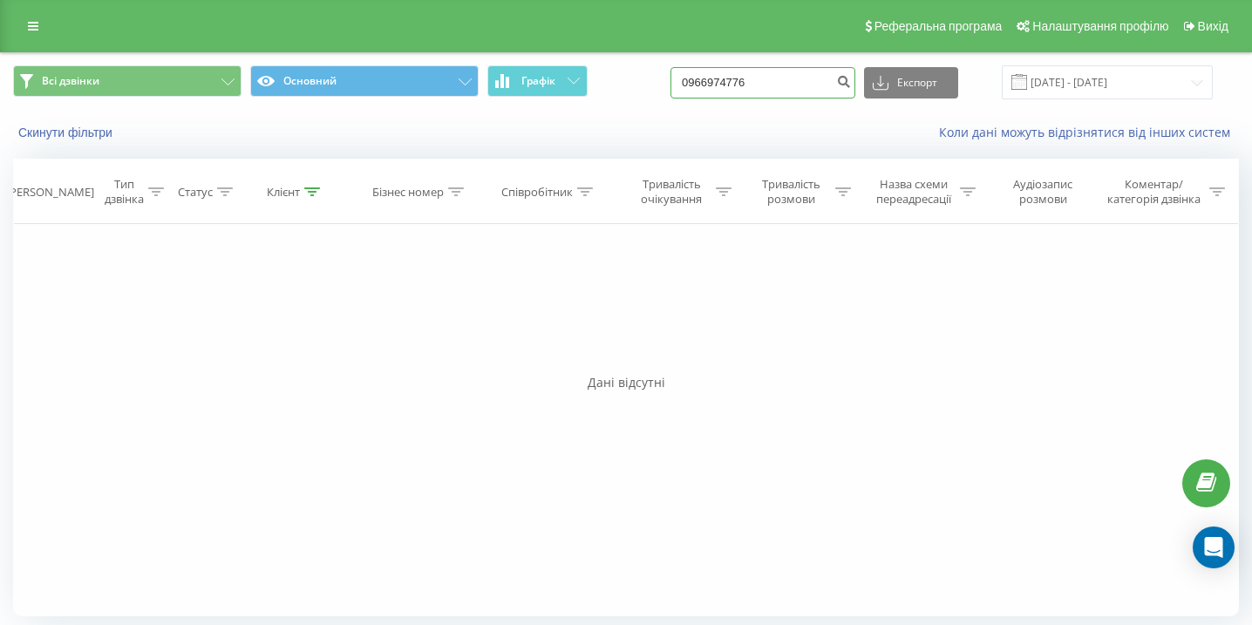
click at [751, 70] on input "0966974776" at bounding box center [763, 82] width 185 height 31
paste input "0951442334"
type input "0951442334"
click at [811, 79] on input "0951442334" at bounding box center [763, 82] width 185 height 31
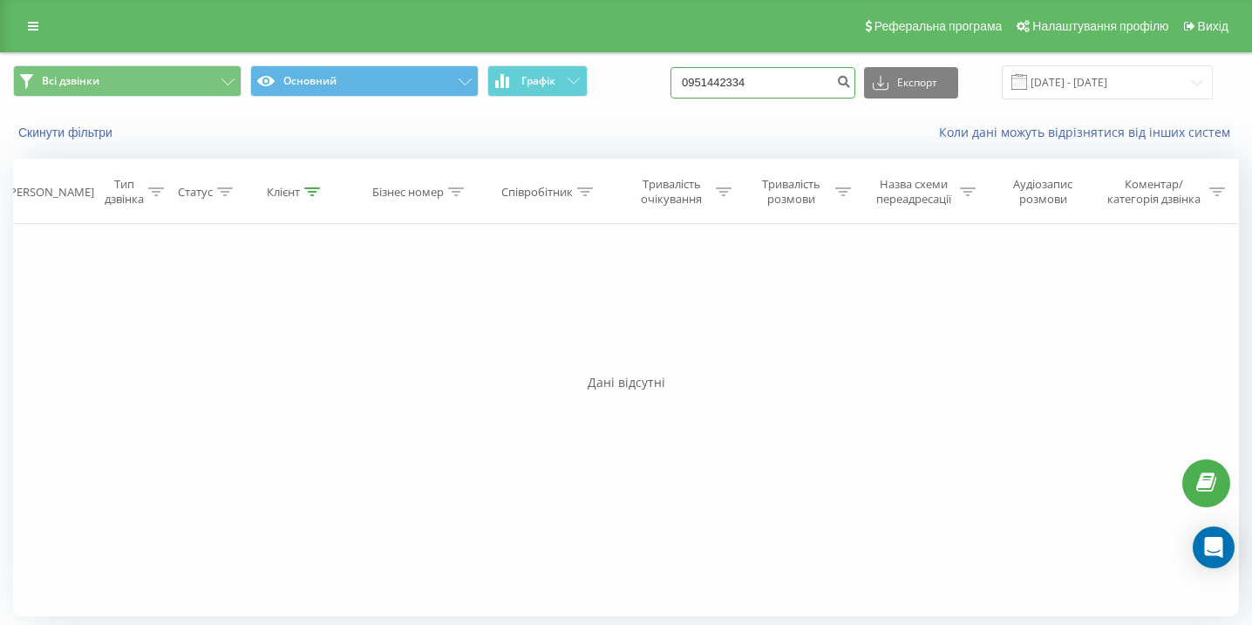
click at [810, 79] on input "0951442334" at bounding box center [763, 82] width 185 height 31
paste input "0970071247"
type input "0970071247"
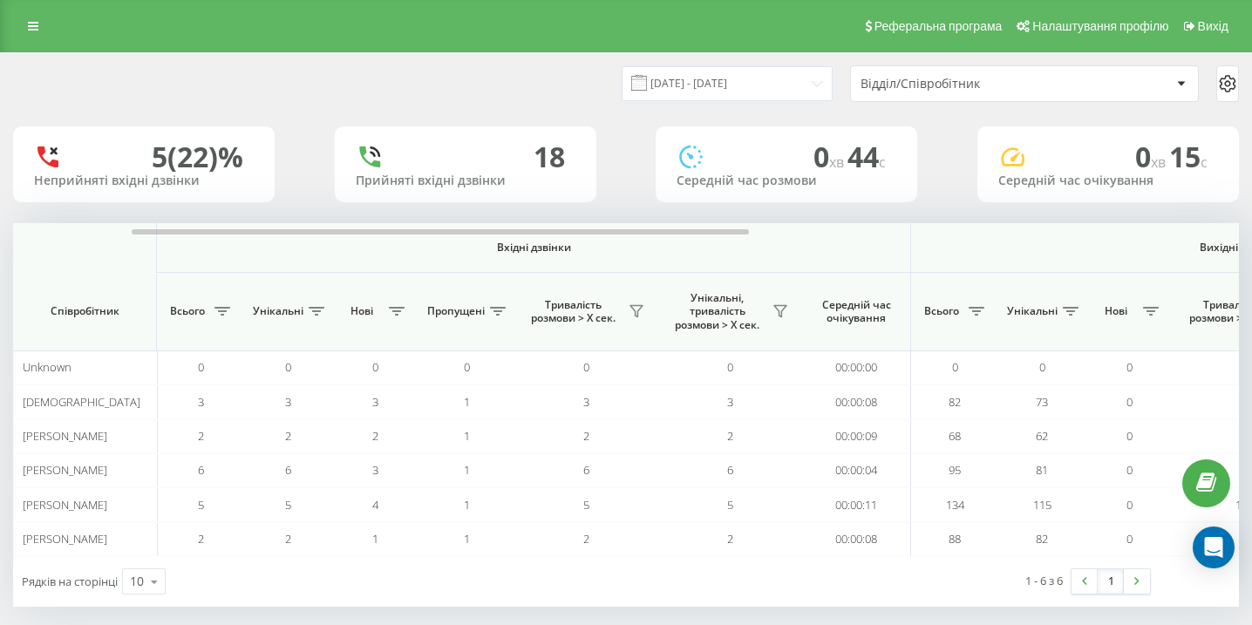
scroll to position [0, 1207]
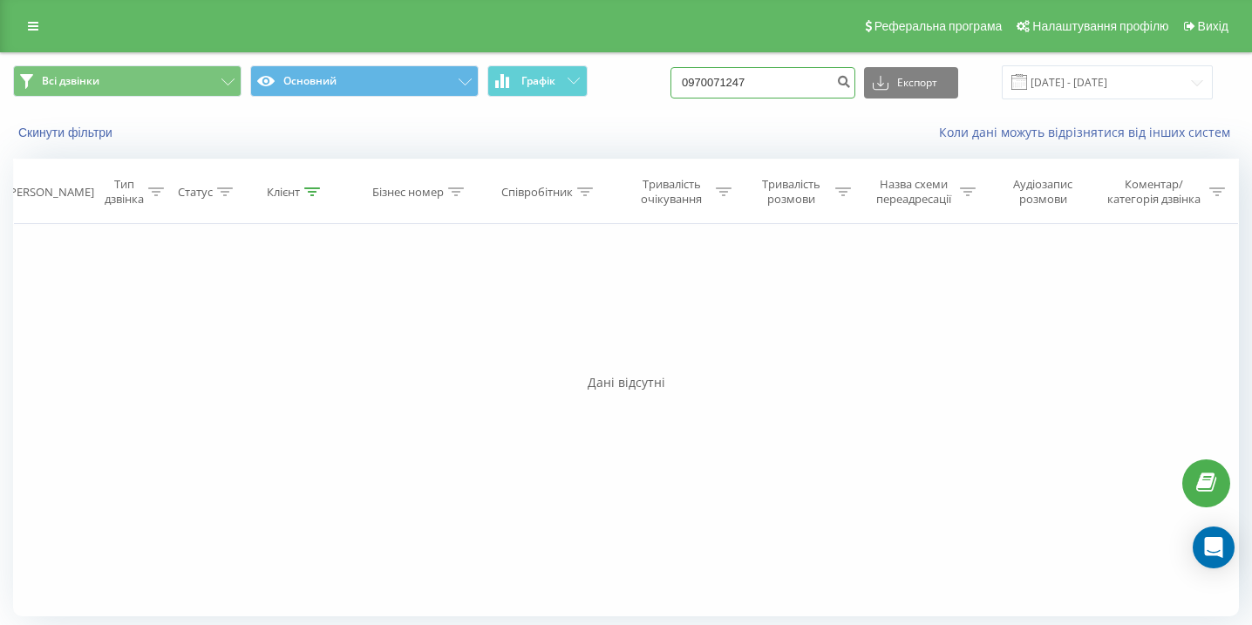
click at [817, 84] on input "0970071247" at bounding box center [763, 82] width 185 height 31
paste input "0669939558"
type input "0669939558"
click at [795, 74] on input "0669939558" at bounding box center [763, 82] width 185 height 31
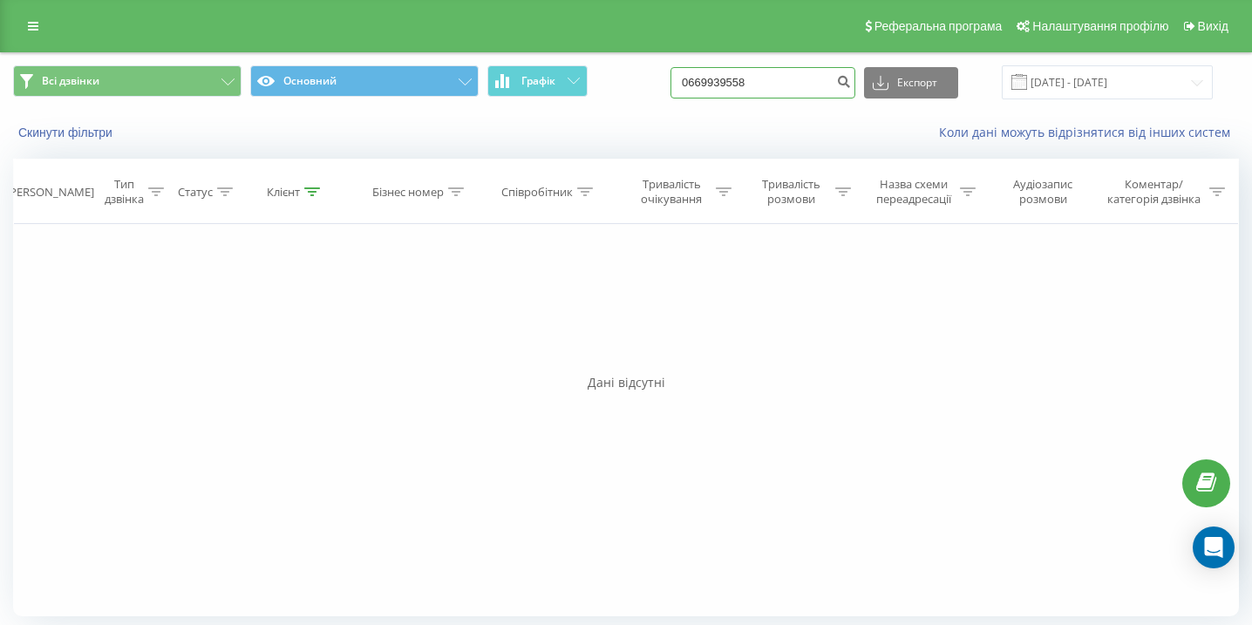
click at [795, 74] on input "0669939558" at bounding box center [763, 82] width 185 height 31
paste input "0985591814"
type input "0985591814"
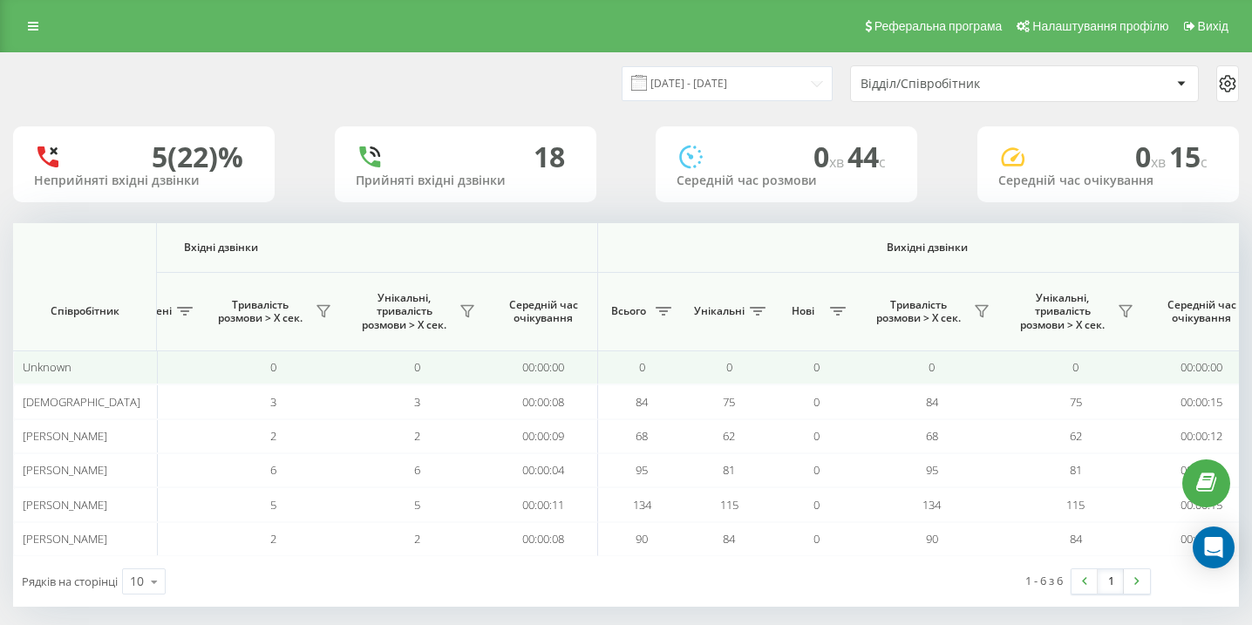
scroll to position [0, 1207]
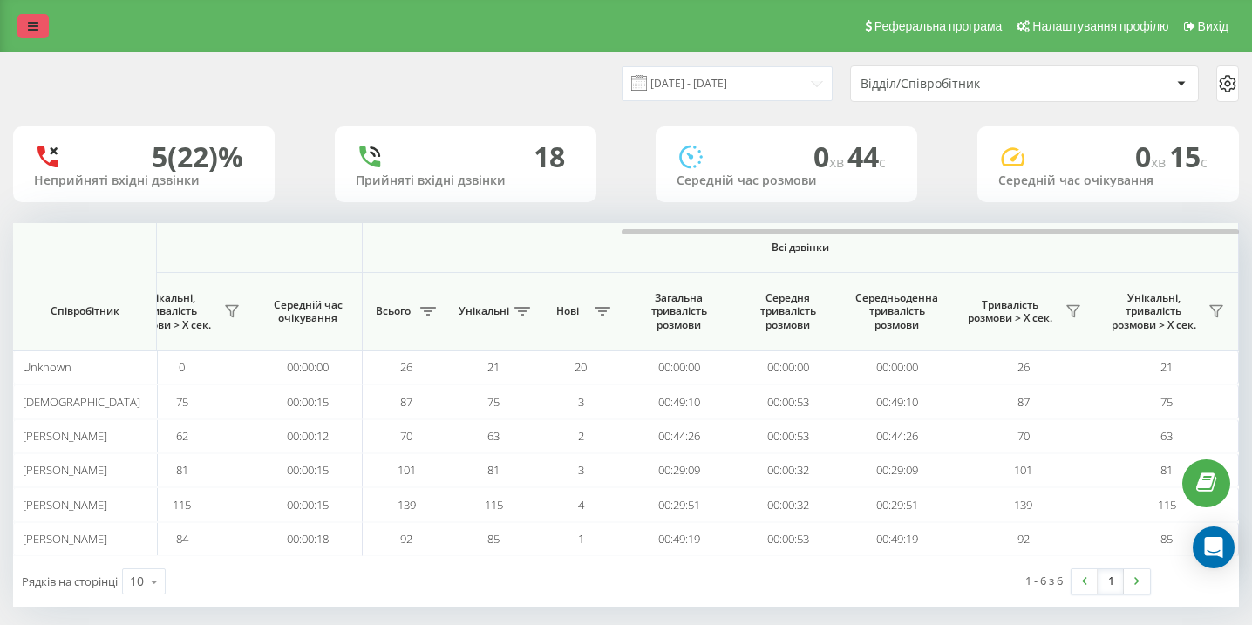
click at [32, 27] on icon at bounding box center [33, 26] width 10 height 12
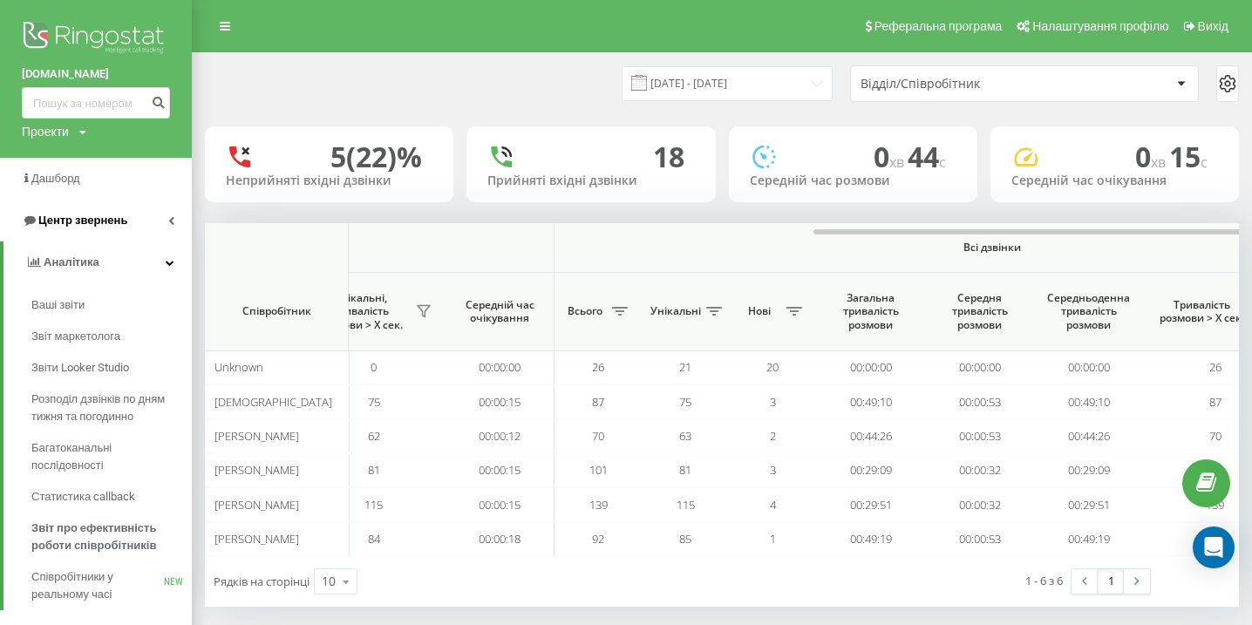
click at [118, 226] on span "Центр звернень" at bounding box center [82, 220] width 89 height 13
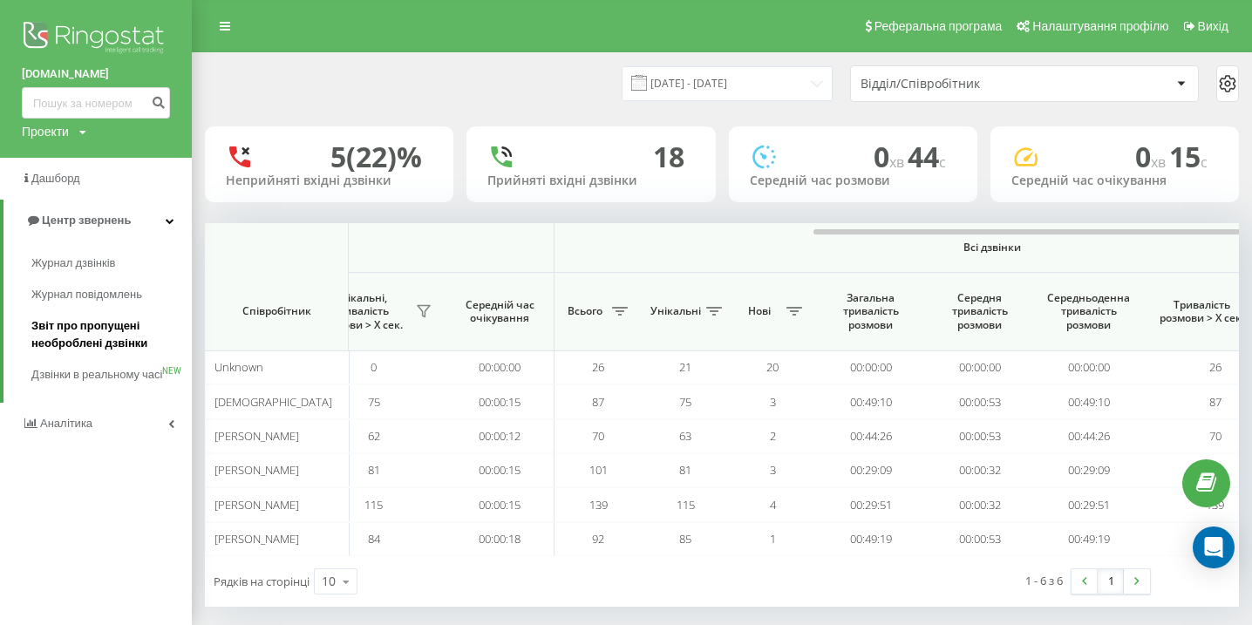
click at [112, 337] on span "Звіт про пропущені необроблені дзвінки" at bounding box center [107, 334] width 152 height 35
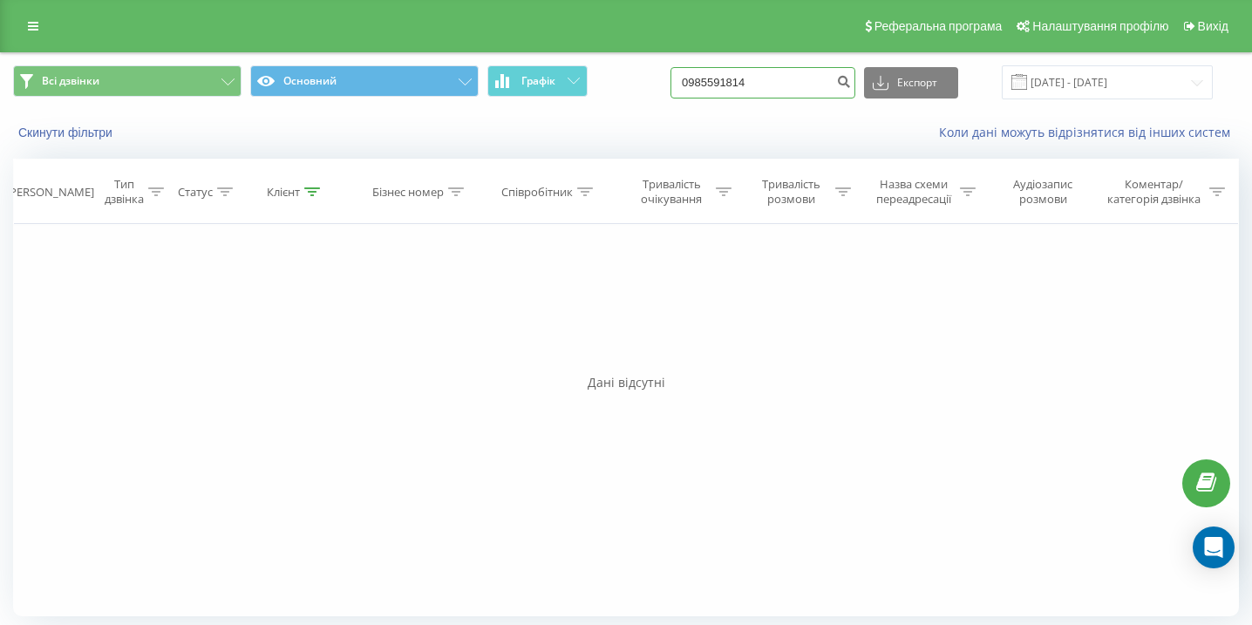
click at [780, 78] on input "0985591814" at bounding box center [763, 82] width 185 height 31
paste input "0969217356"
type input "0969217356"
click at [766, 82] on input "0969217356" at bounding box center [763, 82] width 185 height 31
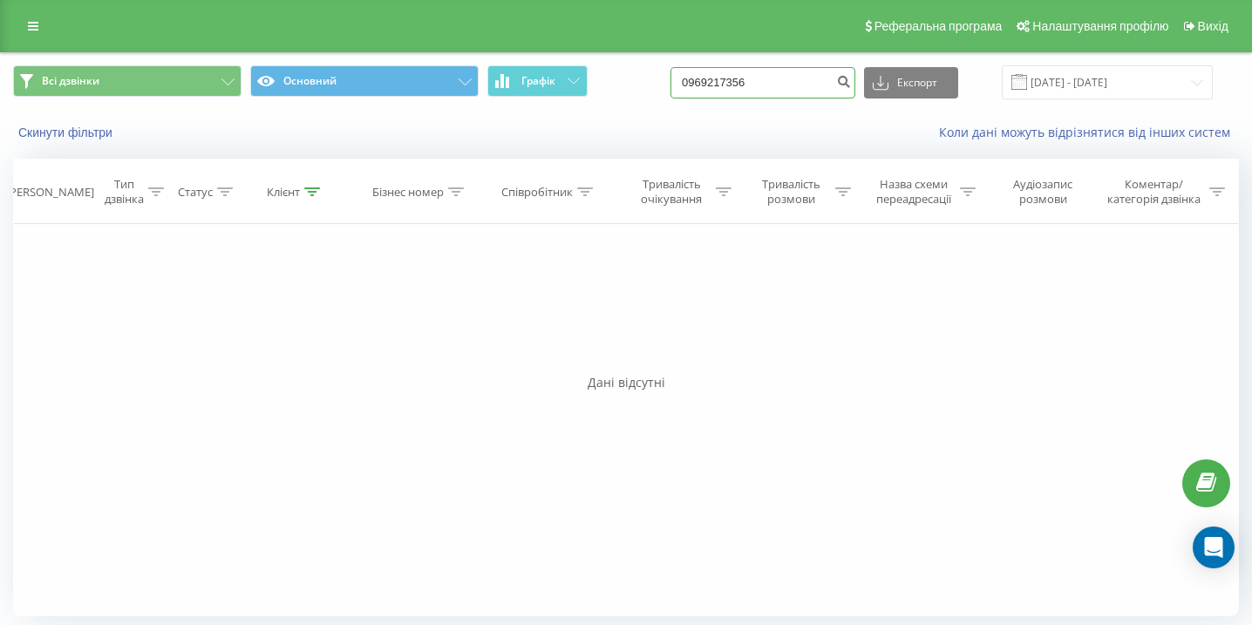
click at [766, 82] on input "0969217356" at bounding box center [763, 82] width 185 height 31
paste input "0634765676"
type input "0634765676"
click at [820, 69] on input "0634765676" at bounding box center [763, 82] width 185 height 31
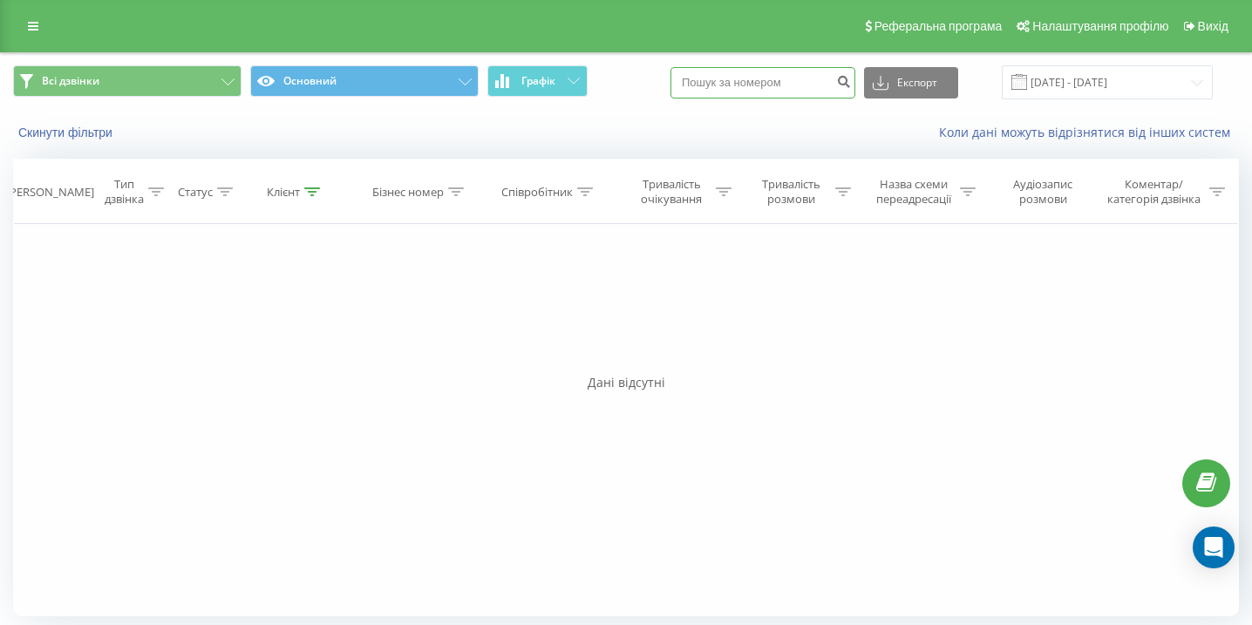
paste input "0632993465"
type input "0632993465"
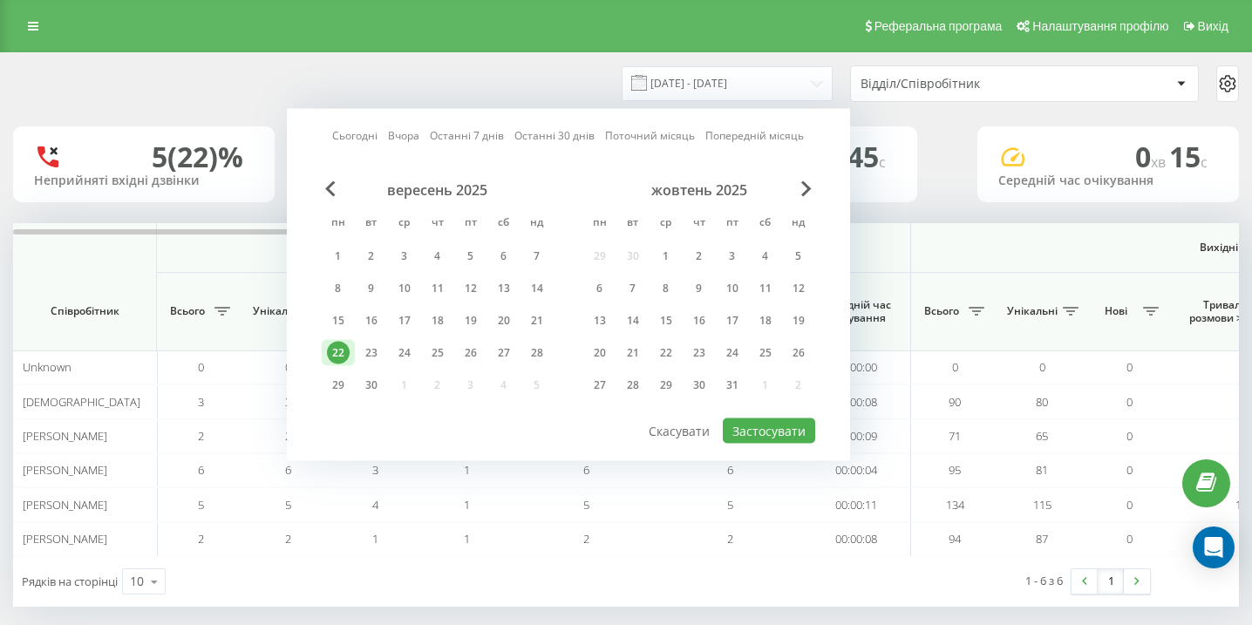
click at [334, 352] on div "22" at bounding box center [338, 353] width 23 height 23
click at [787, 433] on button "Застосувати" at bounding box center [769, 431] width 92 height 25
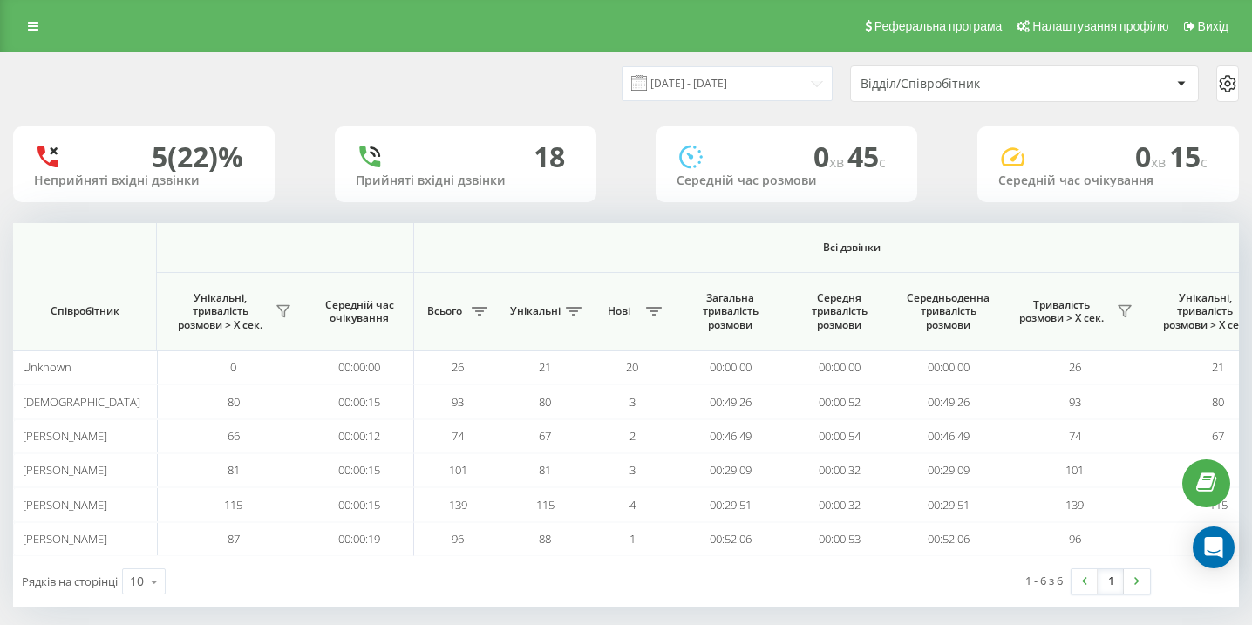
scroll to position [0, 1207]
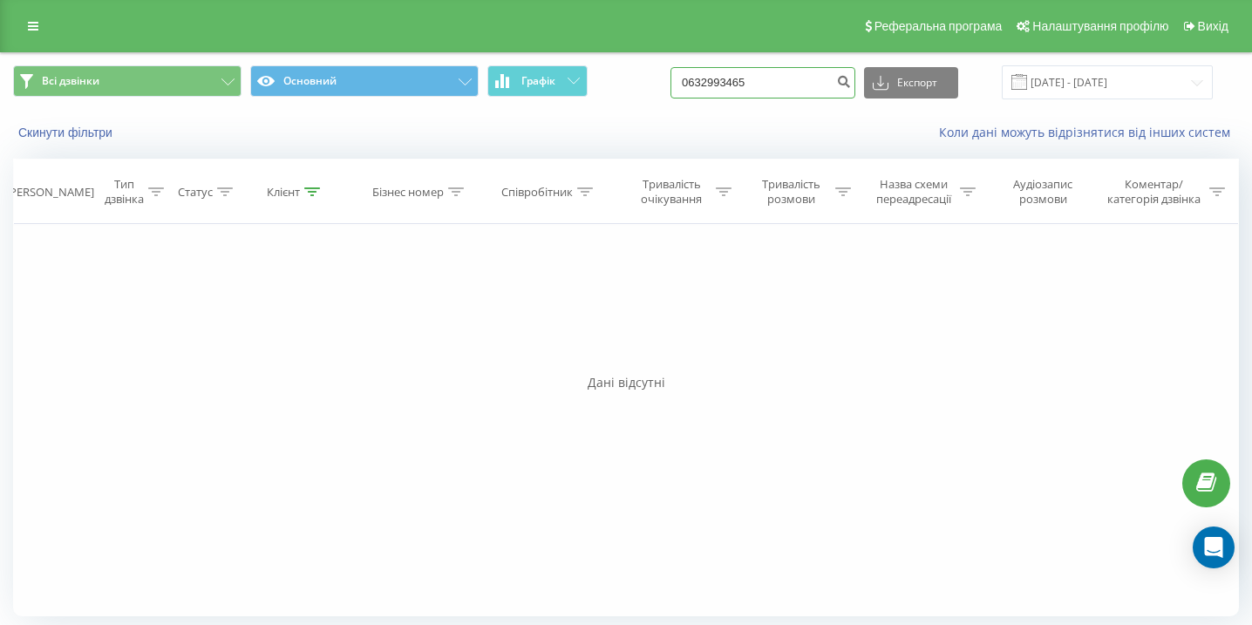
click at [793, 81] on input "0632993465" at bounding box center [763, 82] width 185 height 31
click at [793, 82] on input "0632993465" at bounding box center [763, 82] width 185 height 31
paste input "0932466337"
type input "0932466337"
click at [739, 97] on input "0932466337" at bounding box center [763, 82] width 185 height 31
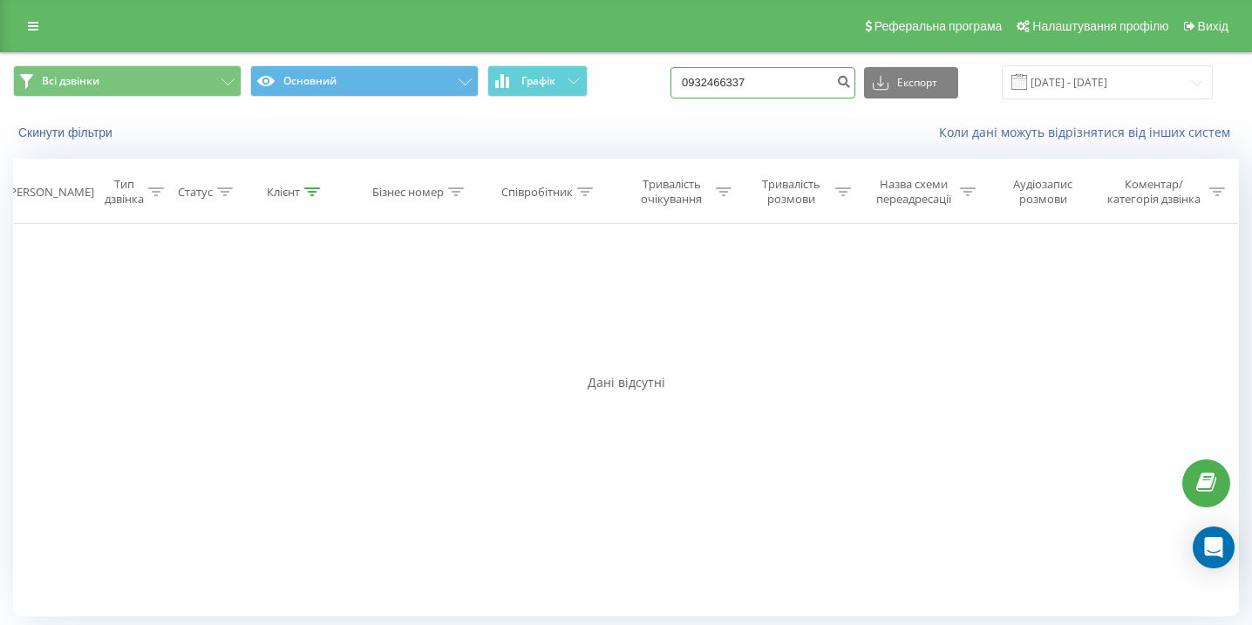
click at [739, 97] on input "0932466337" at bounding box center [763, 82] width 185 height 31
paste input "0977327646"
type input "0977327646"
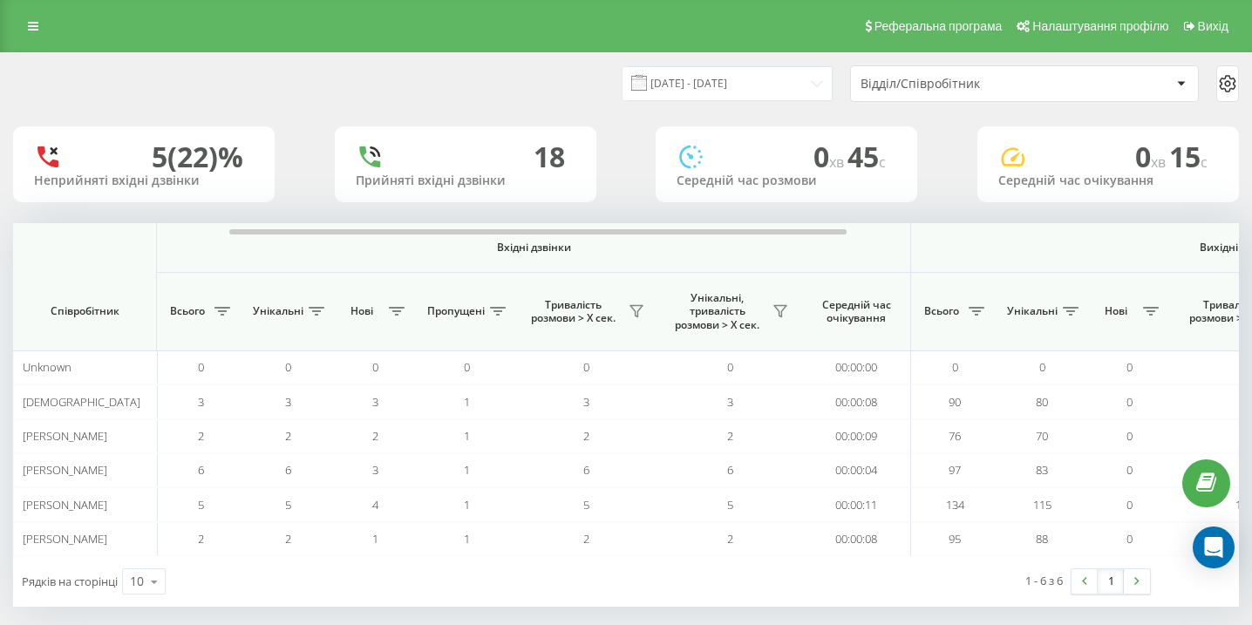
scroll to position [0, 1207]
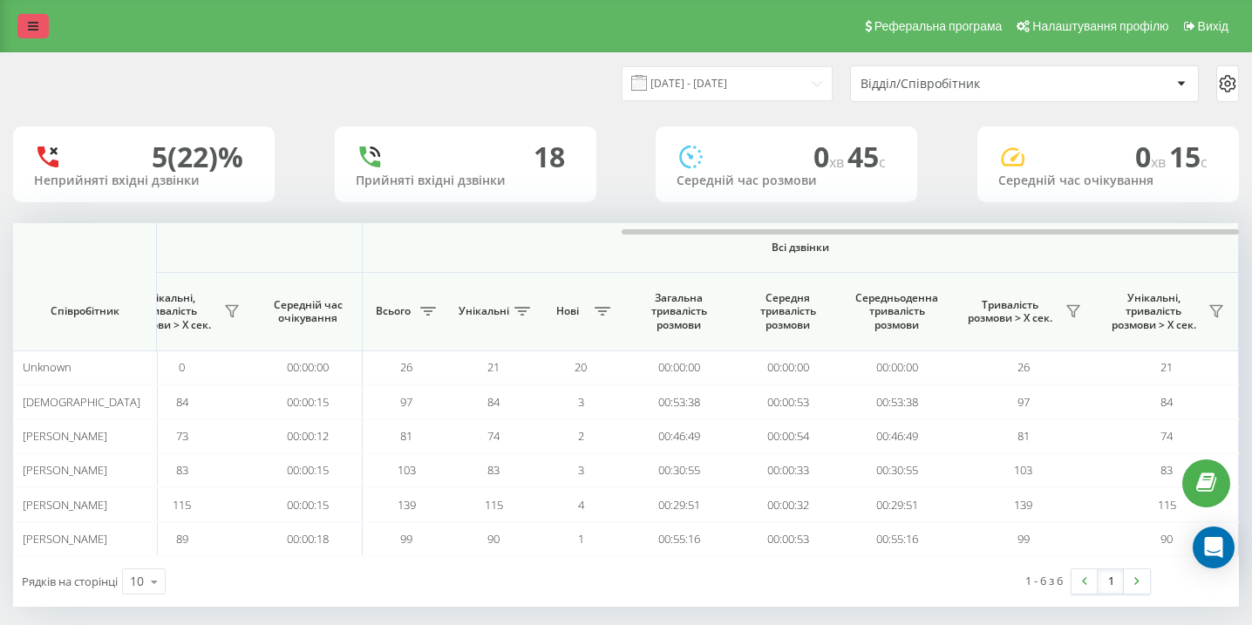
click at [46, 18] on link at bounding box center [32, 26] width 31 height 24
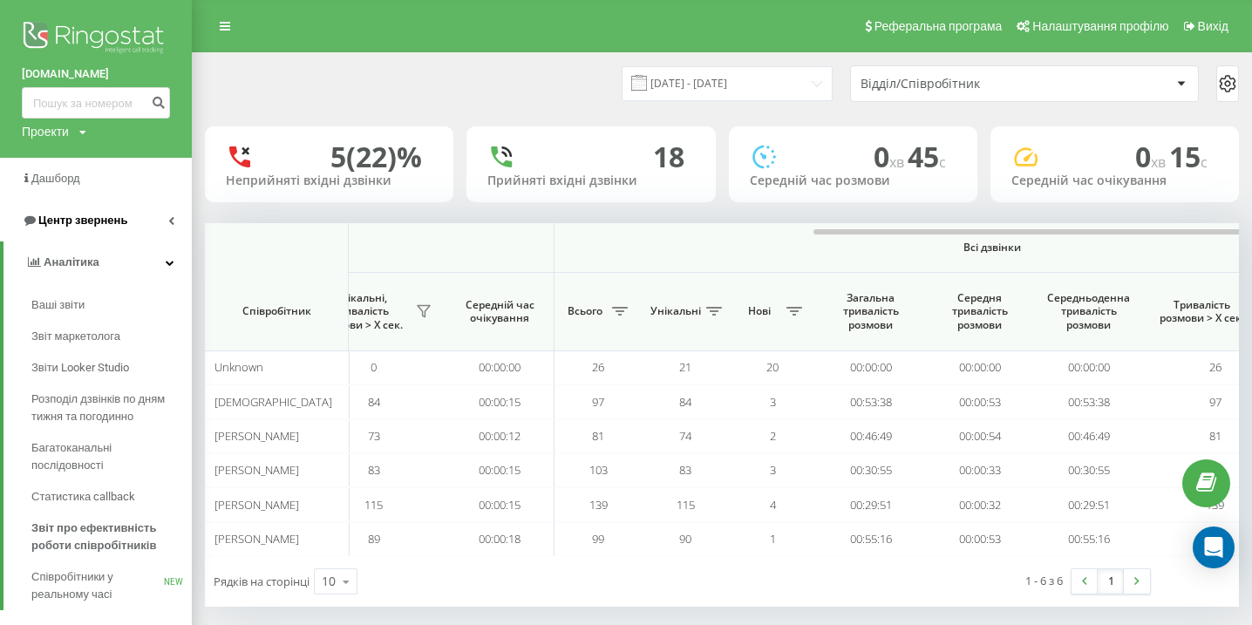
click at [130, 234] on link "Центр звернень" at bounding box center [96, 221] width 192 height 42
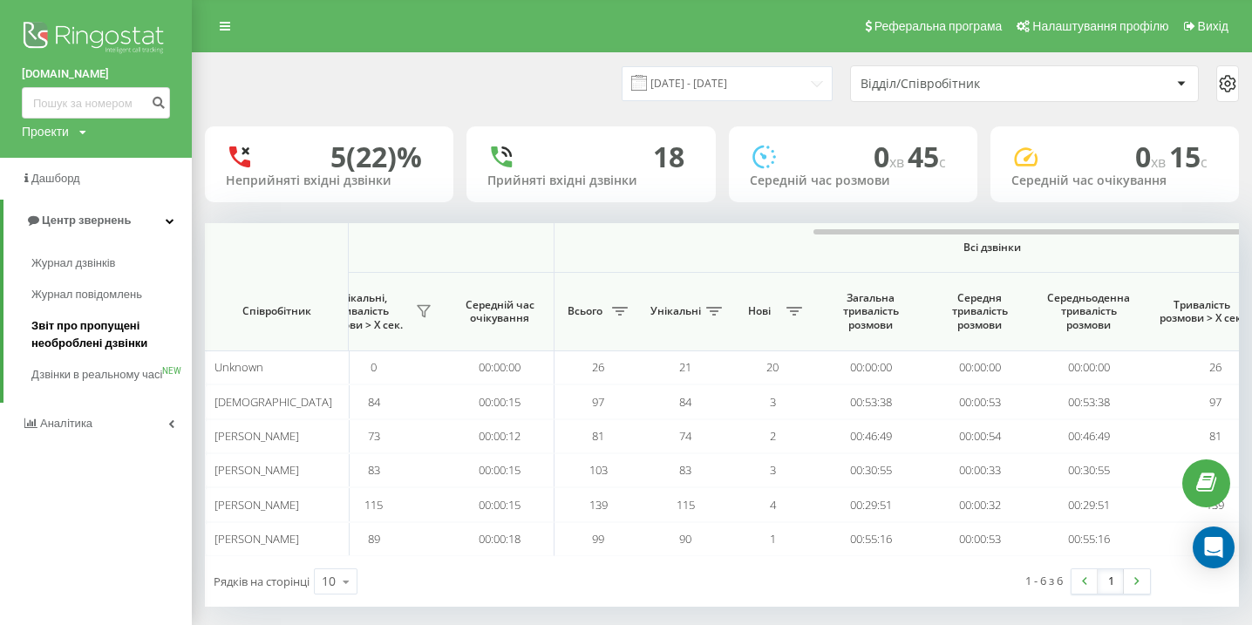
click at [101, 340] on span "Звіт про пропущені необроблені дзвінки" at bounding box center [107, 334] width 152 height 35
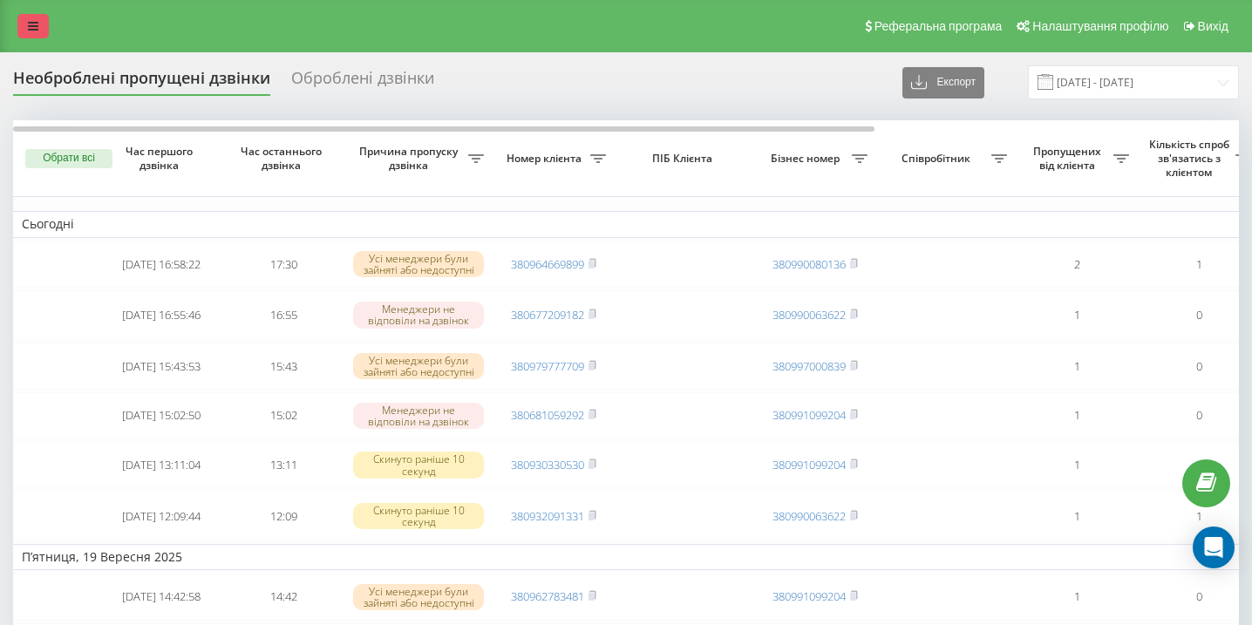
click at [31, 31] on icon at bounding box center [33, 26] width 10 height 12
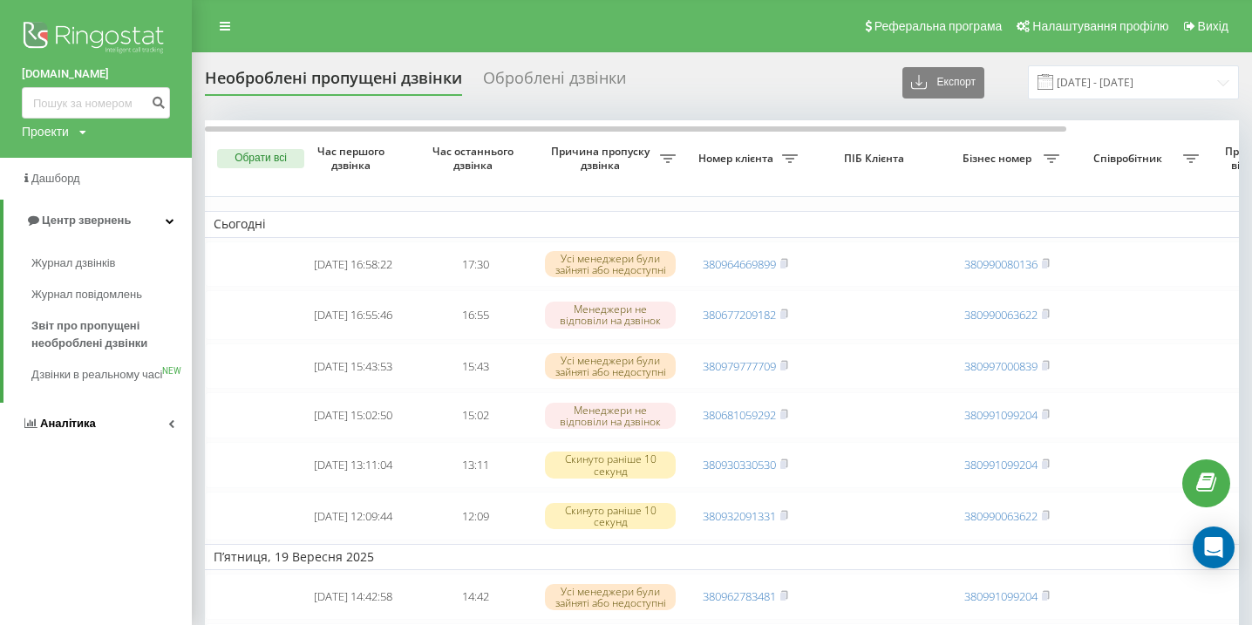
click at [129, 445] on link "Аналiтика" at bounding box center [96, 424] width 192 height 42
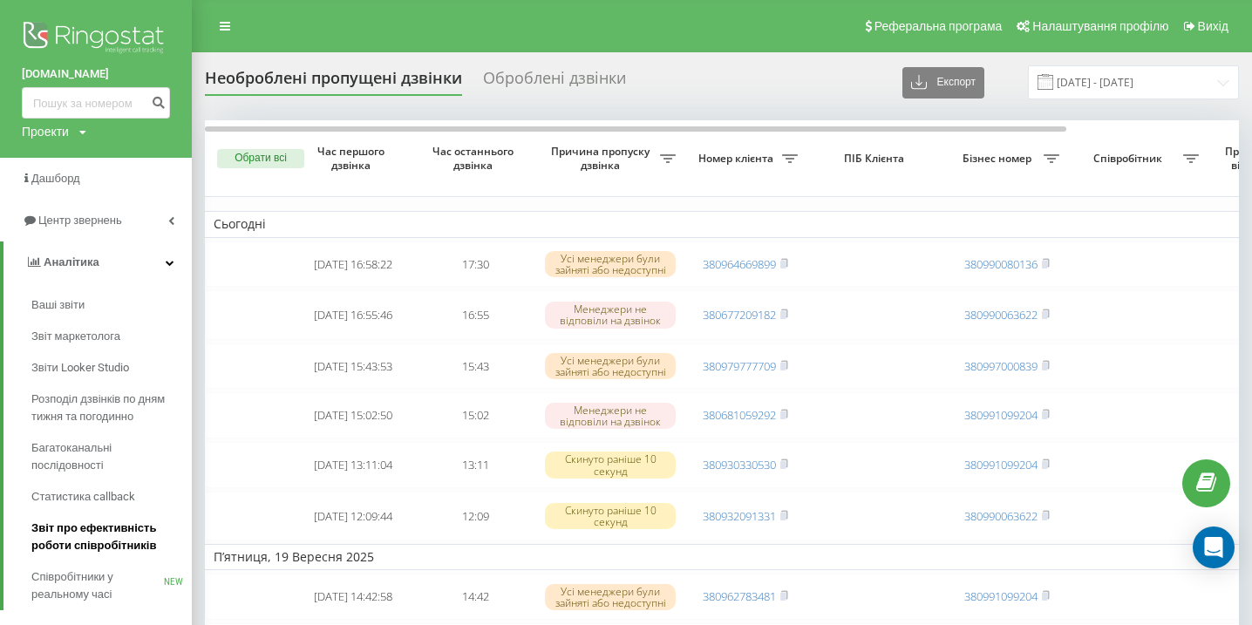
click at [133, 539] on span "Звіт про ефективність роботи співробітників" at bounding box center [107, 537] width 152 height 35
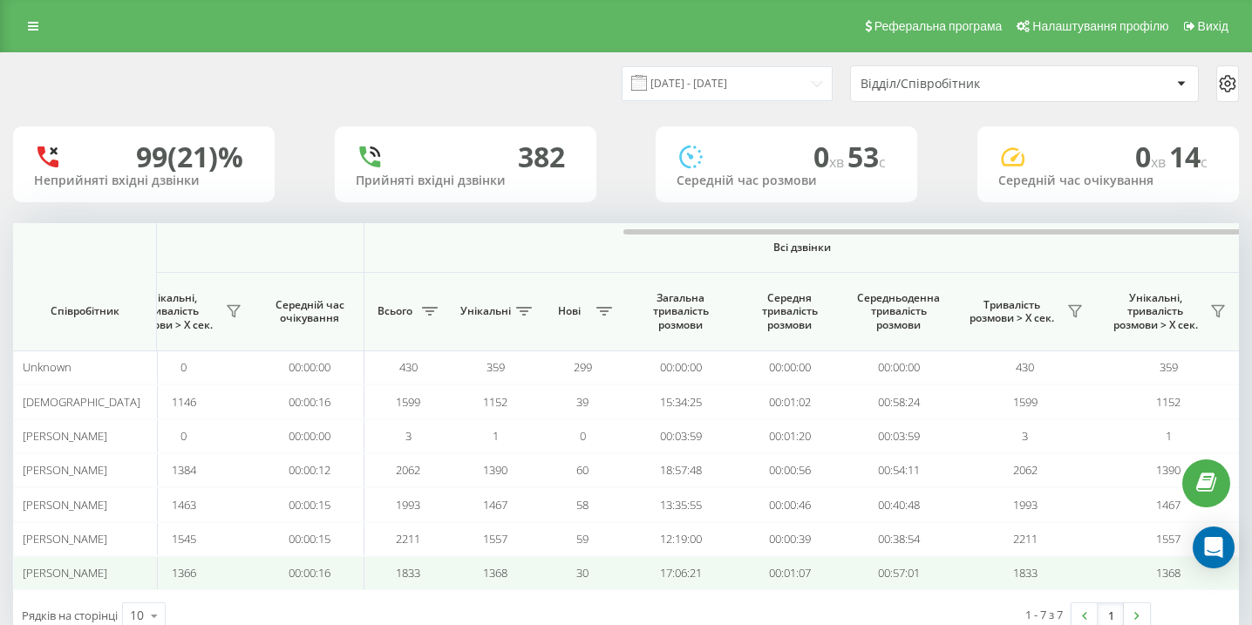
scroll to position [0, 1207]
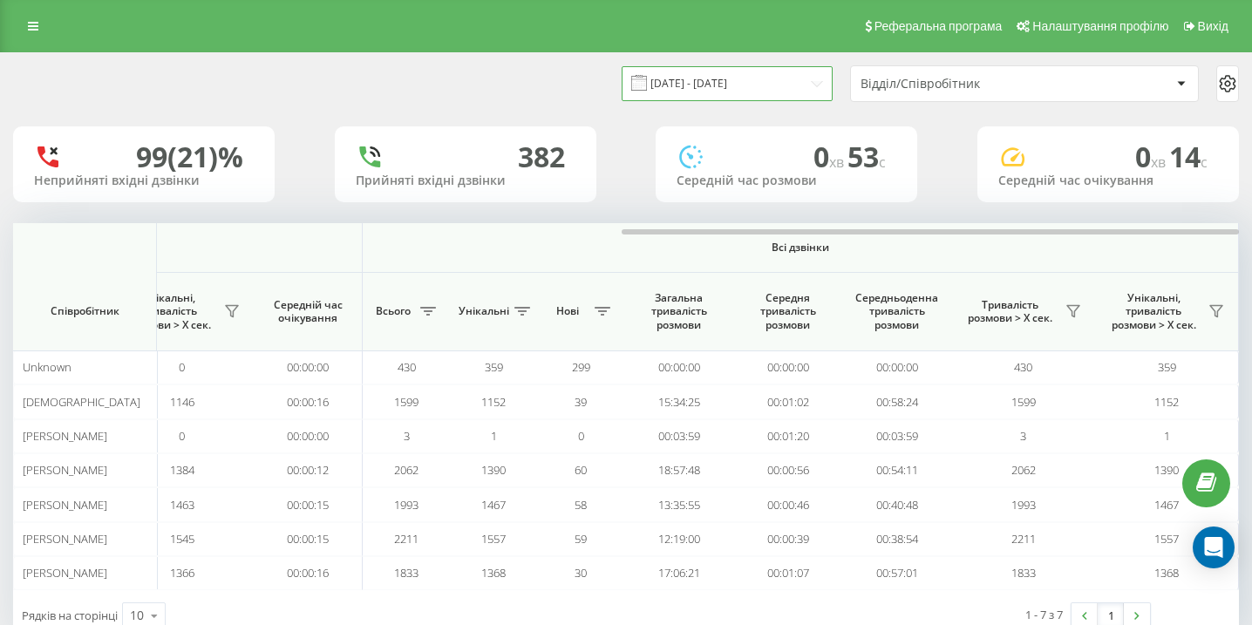
click at [700, 80] on input "[DATE] - [DATE]" at bounding box center [727, 83] width 211 height 34
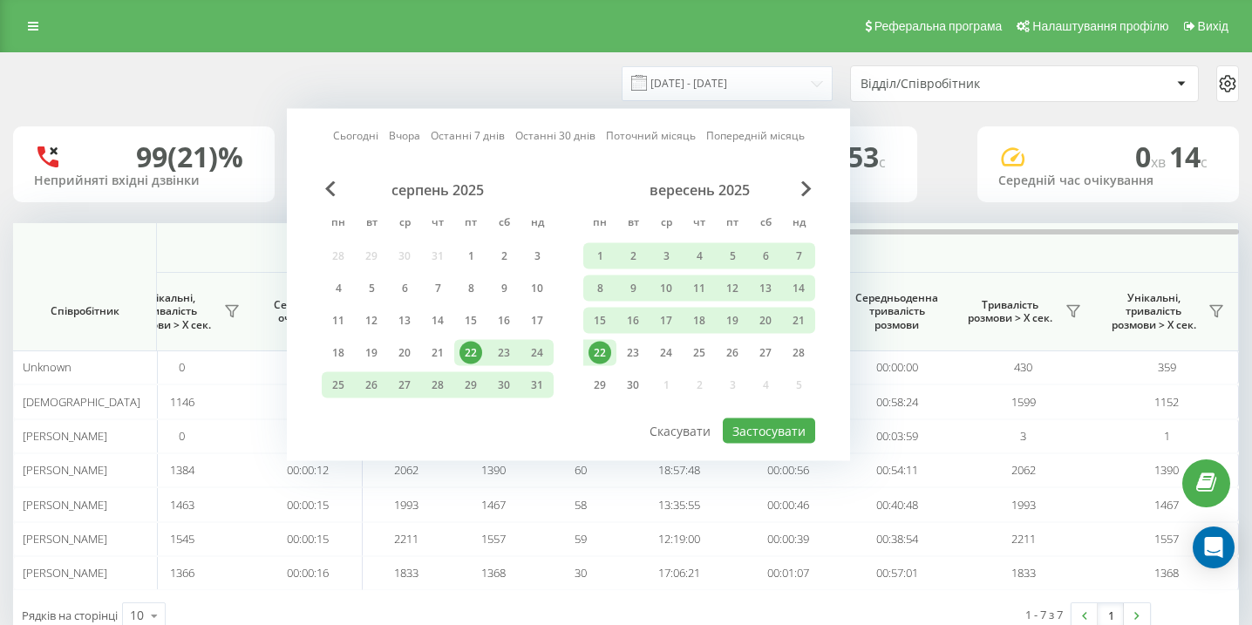
click at [603, 349] on div "22" at bounding box center [600, 353] width 23 height 23
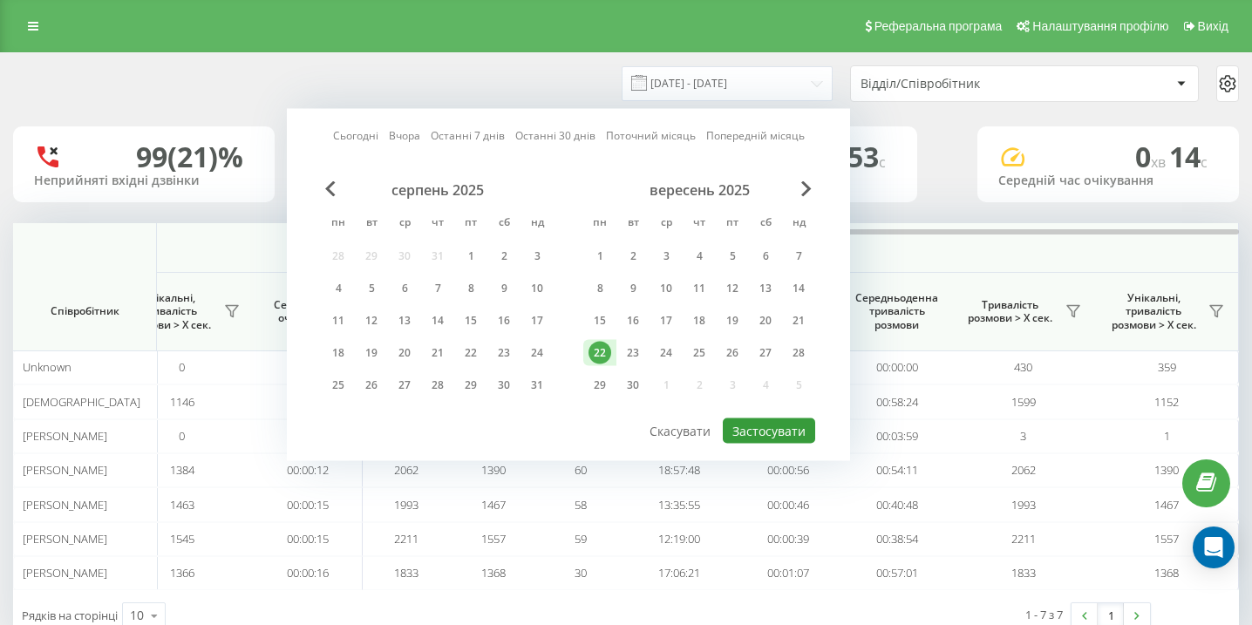
click at [750, 431] on button "Застосувати" at bounding box center [769, 431] width 92 height 25
type input "[DATE] - [DATE]"
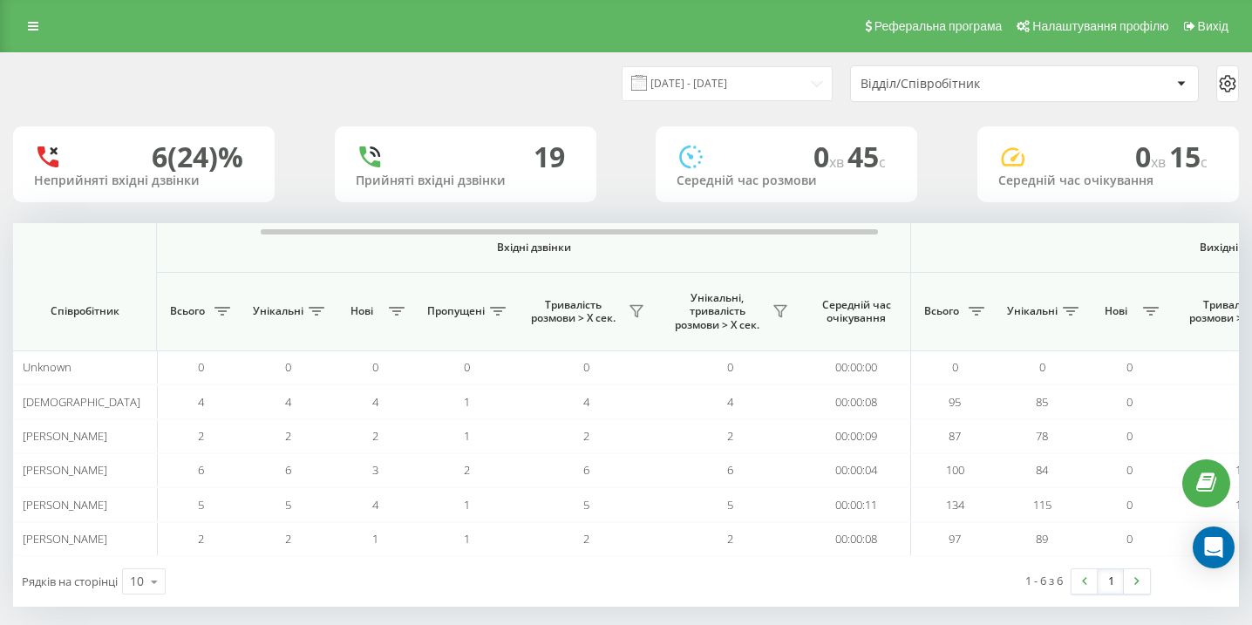
scroll to position [0, 1207]
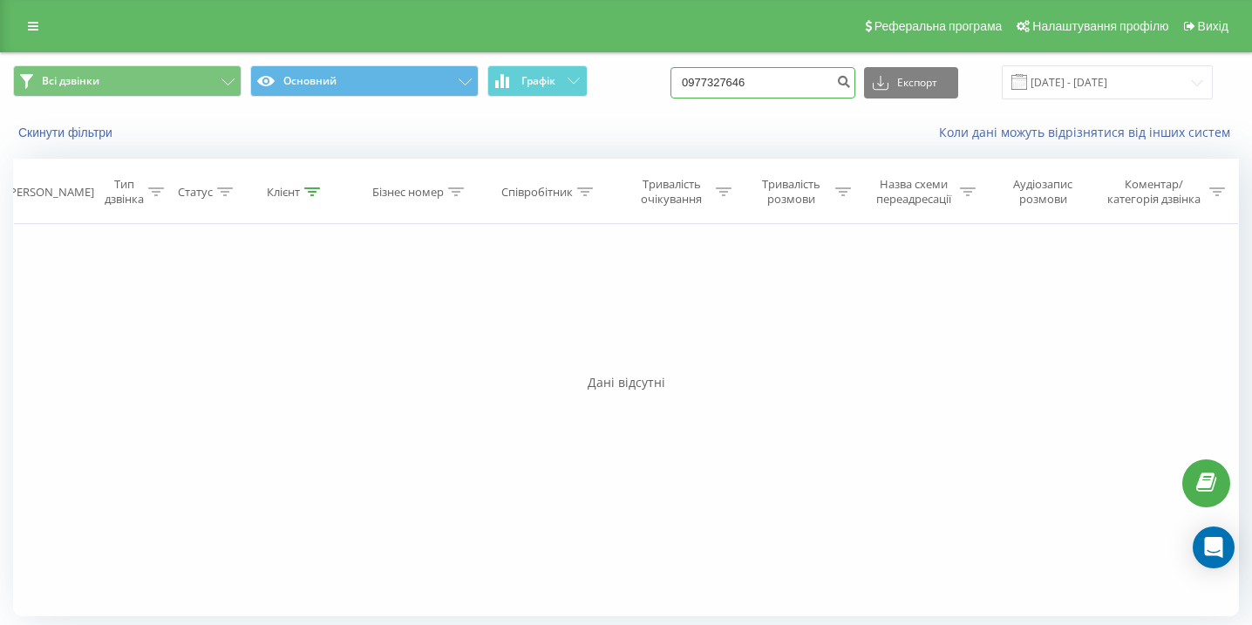
click at [778, 93] on input "0977327646" at bounding box center [763, 82] width 185 height 31
paste input "0995475058"
type input "0995475058"
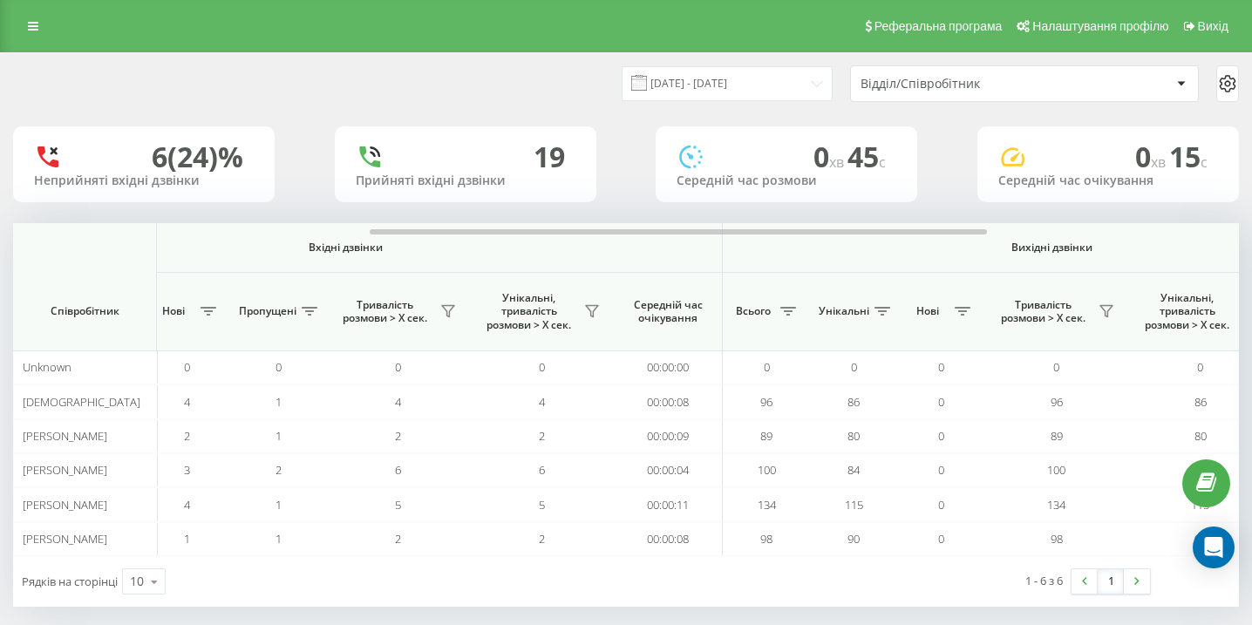
scroll to position [0, 1207]
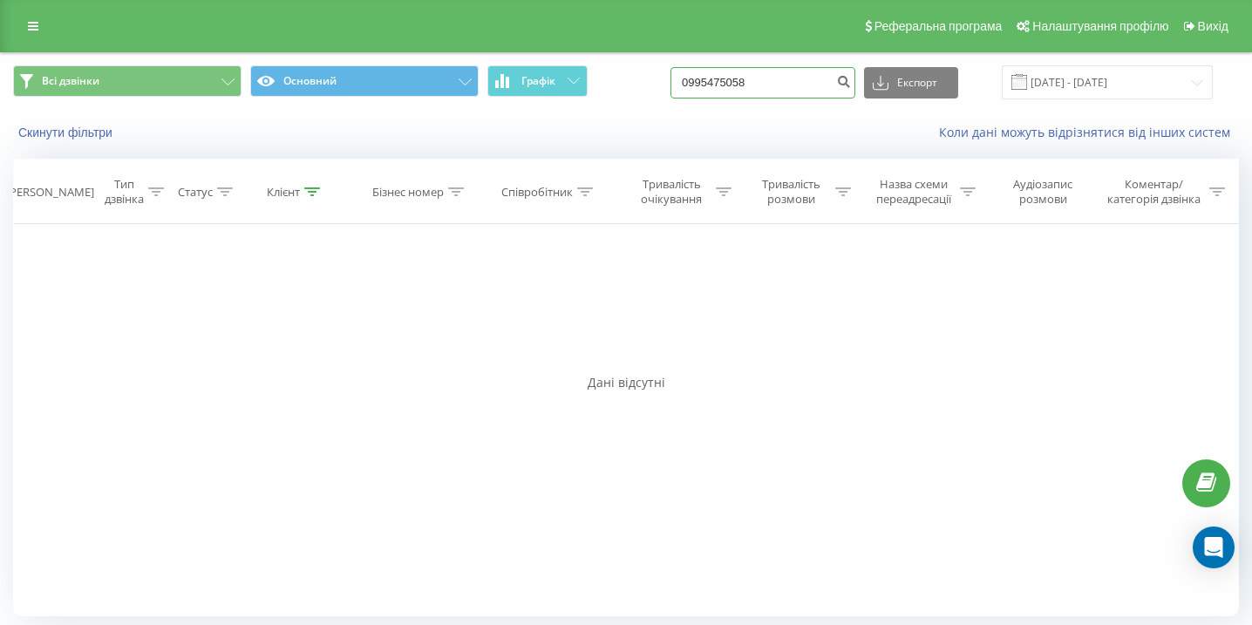
click at [778, 92] on input "0995475058" at bounding box center [763, 82] width 185 height 31
paste input "0964781261"
type input "0964781261"
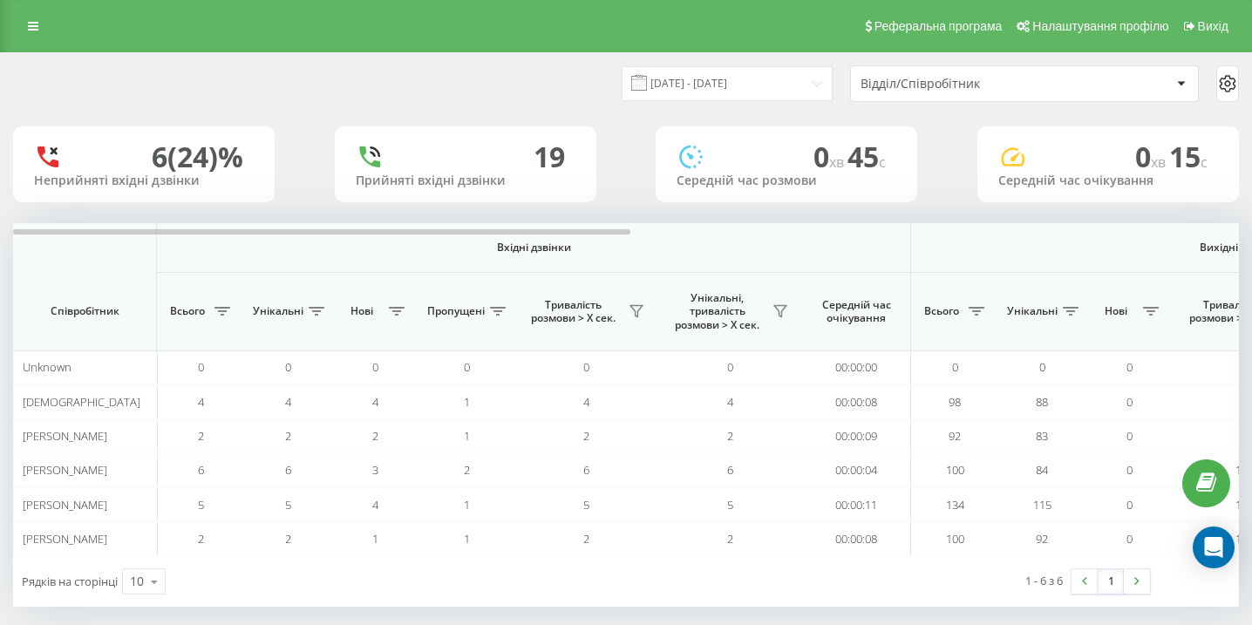
scroll to position [0, 1207]
